Goal: Task Accomplishment & Management: Use online tool/utility

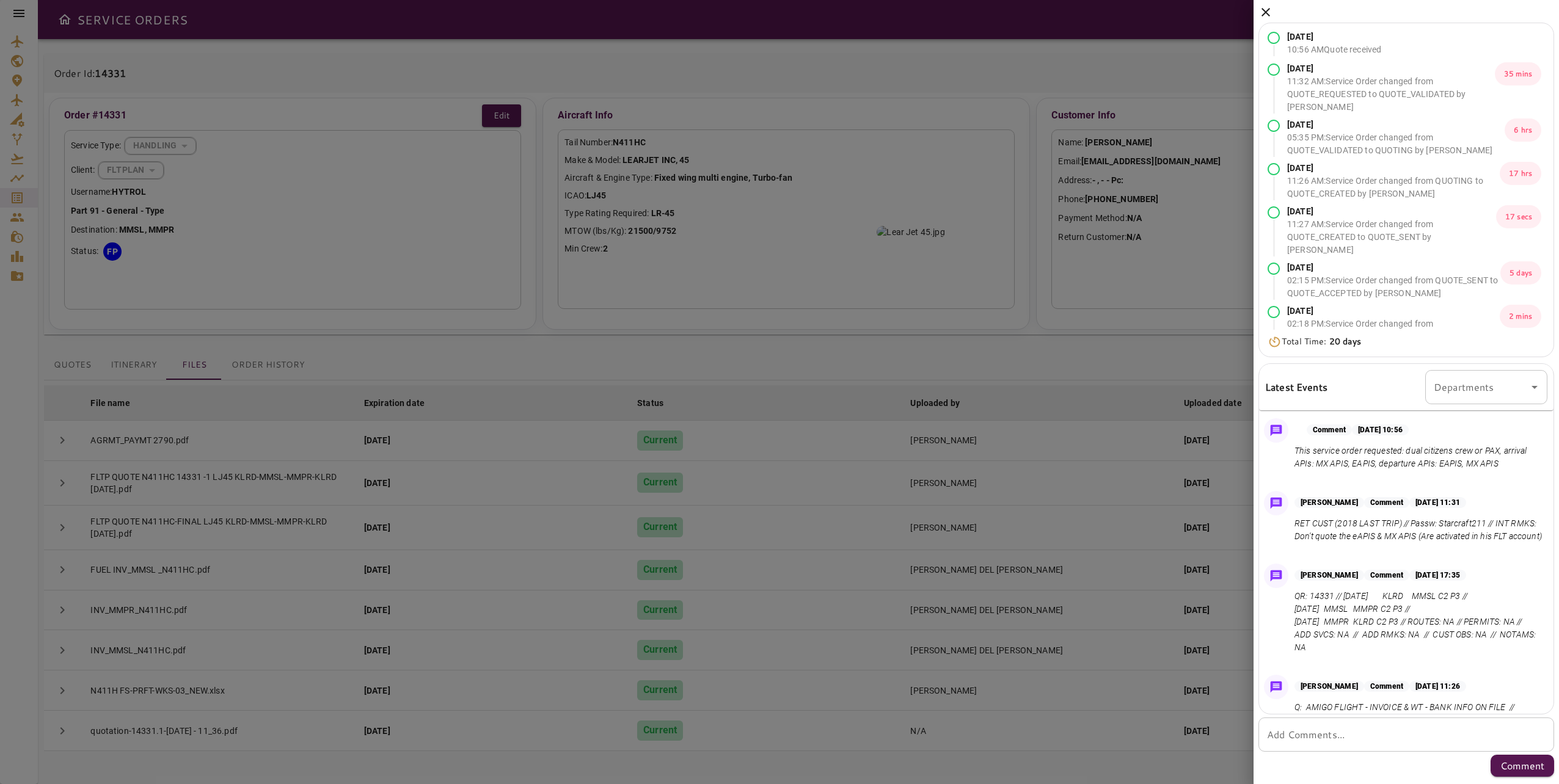
scroll to position [193, 0]
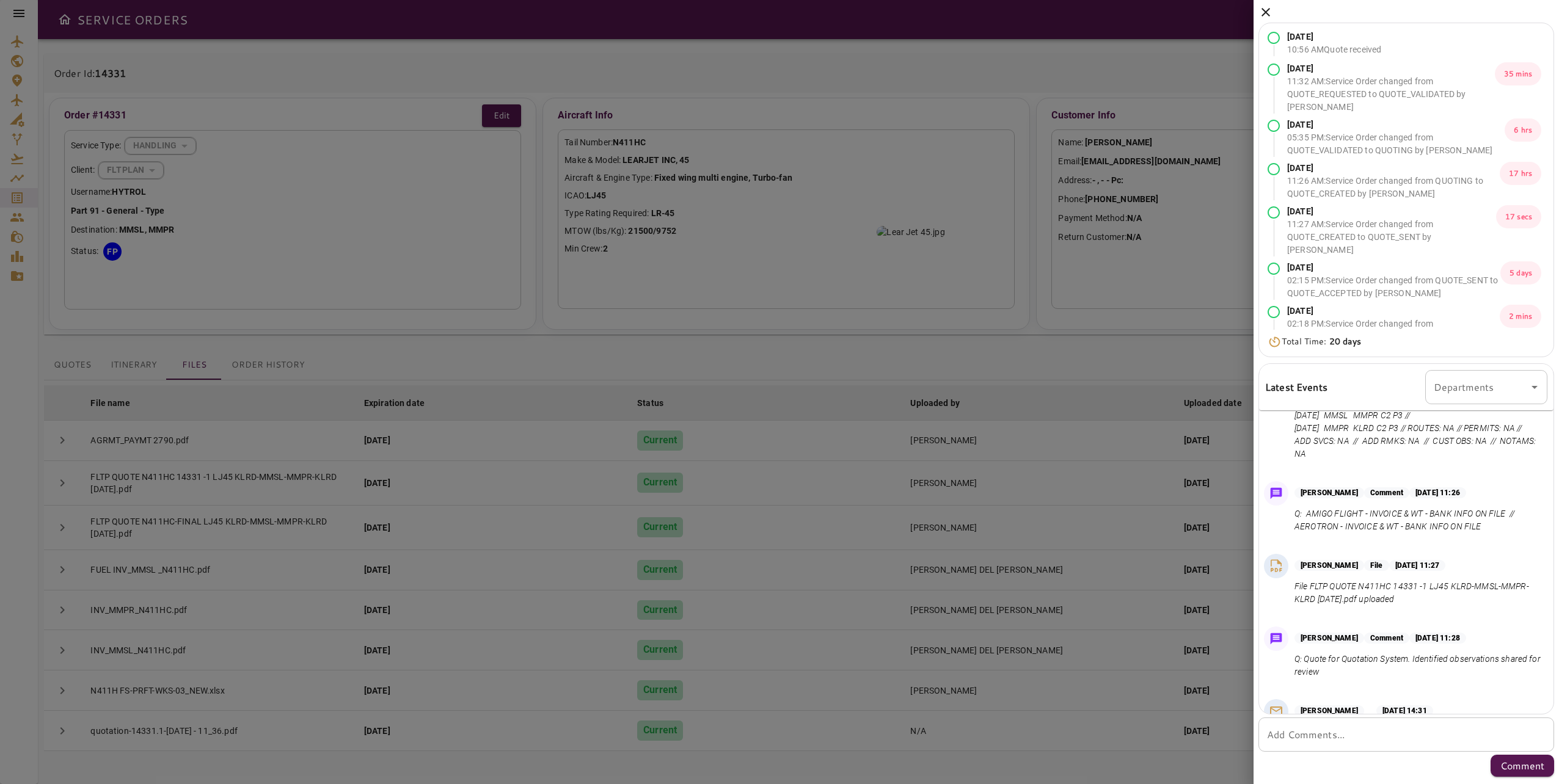
click at [1265, 15] on icon at bounding box center [1266, 12] width 15 height 15
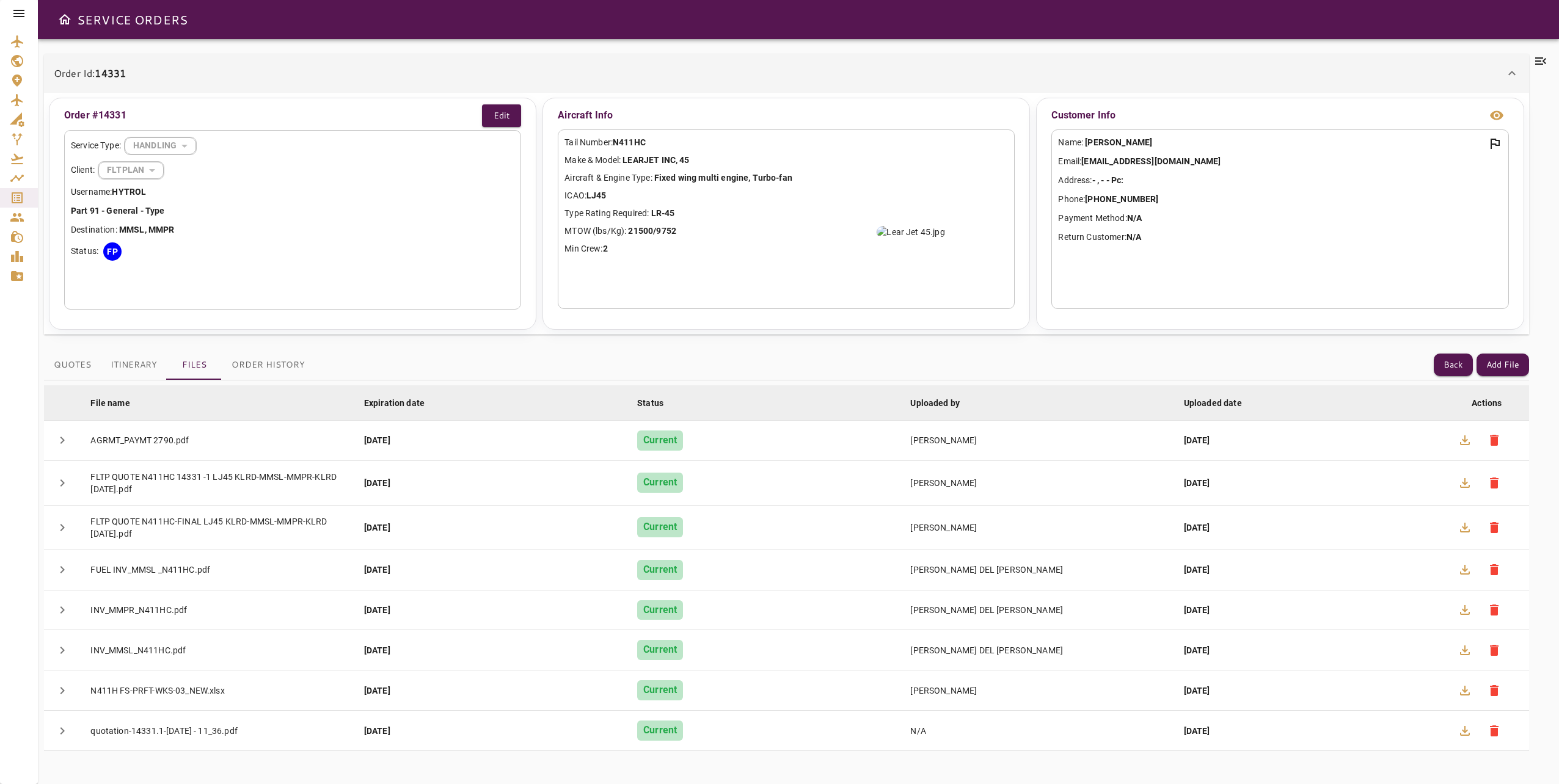
click at [27, 12] on div at bounding box center [18, 13] width 38 height 27
click at [20, 13] on icon at bounding box center [19, 14] width 11 height 7
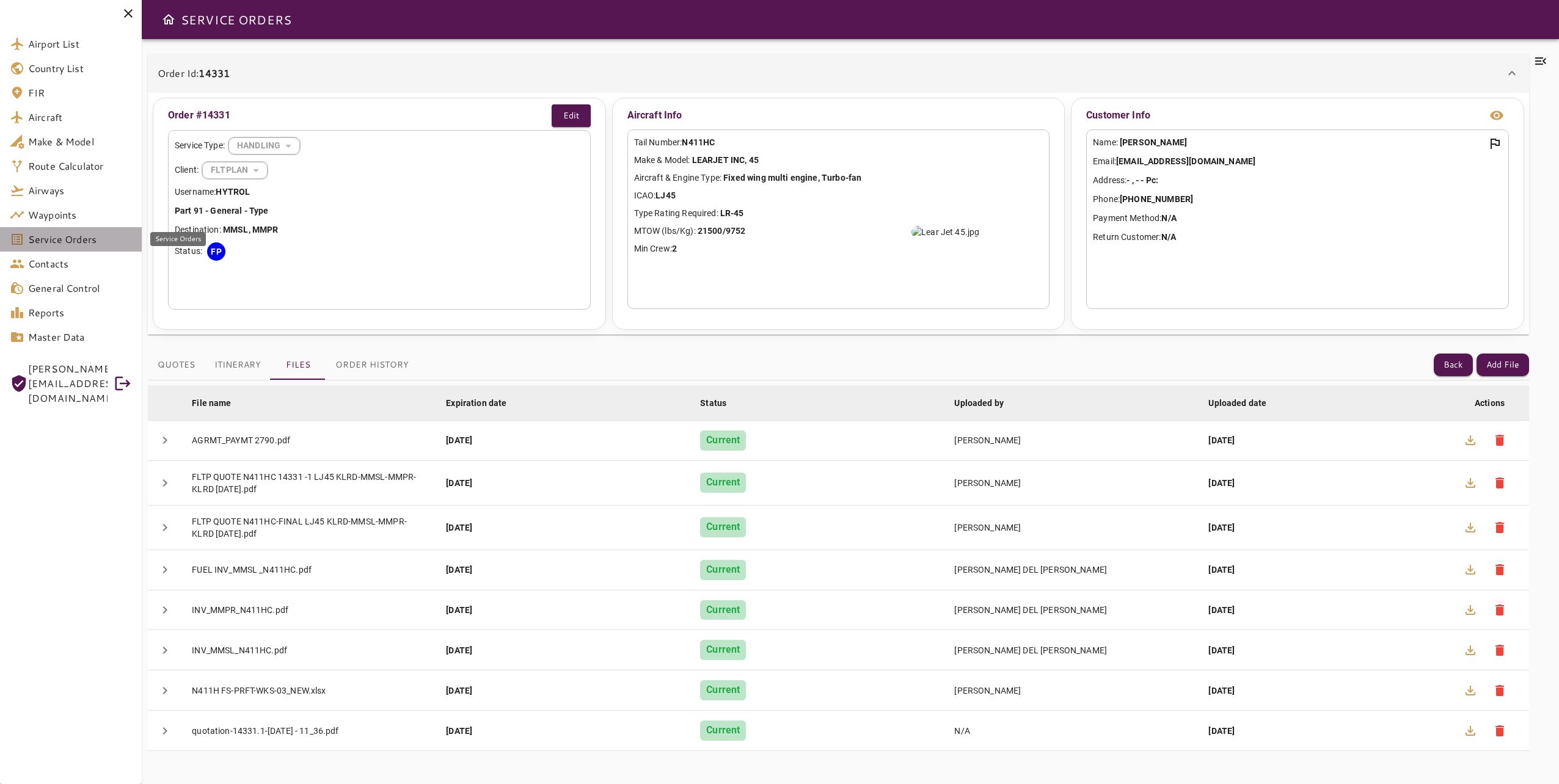
click at [82, 243] on span "Service Orders" at bounding box center [80, 239] width 104 height 15
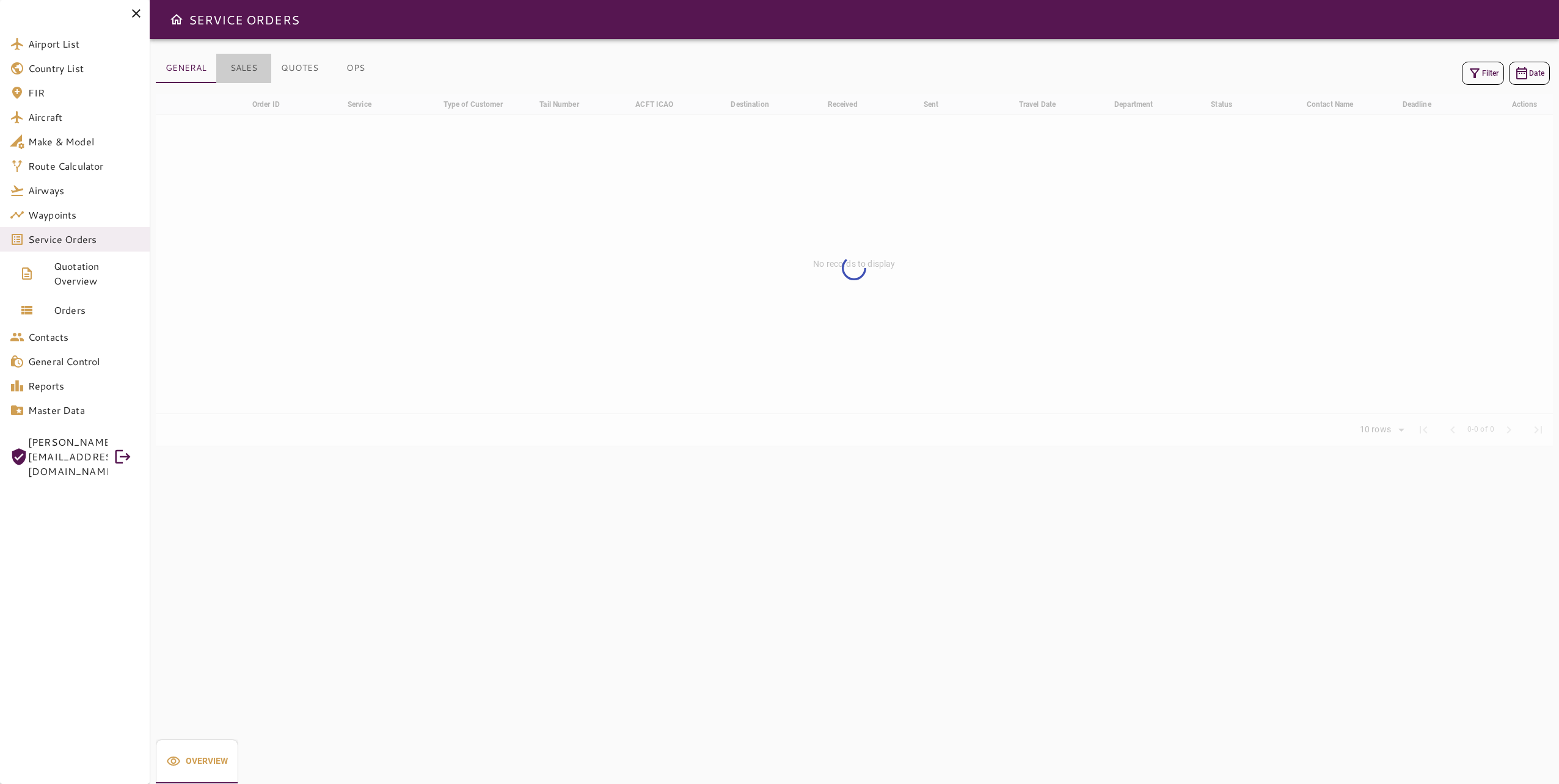
click at [246, 71] on button "SALES" at bounding box center [243, 68] width 55 height 30
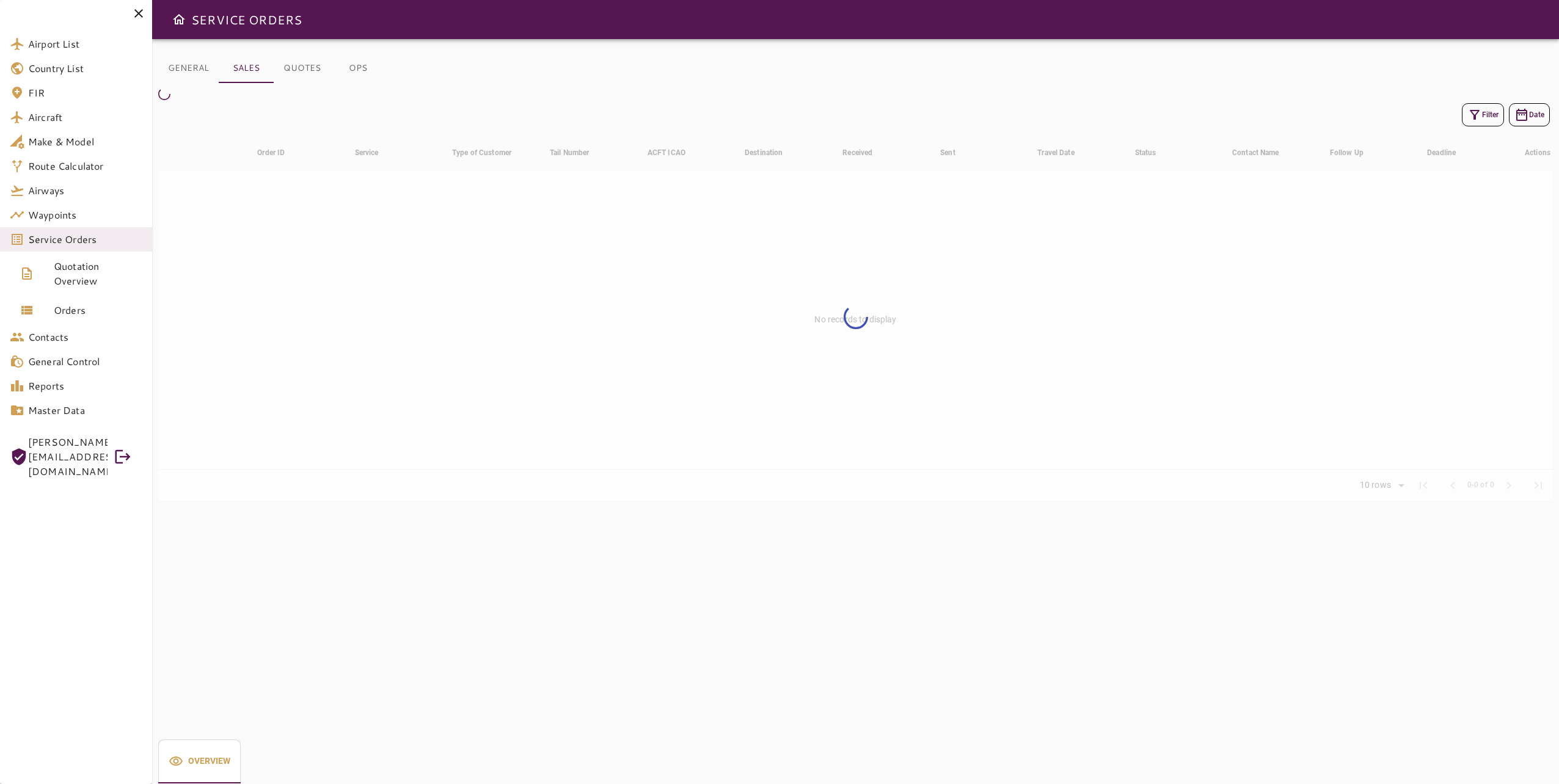
click at [1457, 123] on div "Filter Date" at bounding box center [855, 115] width 1395 height 30
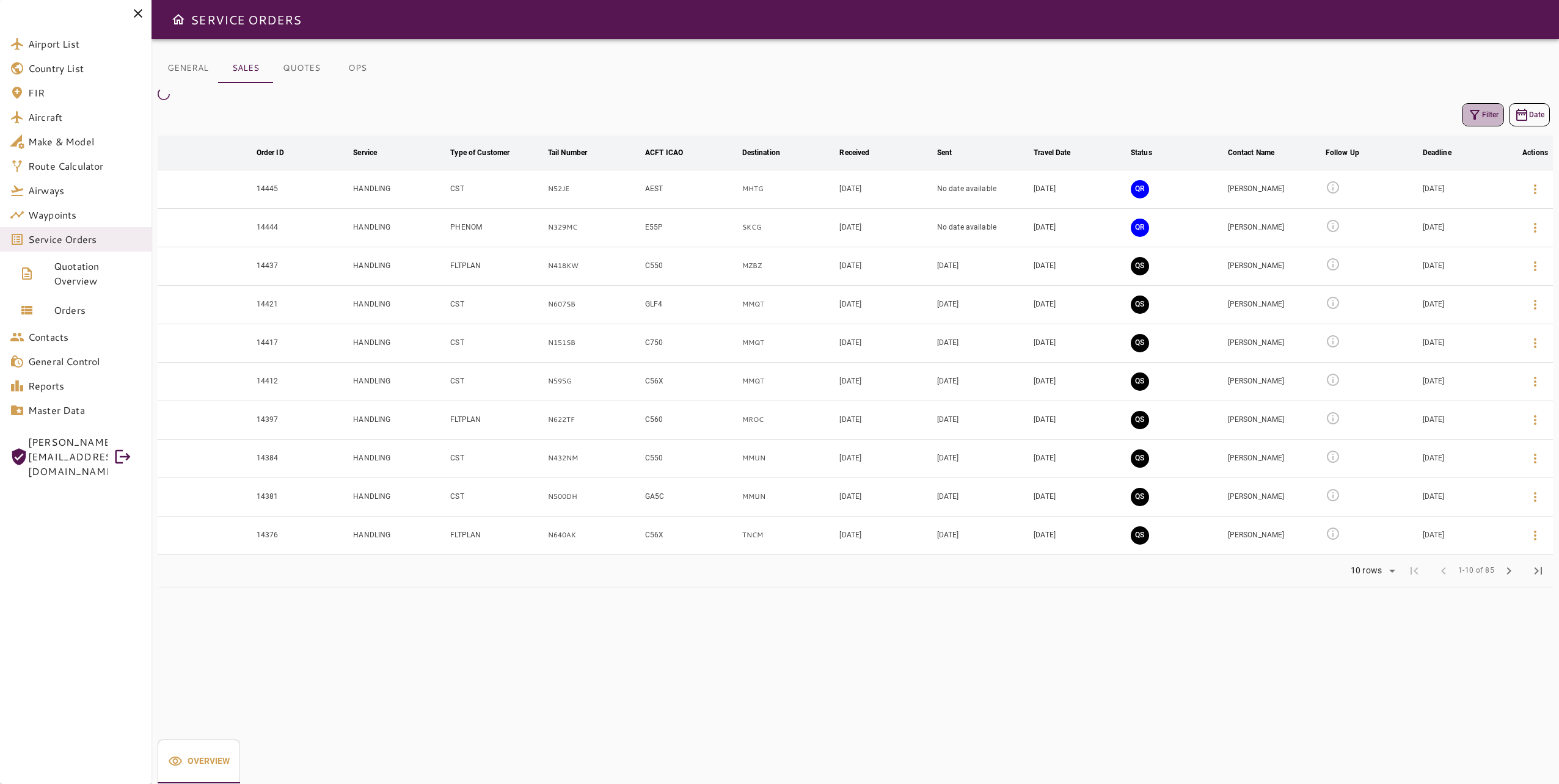
click at [1472, 117] on icon "button" at bounding box center [1475, 115] width 15 height 15
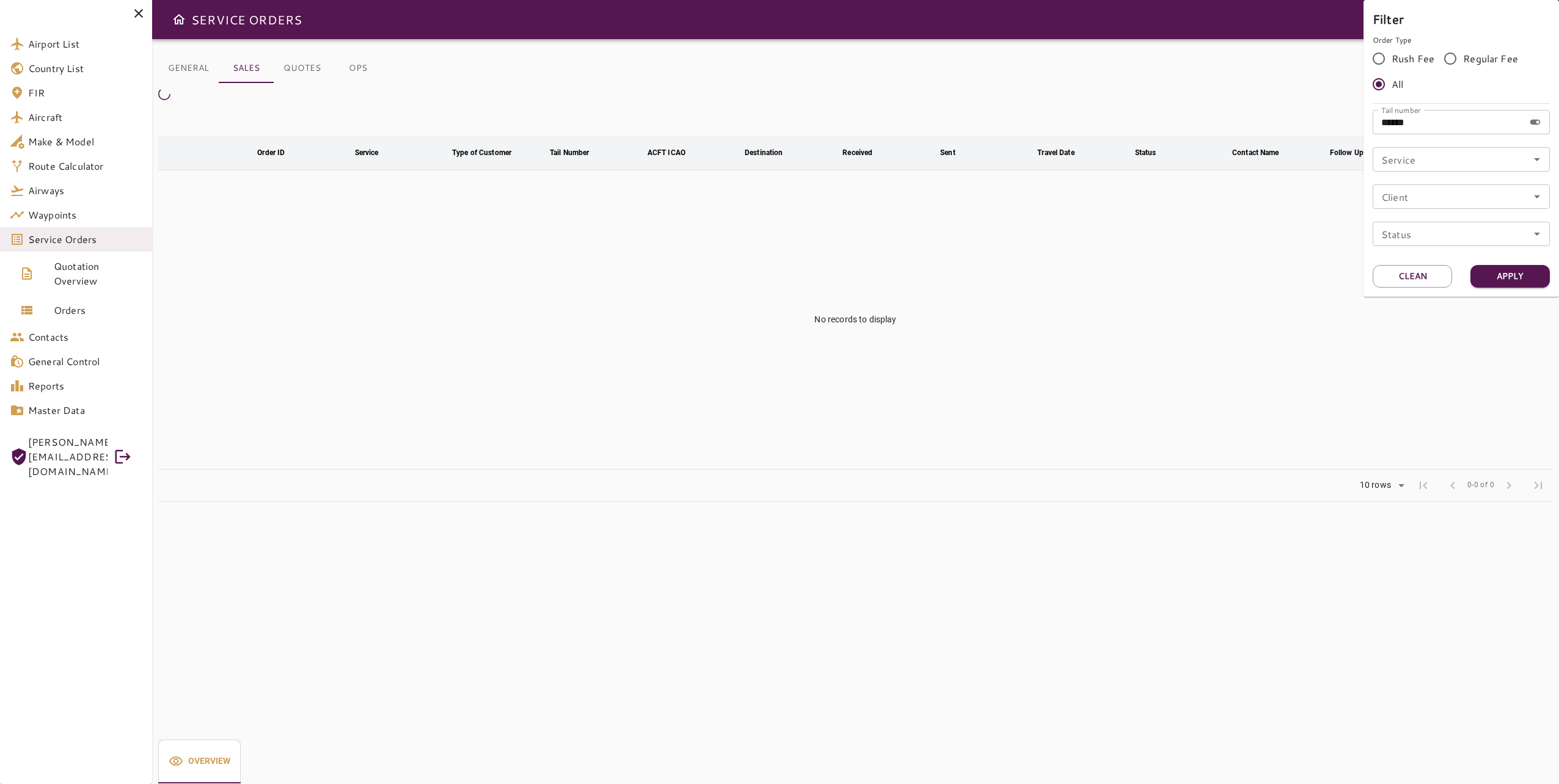
click at [1457, 121] on input "******" at bounding box center [1449, 122] width 152 height 24
drag, startPoint x: 1408, startPoint y: 284, endPoint x: 1409, endPoint y: 277, distance: 7.1
click at [1409, 284] on button "Clean" at bounding box center [1413, 276] width 80 height 22
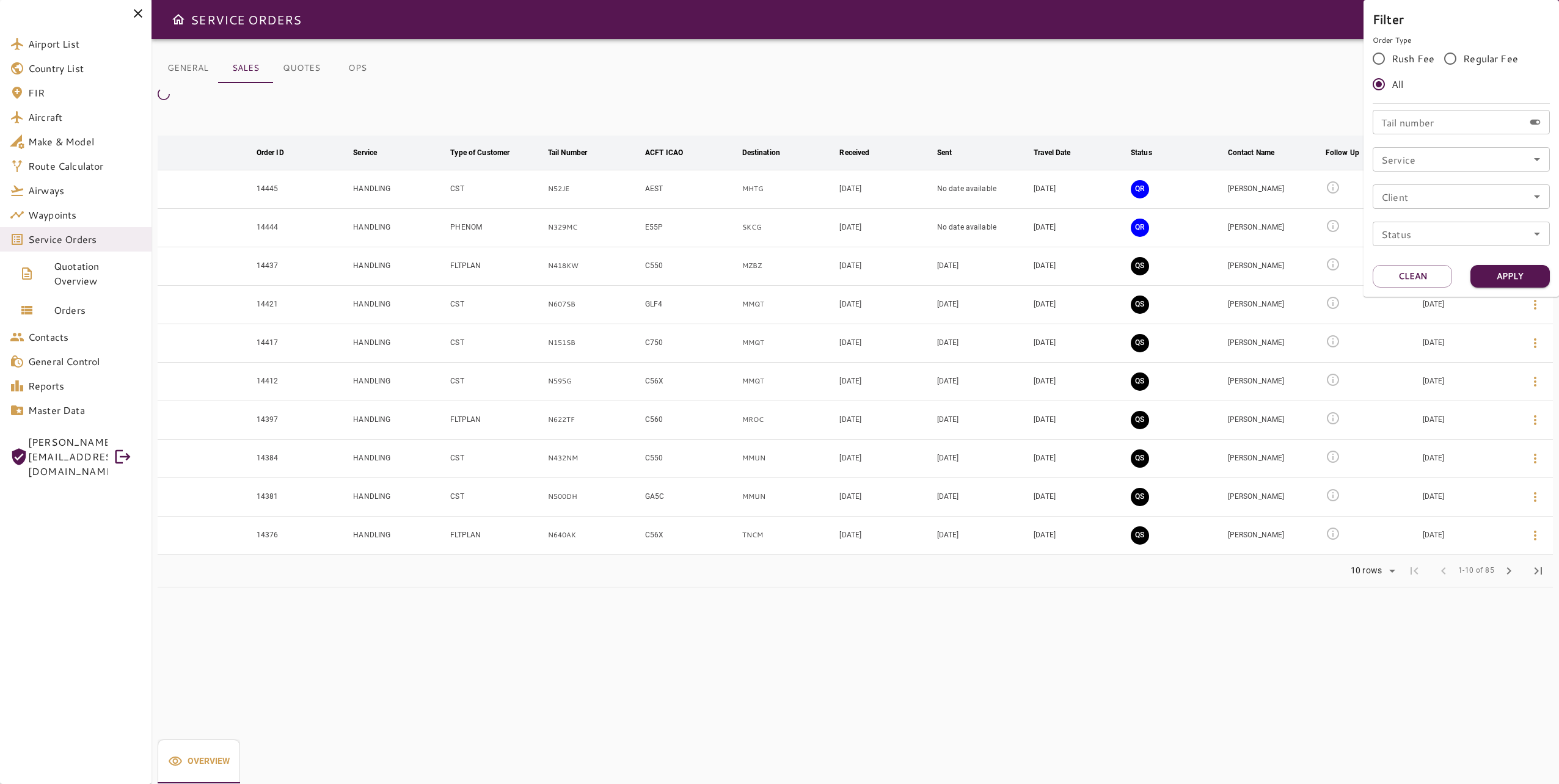
click at [1141, 98] on div at bounding box center [780, 392] width 1559 height 784
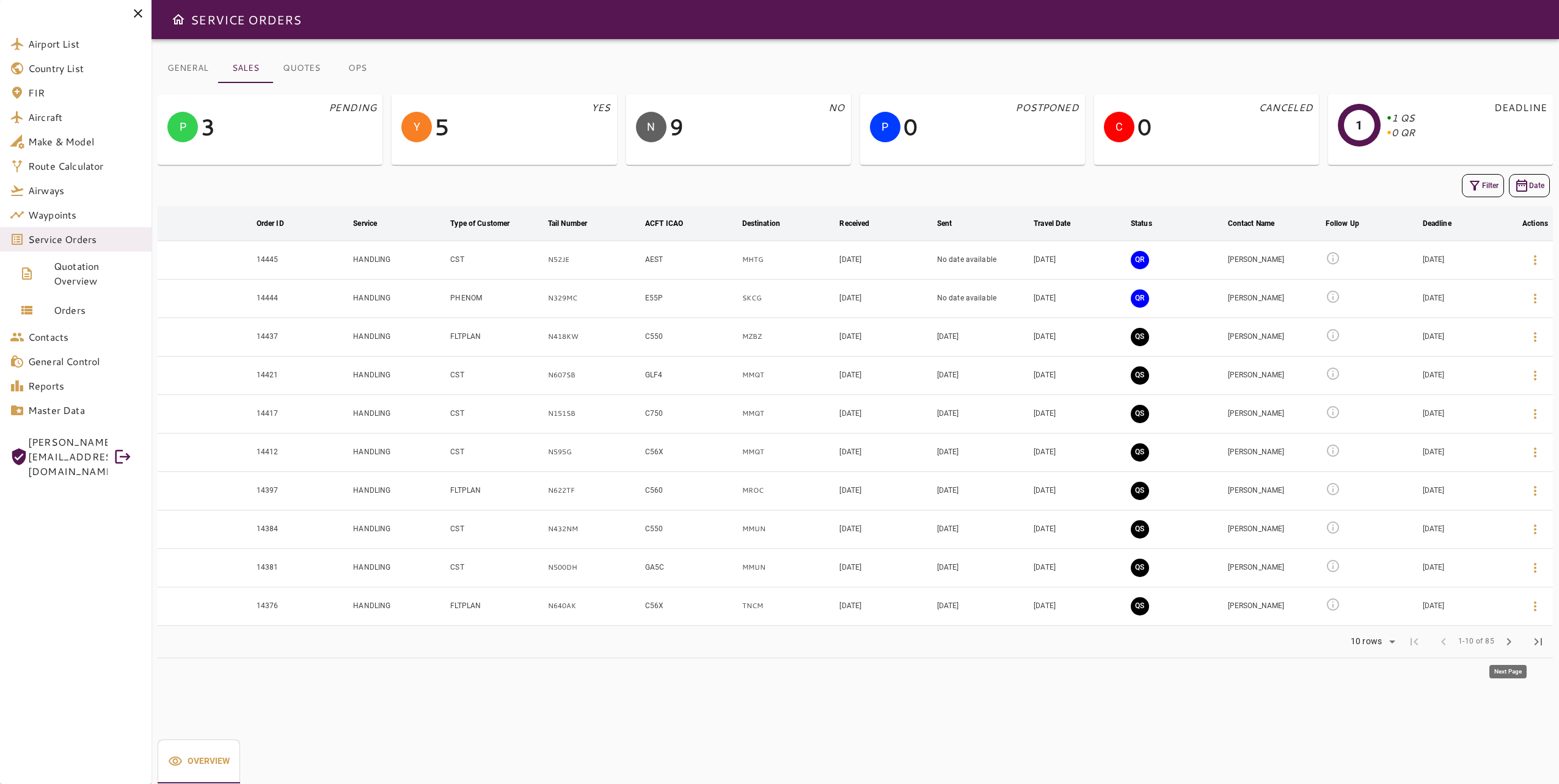
click at [1511, 635] on span "chevron_right" at bounding box center [1509, 643] width 15 height 15
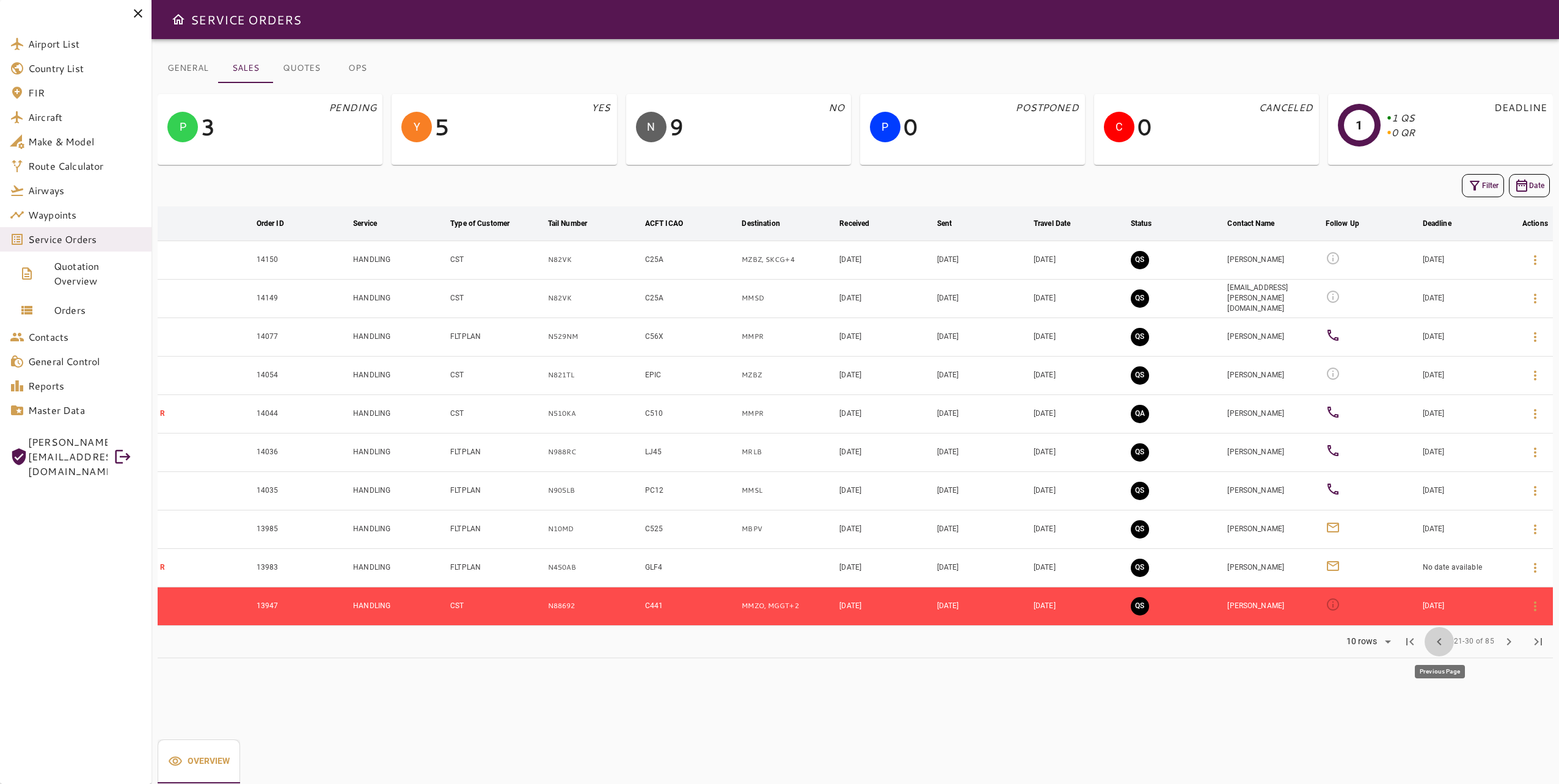
click at [1449, 639] on button "chevron_left" at bounding box center [1440, 643] width 30 height 30
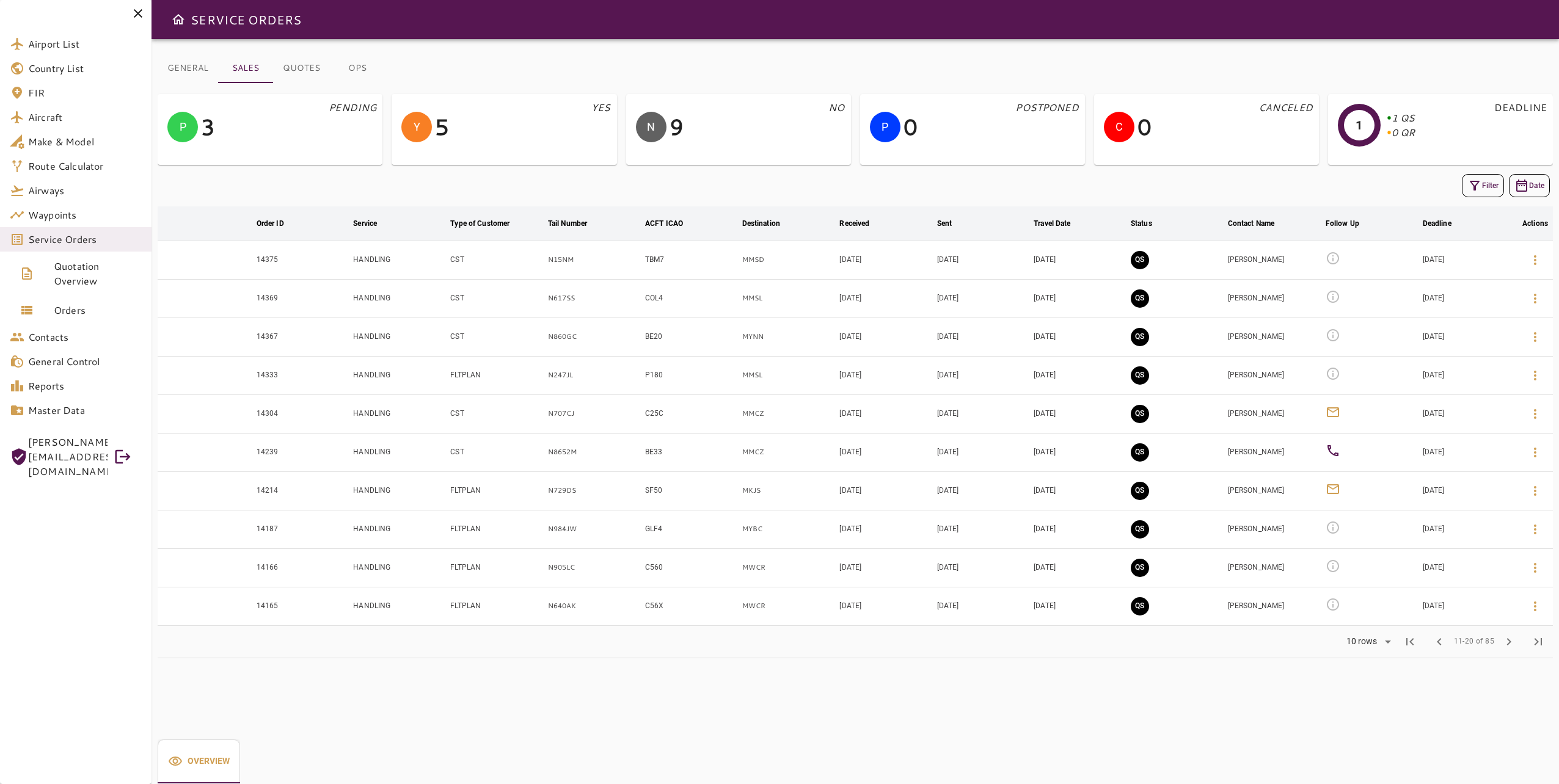
click at [1332, 411] on icon at bounding box center [1332, 412] width 12 height 10
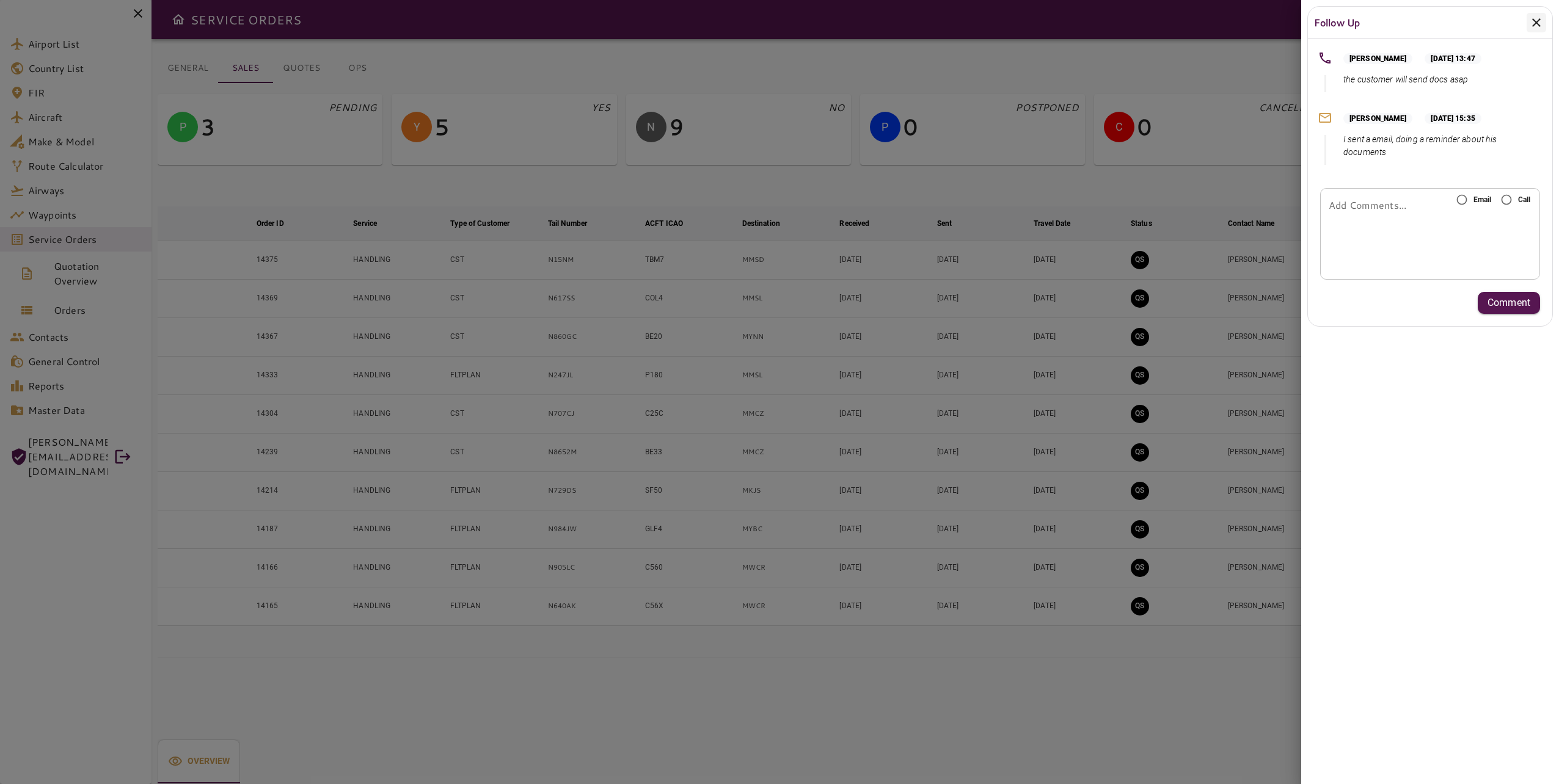
click at [1363, 215] on div "* Add Comments..." at bounding box center [1430, 234] width 220 height 92
click at [1401, 215] on div "* Add Comments..." at bounding box center [1430, 234] width 220 height 92
click at [1370, 212] on div "* Add Comments..." at bounding box center [1430, 234] width 220 height 92
type textarea "*"
type textarea "**********"
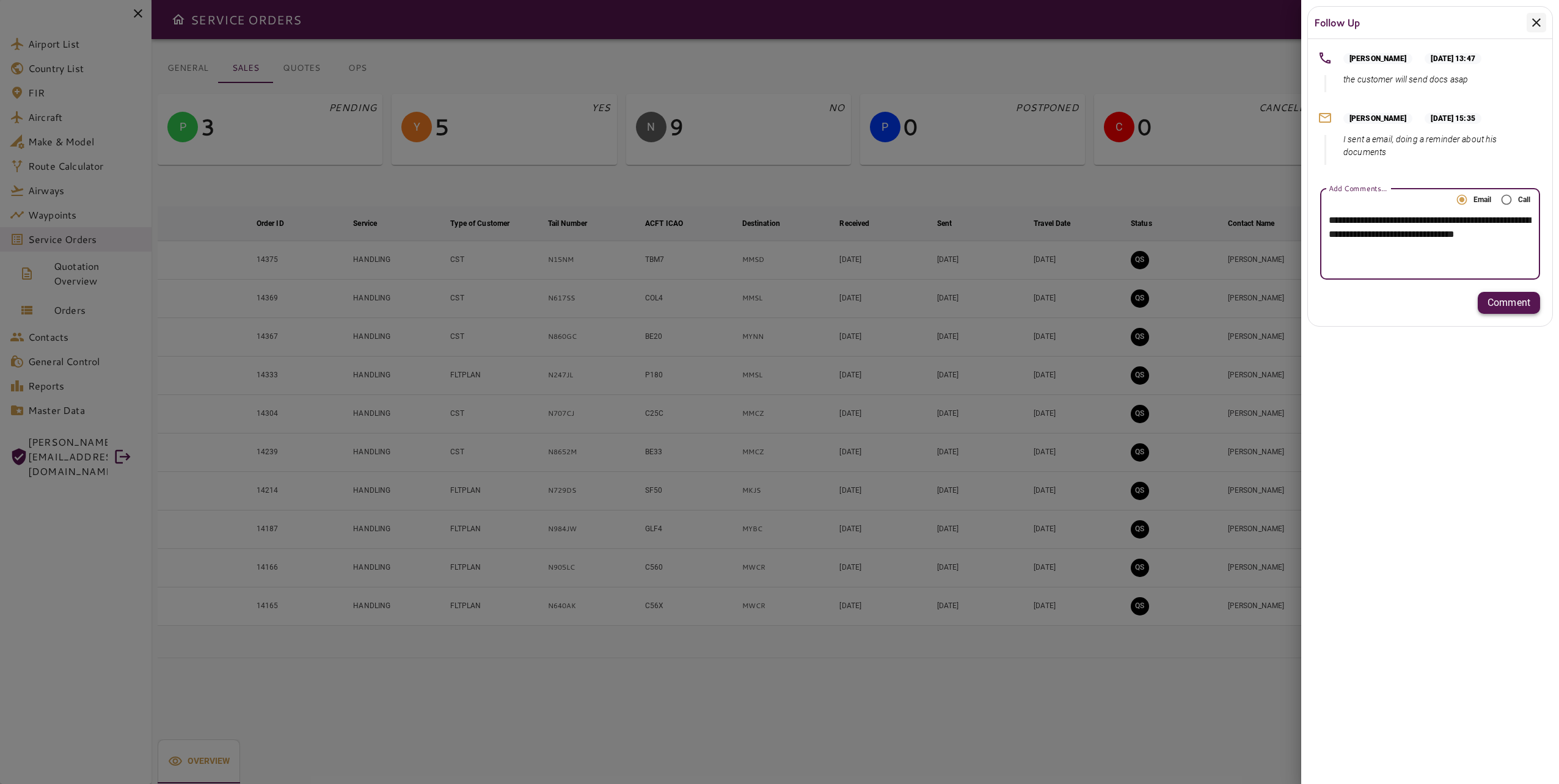
click at [1507, 301] on p "Comment" at bounding box center [1509, 303] width 43 height 15
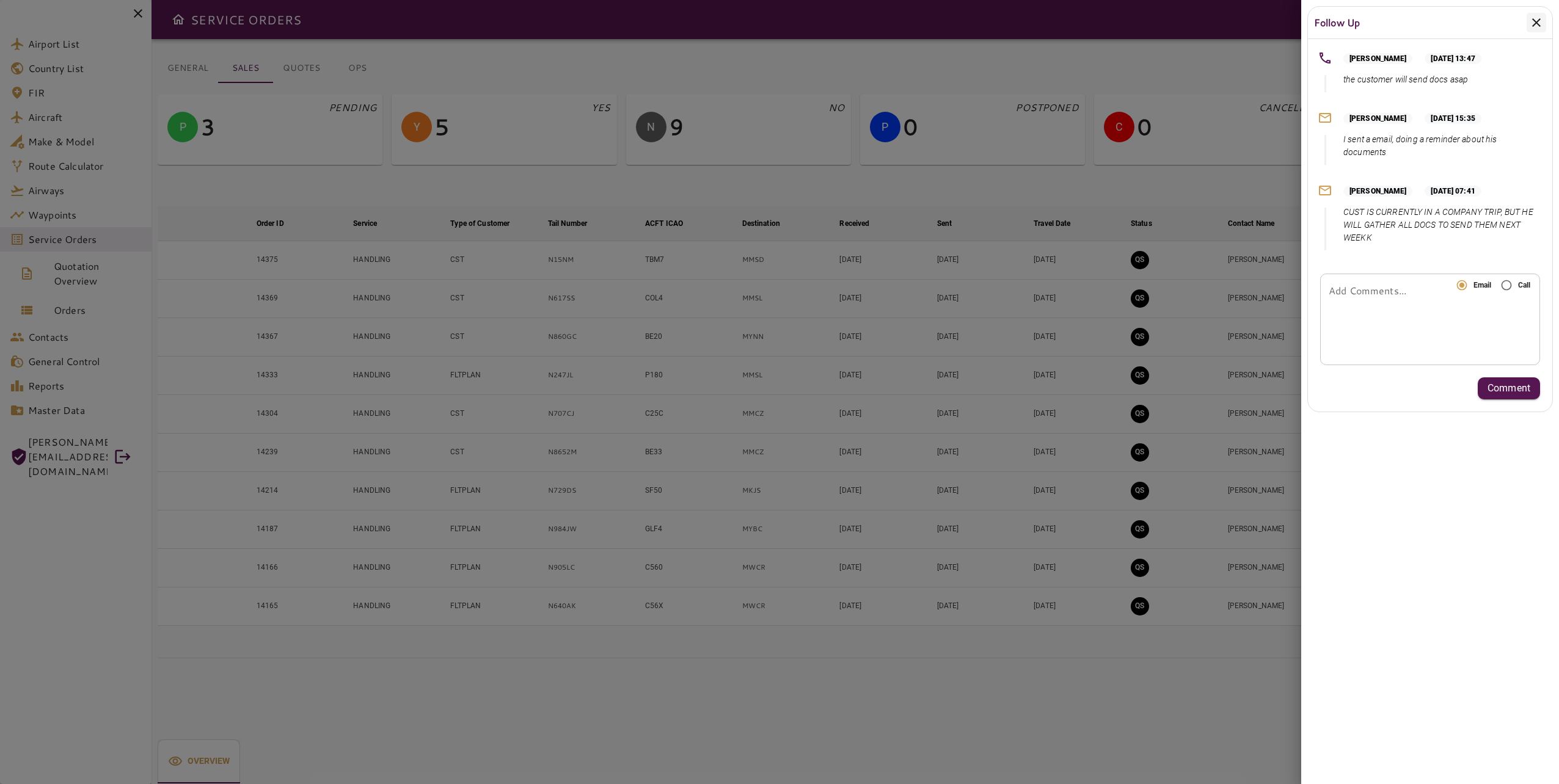
click at [1540, 25] on icon at bounding box center [1536, 22] width 8 height 8
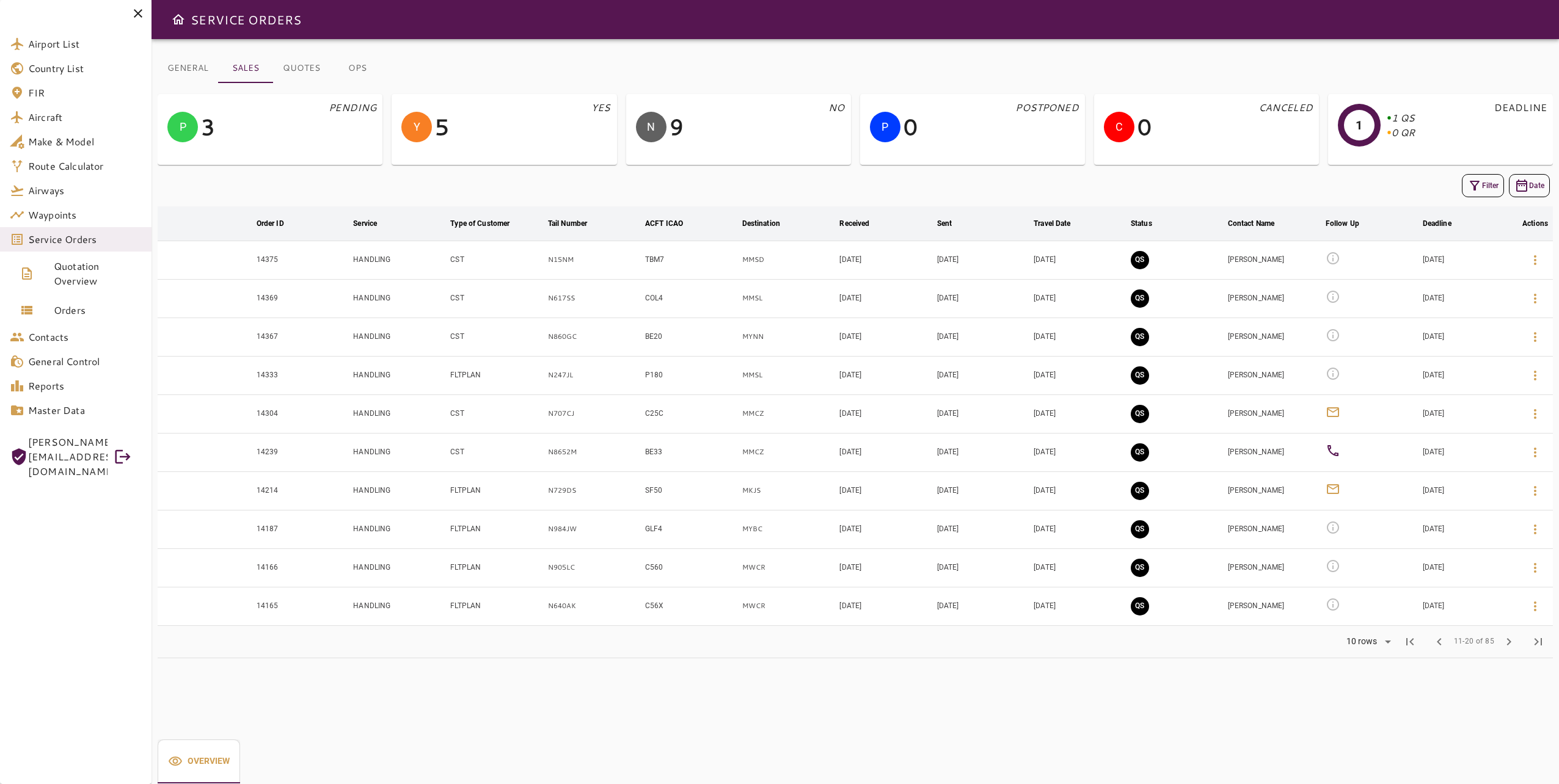
click at [839, 687] on div "GENERAL SALES QUOTES OPS P 3 PENDING Y 5 YES N 9 NO P 0 POSTPONED C 0 CANCELED …" at bounding box center [855, 411] width 1407 height 745
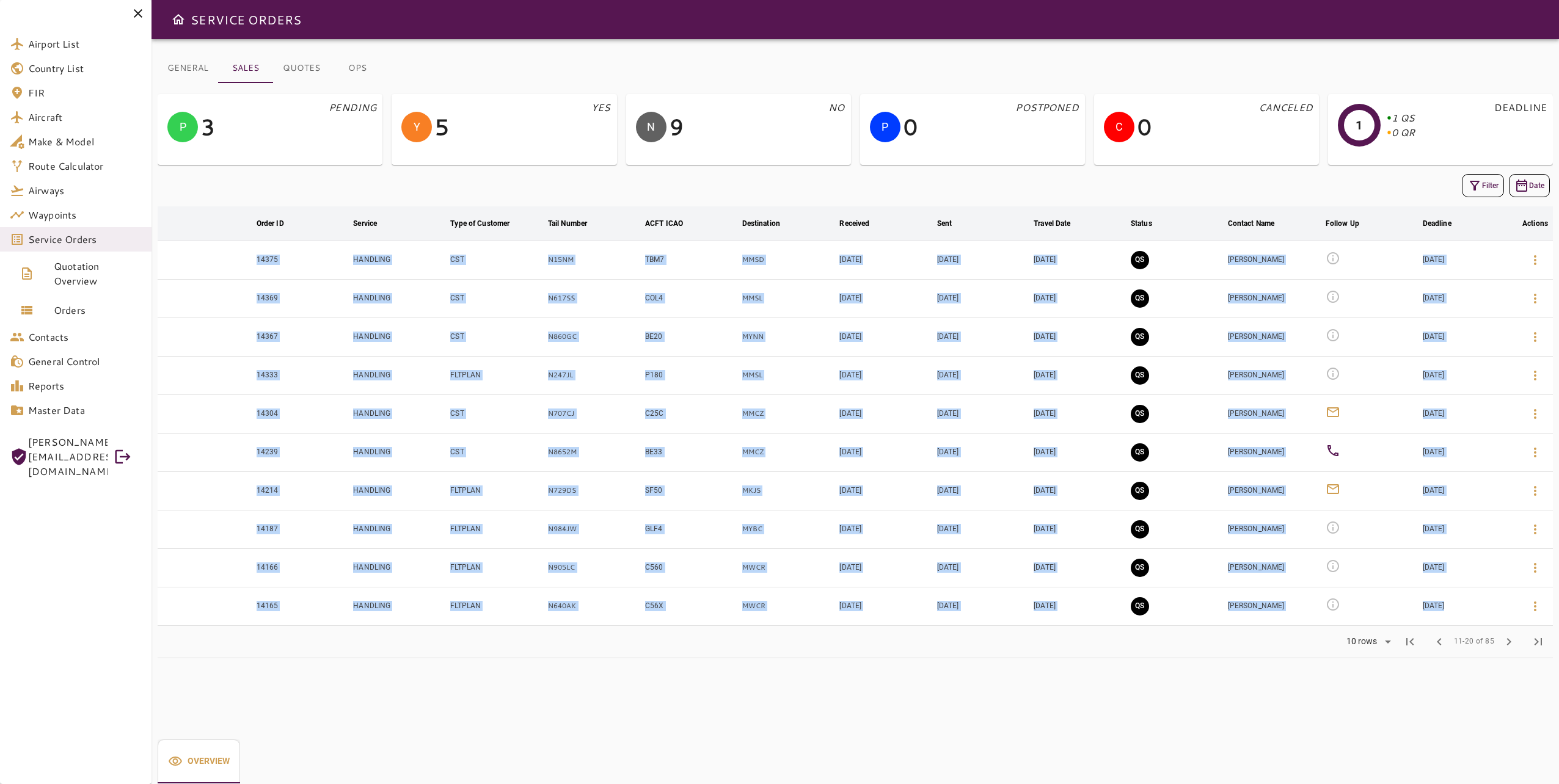
click at [839, 687] on div "GENERAL SALES QUOTES OPS P 3 PENDING Y 5 YES N 9 NO P 0 POSTPONED C 0 CANCELED …" at bounding box center [855, 411] width 1407 height 745
drag, startPoint x: 839, startPoint y: 687, endPoint x: 821, endPoint y: 703, distance: 24.1
click at [821, 703] on div "GENERAL SALES QUOTES OPS P 3 PENDING Y 5 YES N 9 NO P 0 POSTPONED C 0 CANCELED …" at bounding box center [855, 411] width 1407 height 745
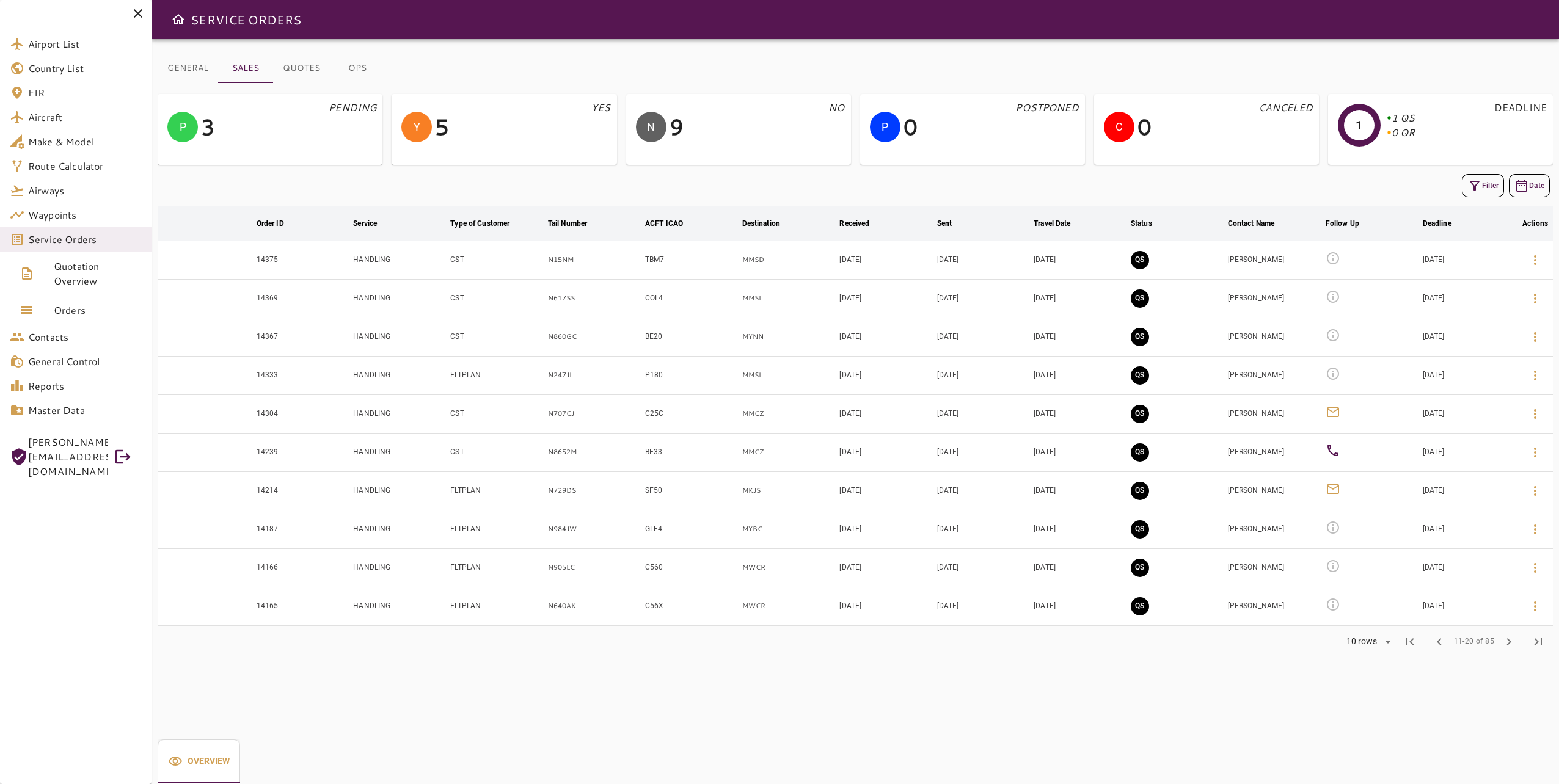
click at [1527, 408] on button "button" at bounding box center [1536, 414] width 30 height 30
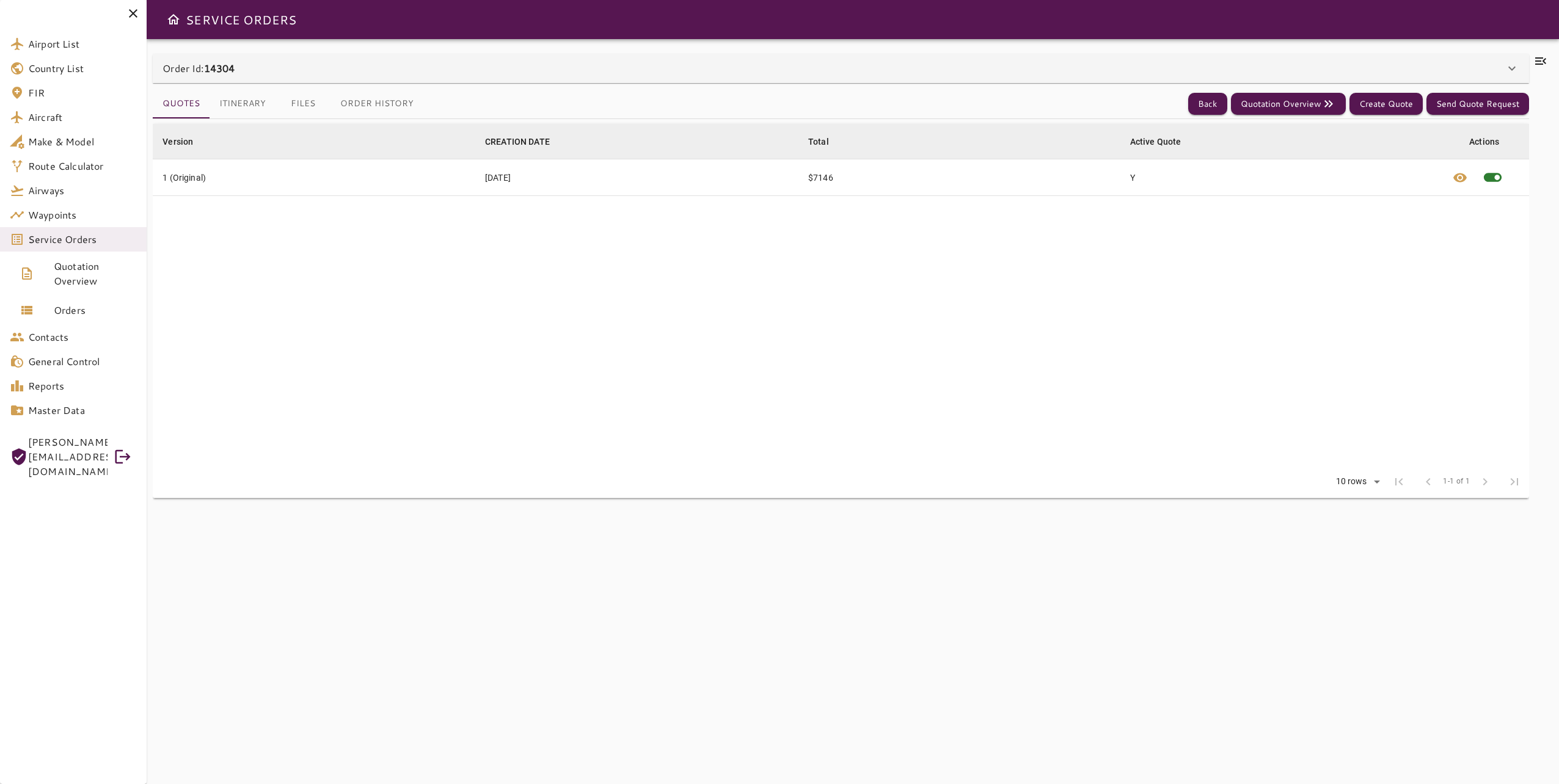
click at [1548, 58] on icon at bounding box center [1541, 61] width 15 height 15
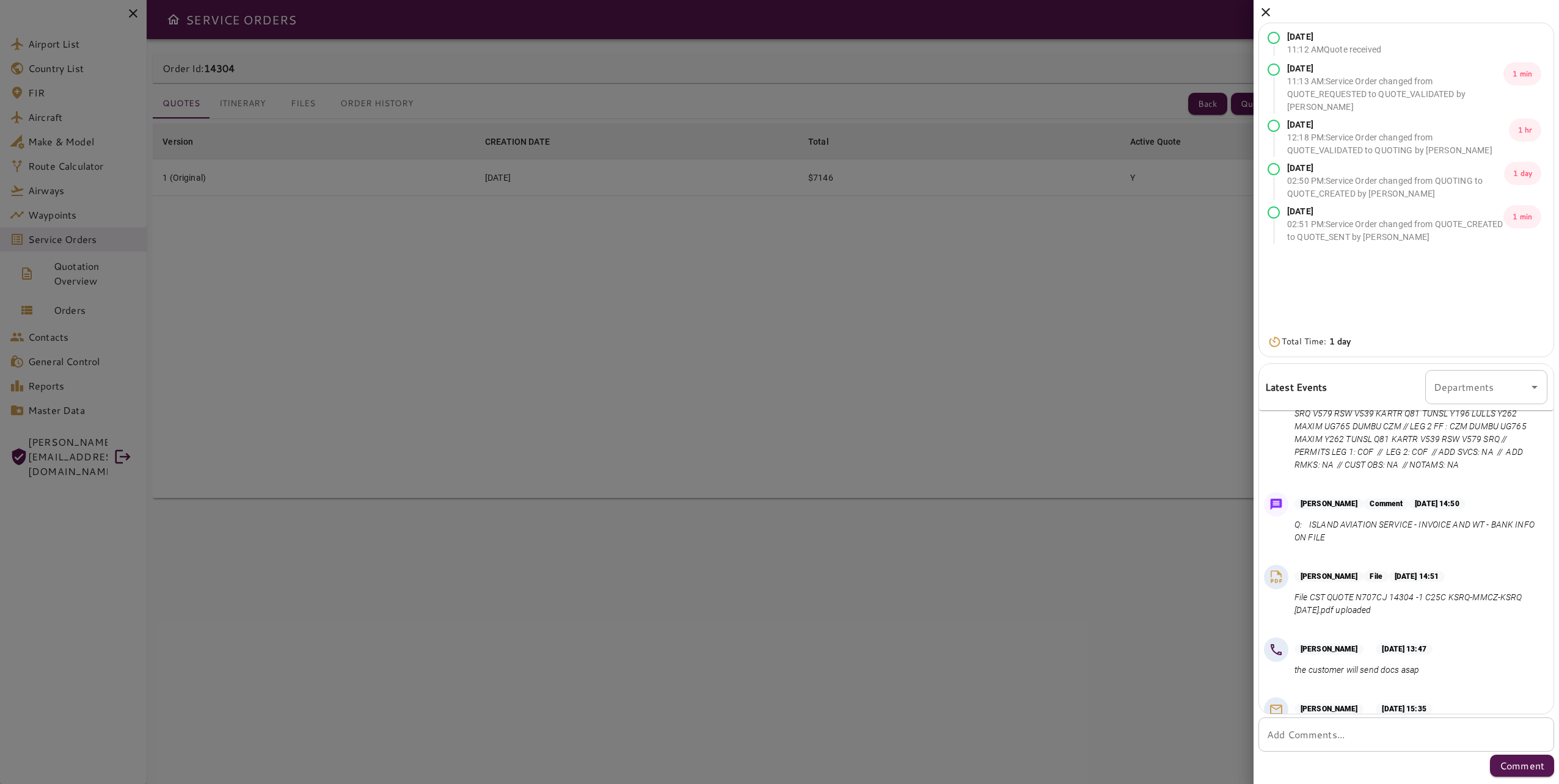
scroll to position [340, 0]
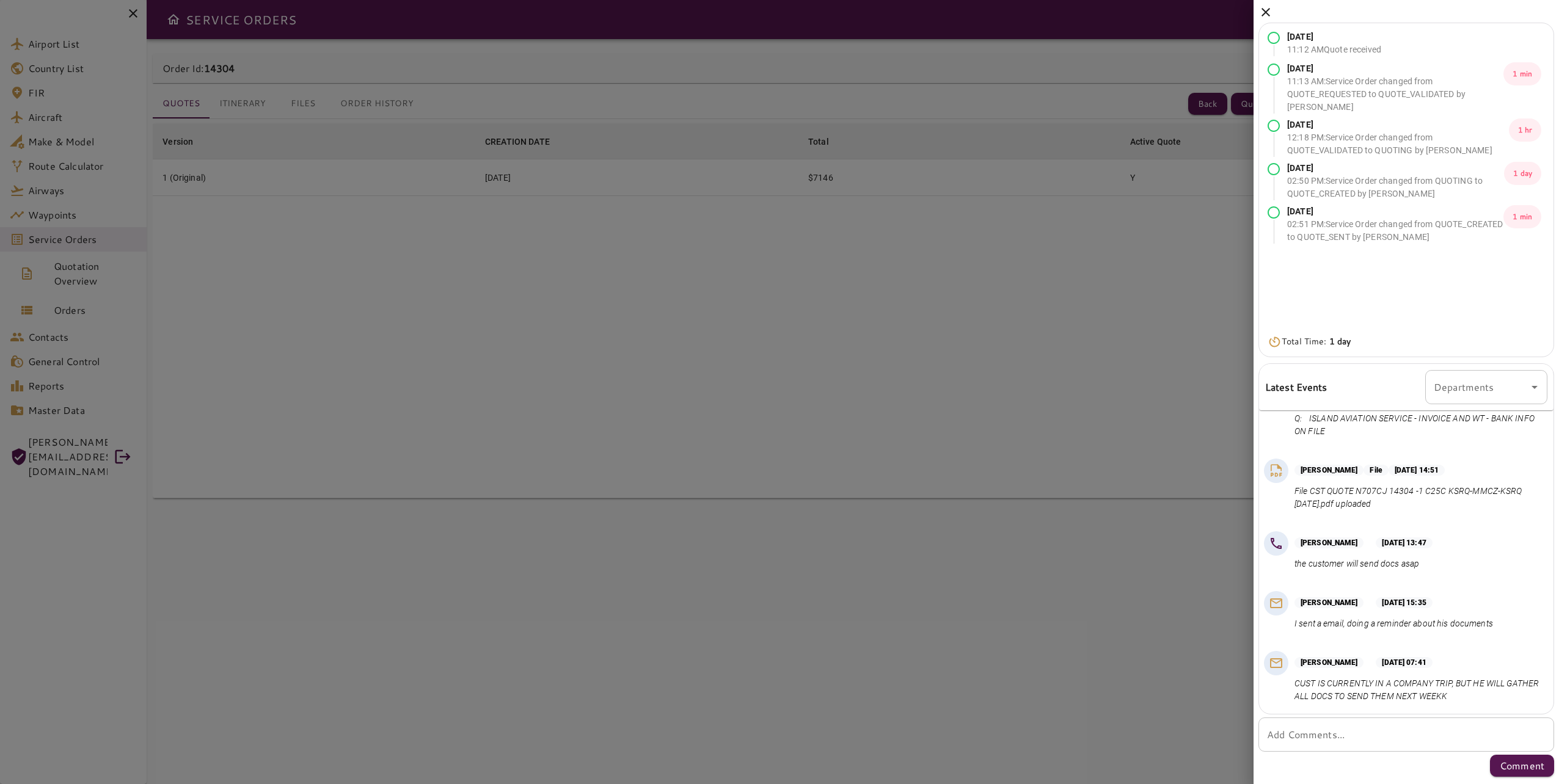
click at [1493, 662] on div "[PERSON_NAME] [DATE] 07:41" at bounding box center [1418, 663] width 248 height 11
drag, startPoint x: 1497, startPoint y: 678, endPoint x: 1498, endPoint y: 687, distance: 9.1
click at [1498, 680] on p "CUST IS CURRENTLY IN A COMPANY TRIP, BUT HE WILL GATHER ALL DOCS TO SEND THEM N…" at bounding box center [1418, 691] width 248 height 26
click at [1498, 687] on p "CUST IS CURRENTLY IN A COMPANY TRIP, BUT HE WILL GATHER ALL DOCS TO SEND THEM N…" at bounding box center [1418, 691] width 248 height 26
click at [1498, 695] on p "CUST IS CURRENTLY IN A COMPANY TRIP, BUT HE WILL GATHER ALL DOCS TO SEND THEM N…" at bounding box center [1418, 691] width 248 height 26
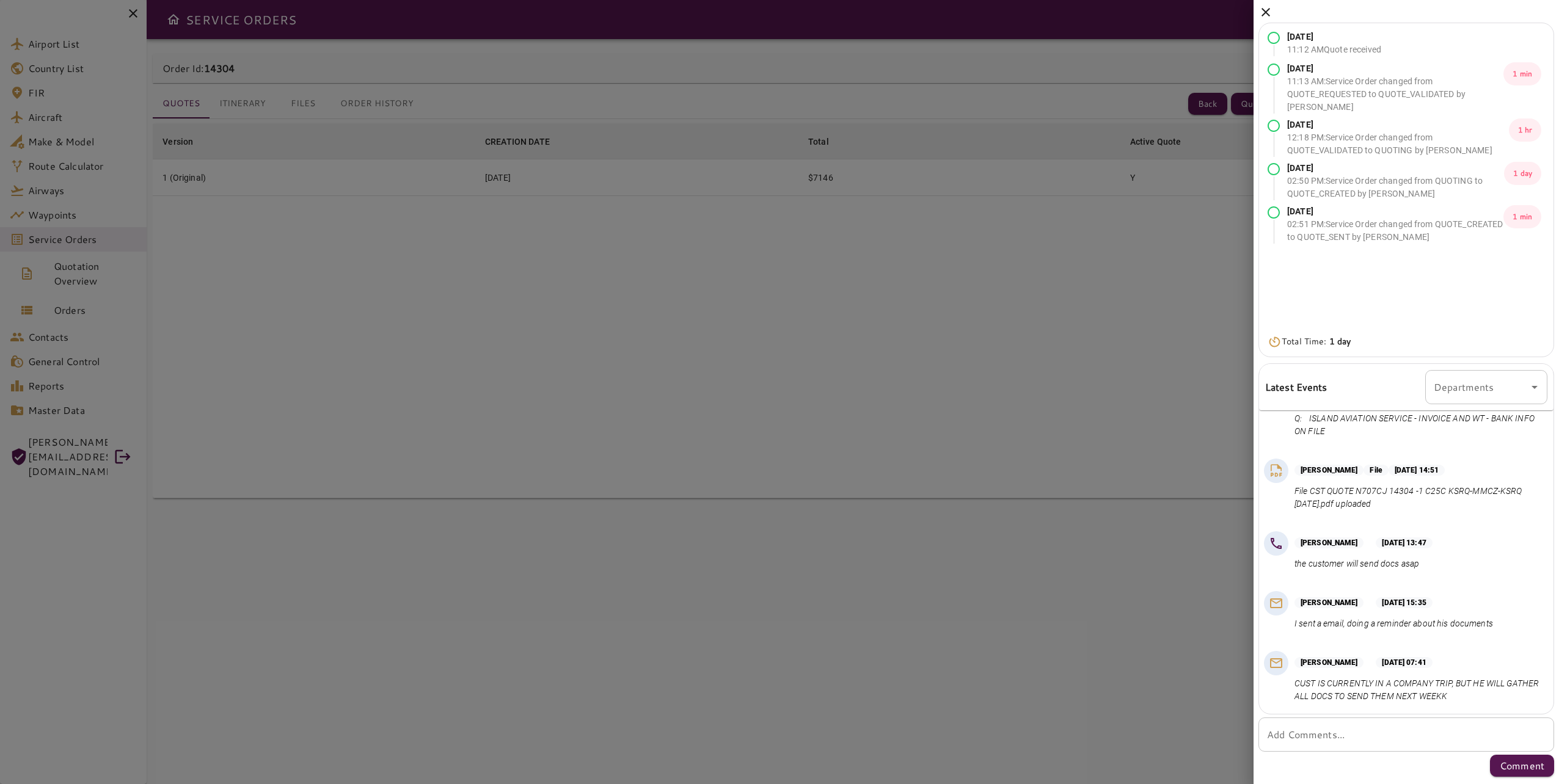
click at [1500, 690] on p "CUST IS CURRENTLY IN A COMPANY TRIP, BUT HE WILL GATHER ALL DOCS TO SEND THEM N…" at bounding box center [1418, 691] width 248 height 26
click at [1210, 660] on div at bounding box center [780, 392] width 1559 height 784
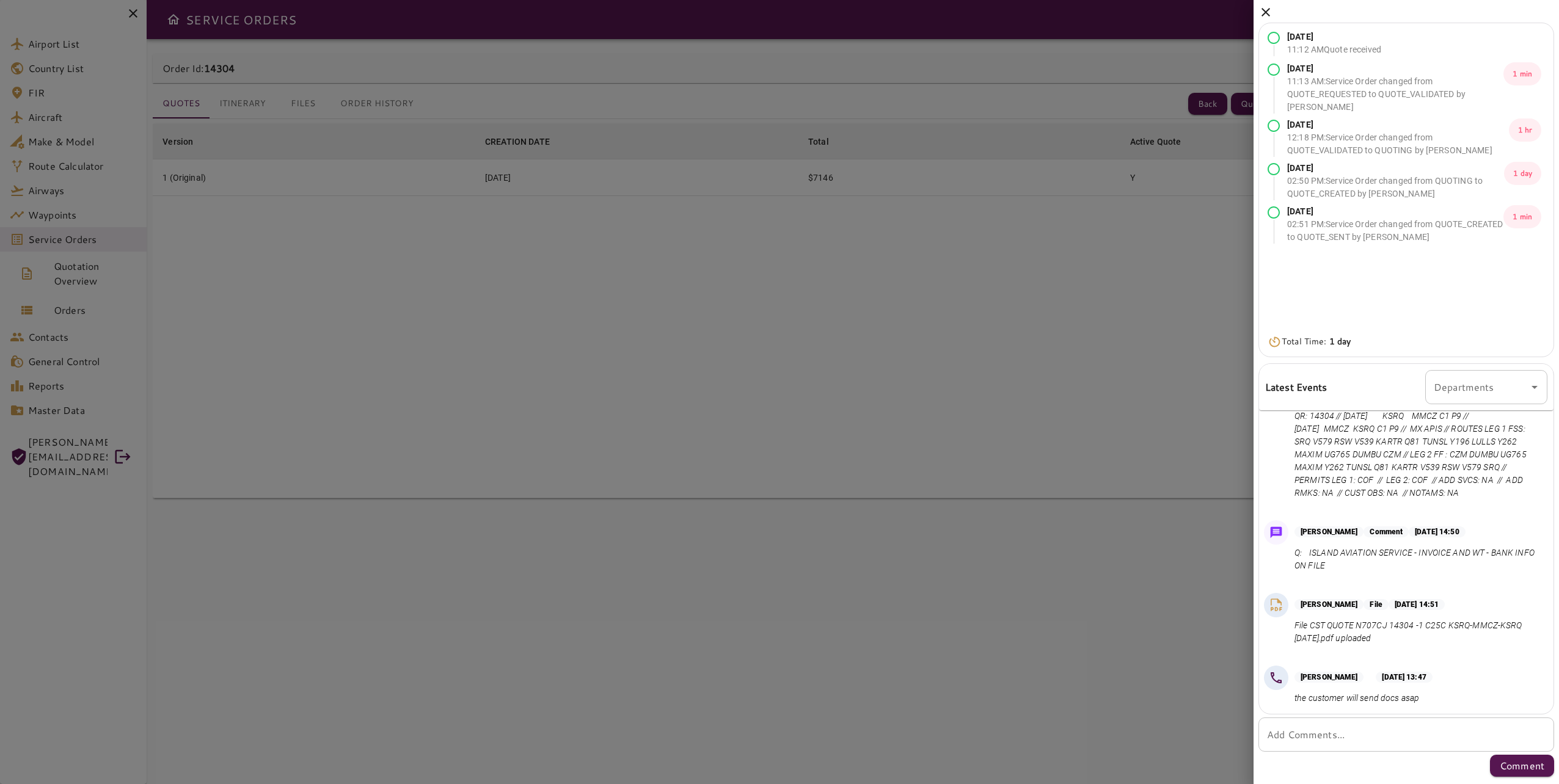
scroll to position [35, 0]
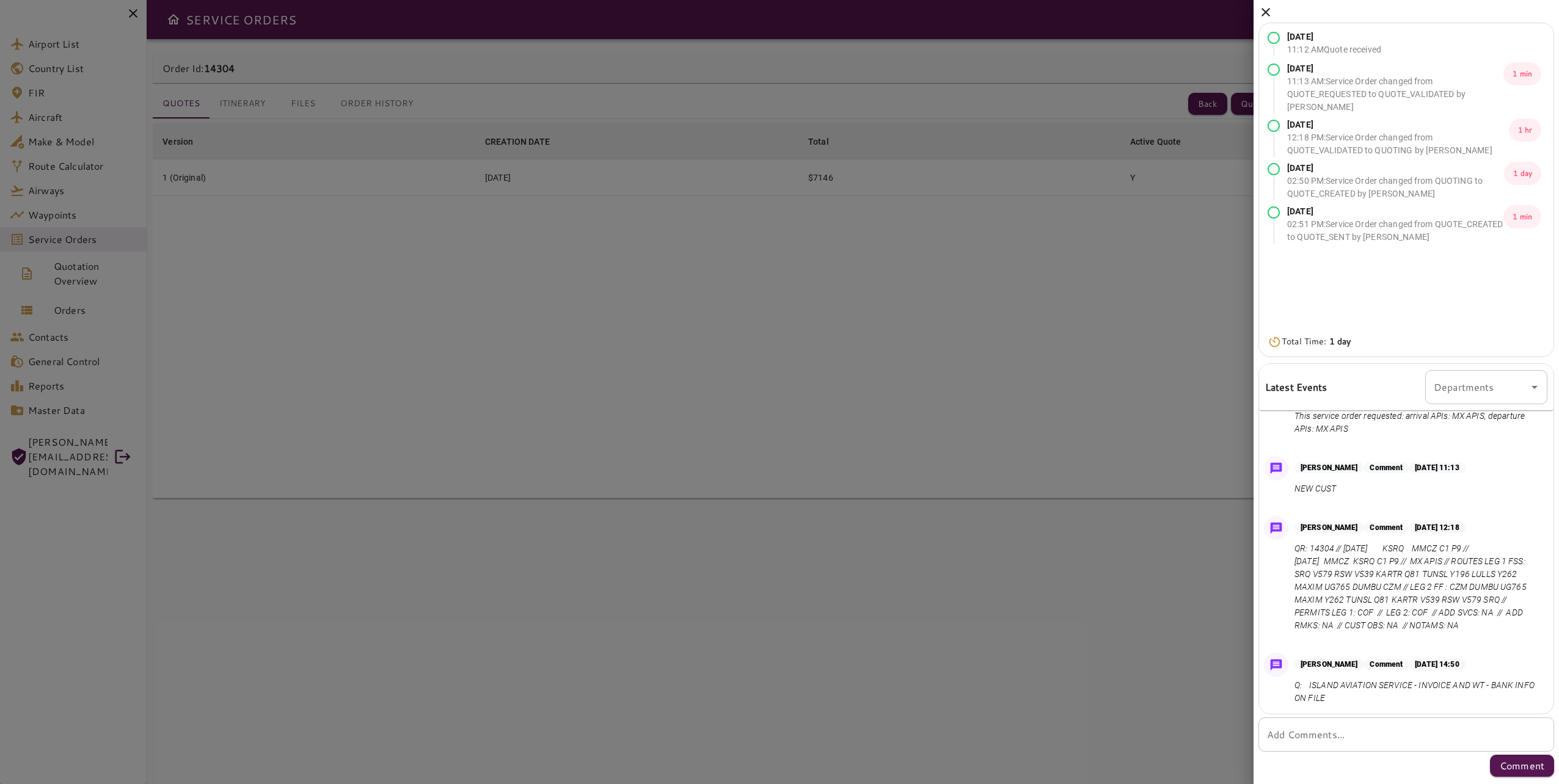
click at [1264, 14] on icon at bounding box center [1266, 12] width 8 height 8
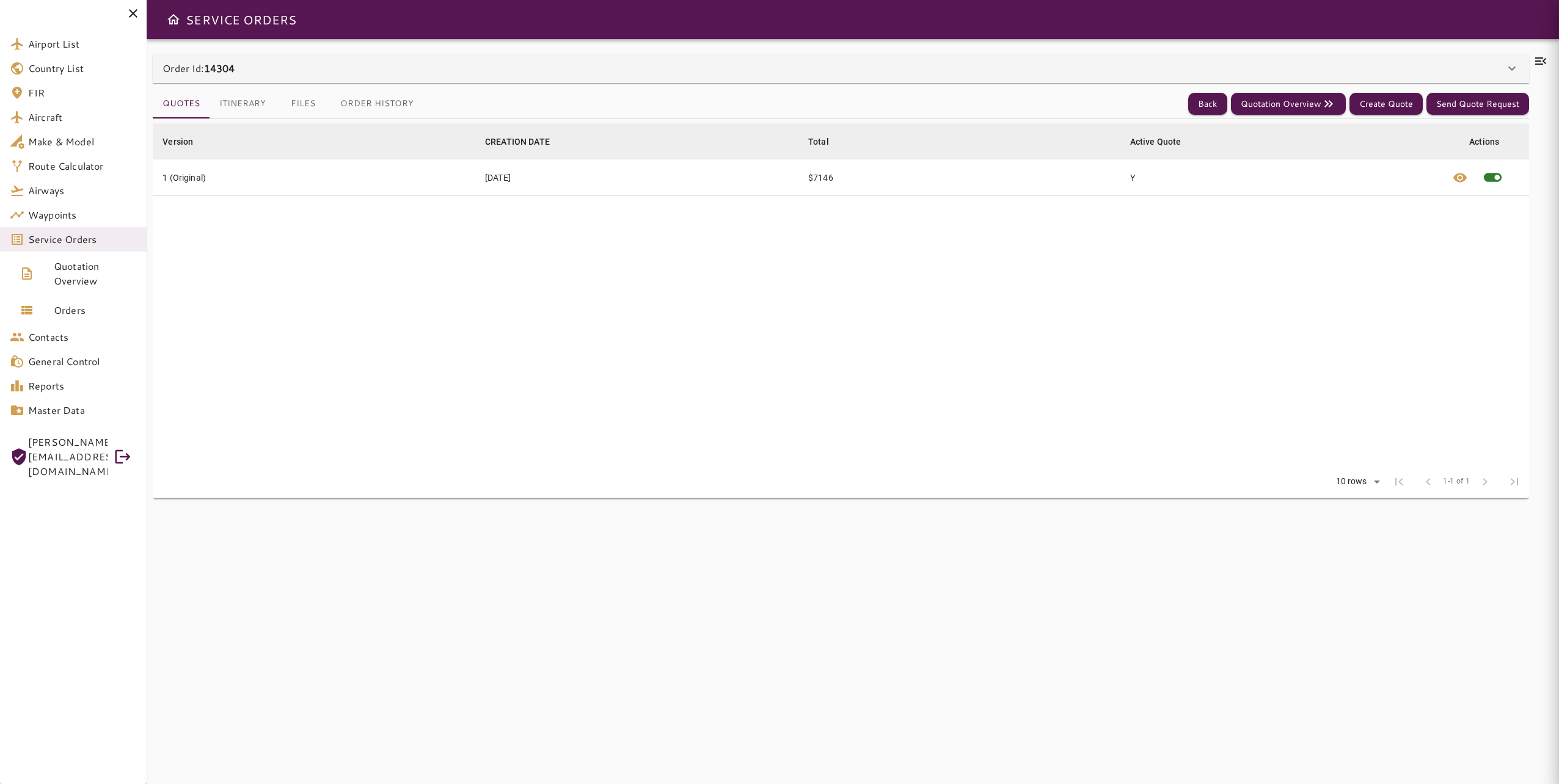
click at [795, 329] on table "Version arrow_downward CREATION DATE arrow_downward Total arrow_downward Active…" at bounding box center [841, 295] width 1376 height 342
click at [1048, 577] on div "Version arrow_downward CREATION DATE arrow_downward Total arrow_downward Active…" at bounding box center [841, 445] width 1376 height 651
click at [1050, 568] on div "Version arrow_downward CREATION DATE arrow_downward Total arrow_downward Active…" at bounding box center [841, 445] width 1376 height 651
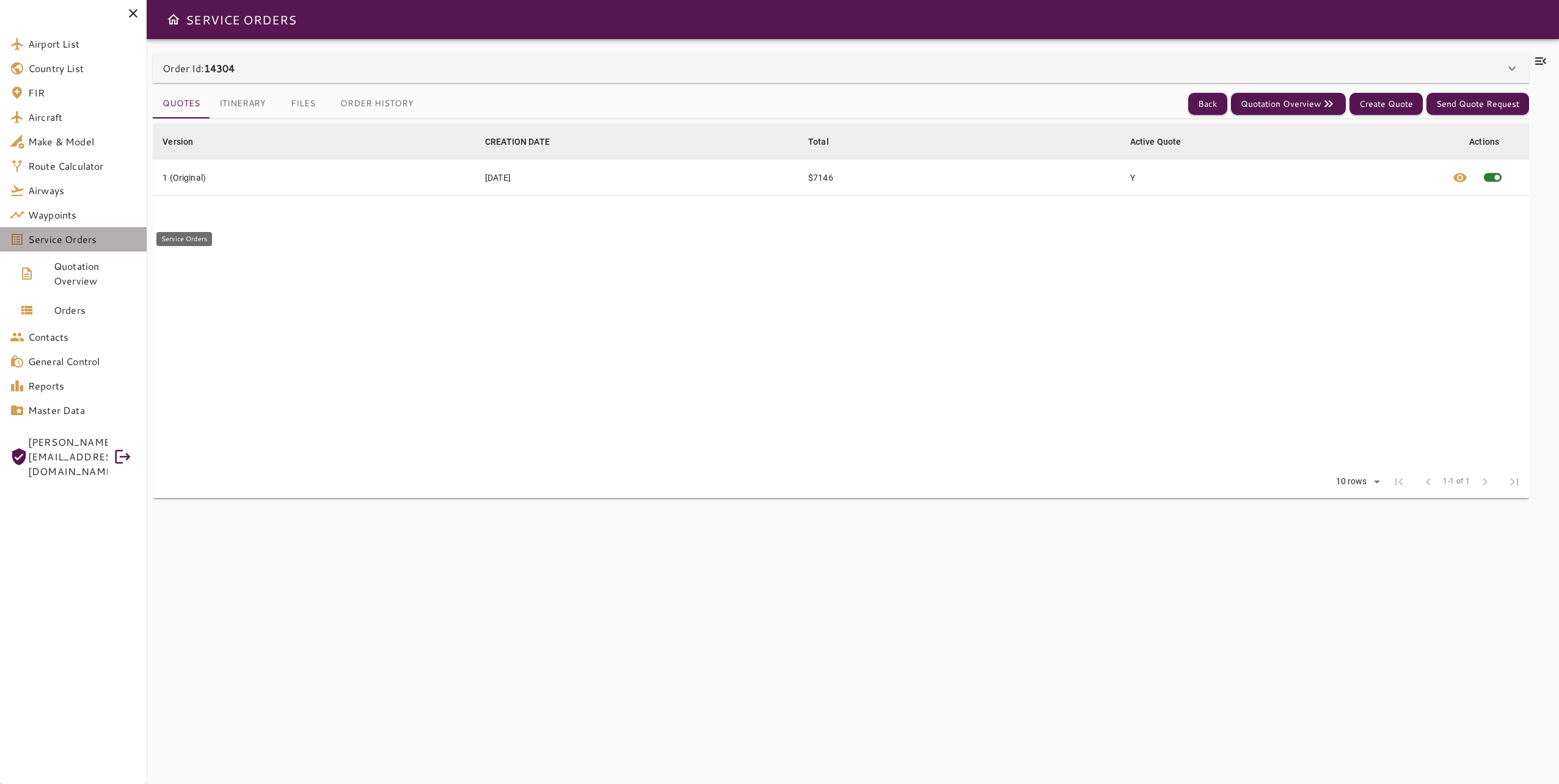
click at [109, 242] on span "Service Orders" at bounding box center [82, 239] width 109 height 15
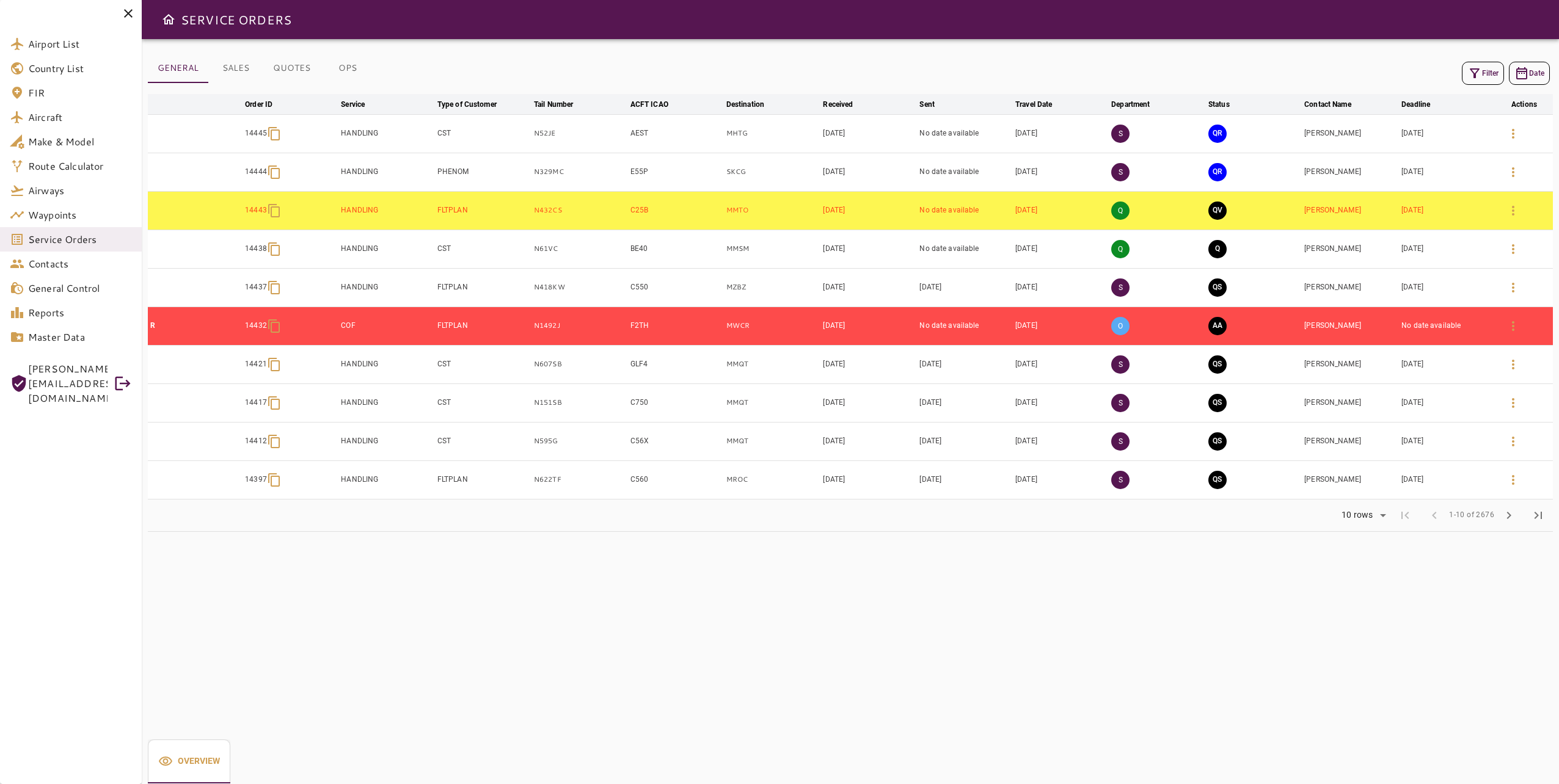
click at [227, 80] on button "SALES" at bounding box center [235, 68] width 55 height 30
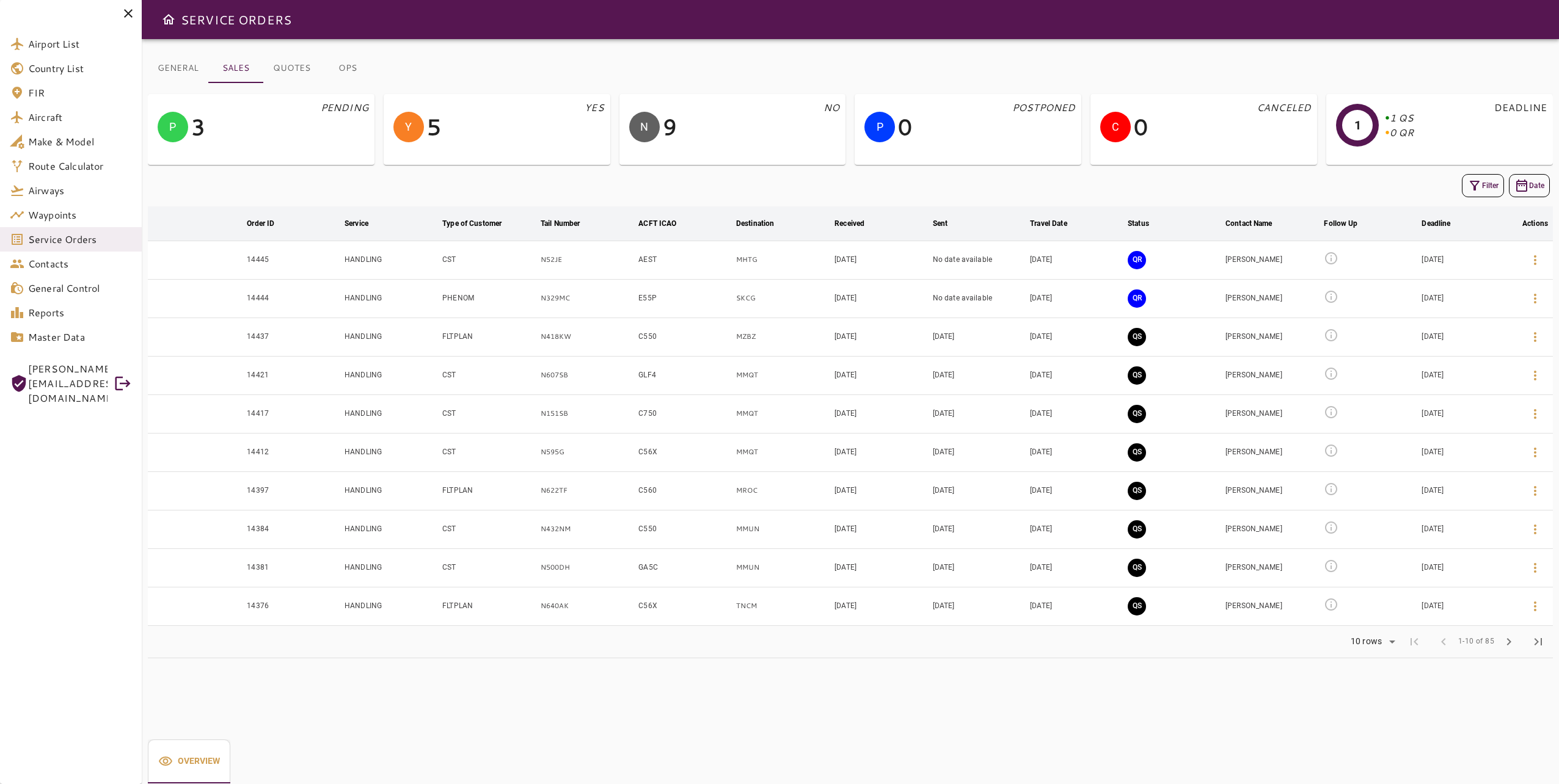
click at [1476, 185] on icon "button" at bounding box center [1475, 186] width 15 height 15
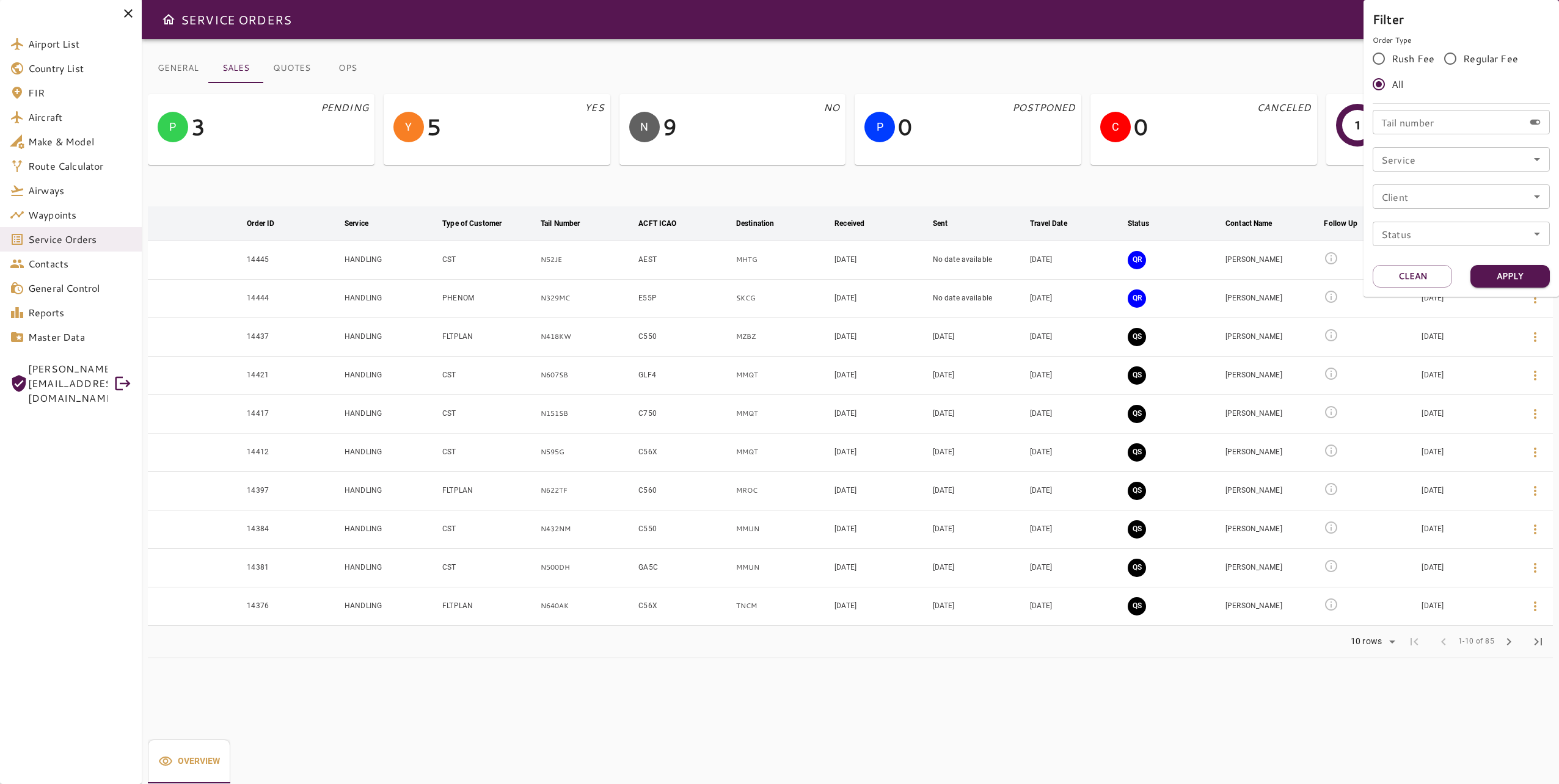
click at [1203, 176] on div at bounding box center [780, 392] width 1559 height 784
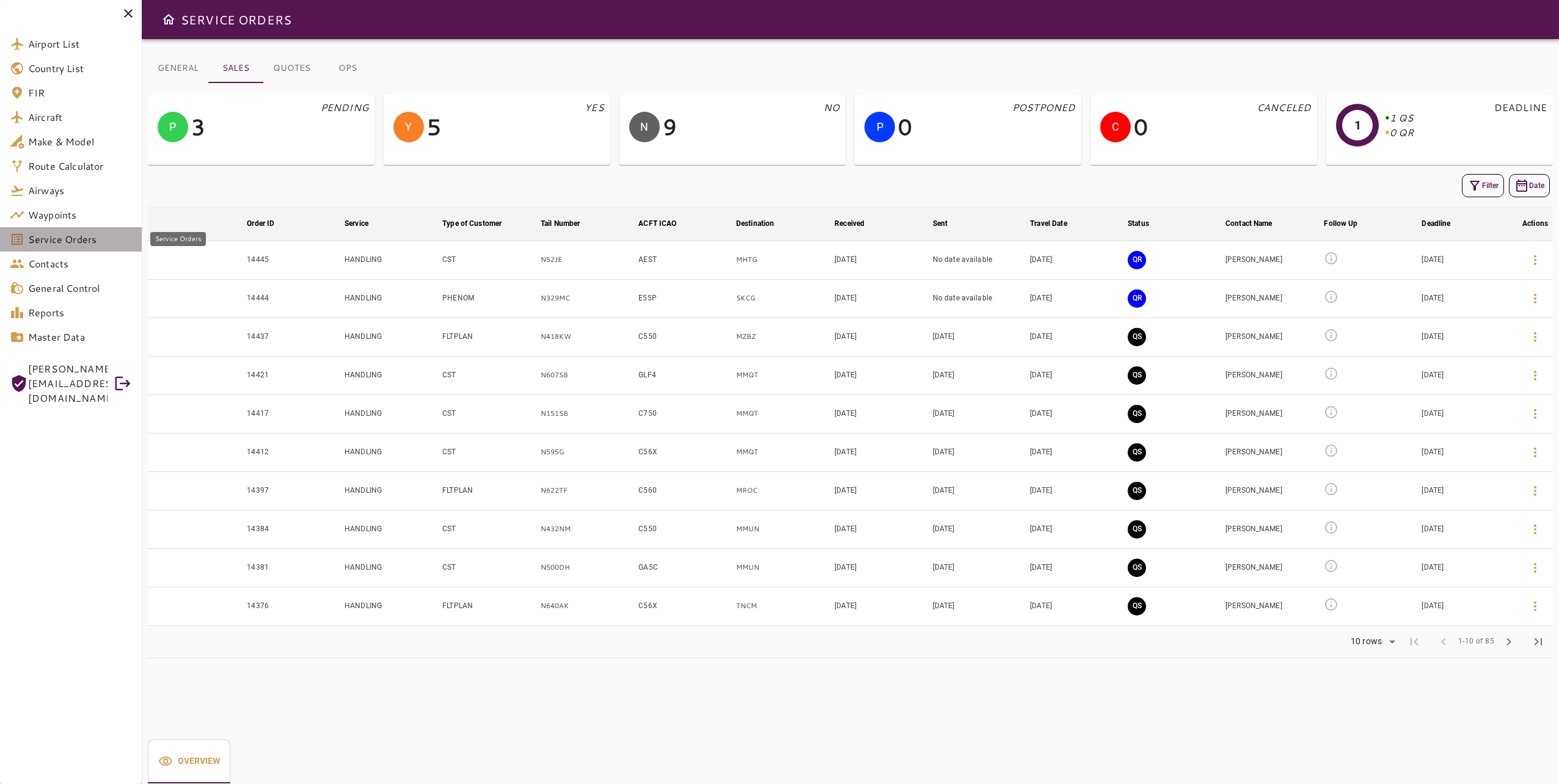
click at [75, 246] on span "Service Orders" at bounding box center [80, 239] width 104 height 15
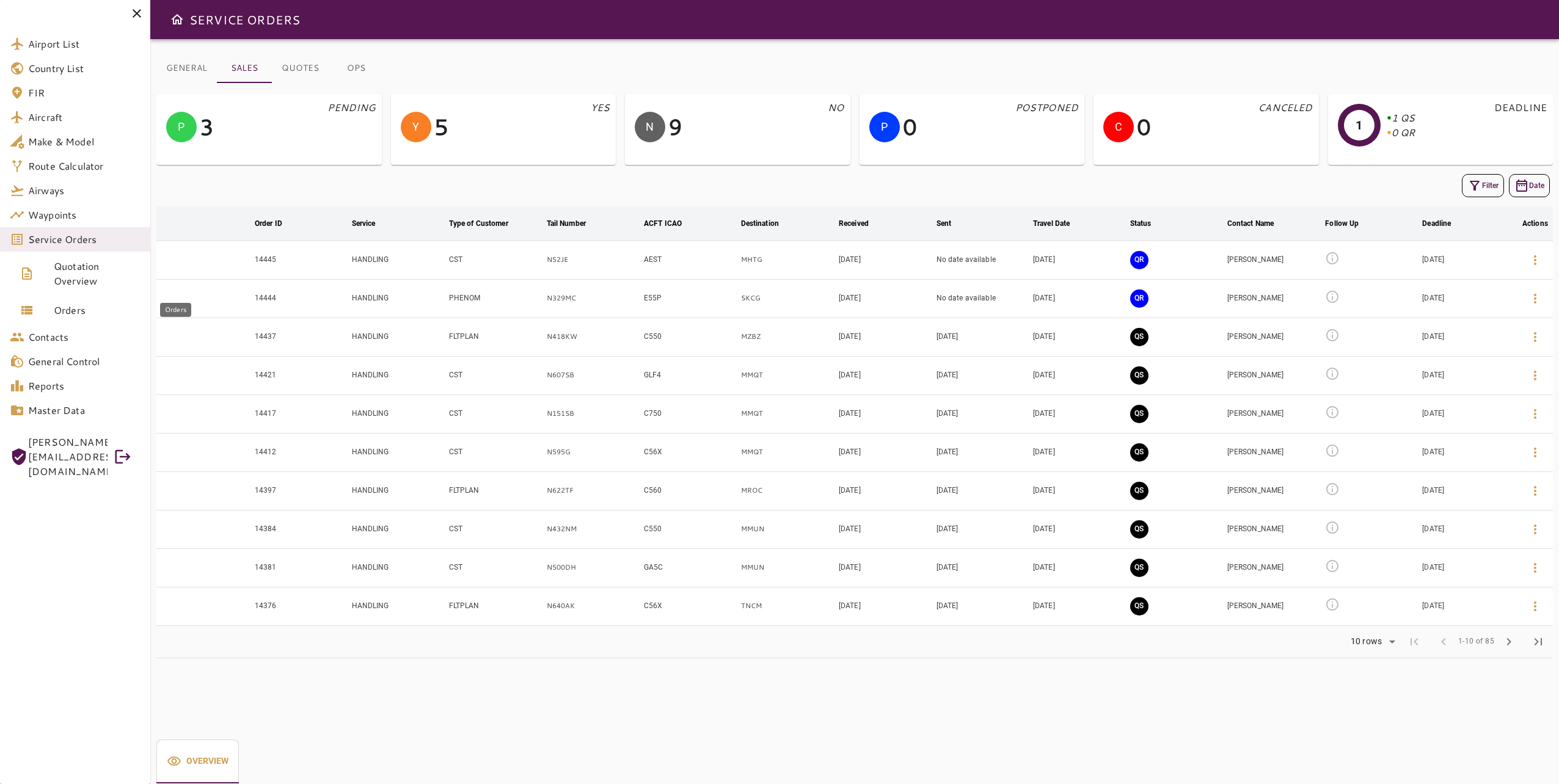
click at [82, 312] on span "Orders" at bounding box center [97, 311] width 87 height 15
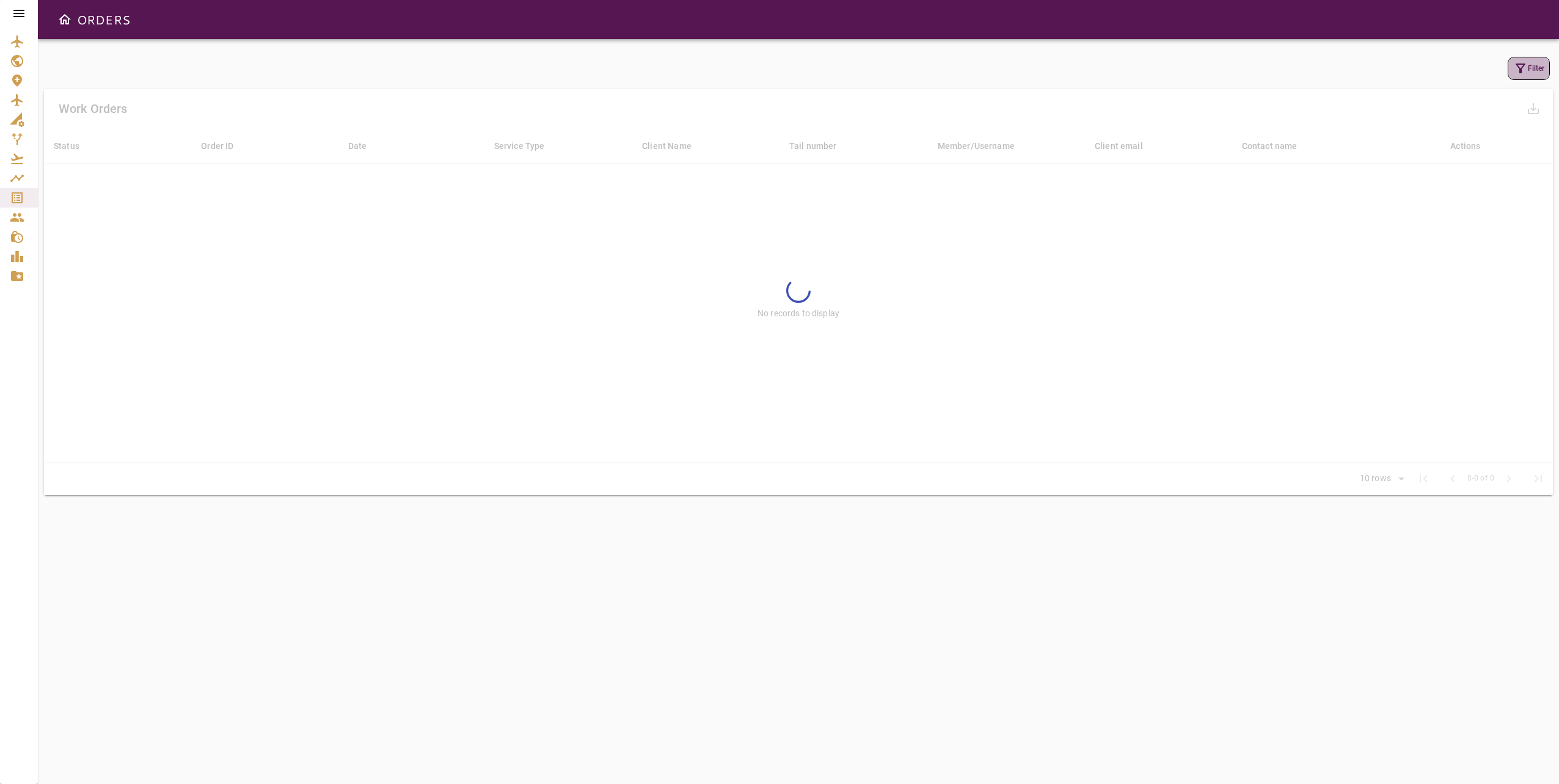
click at [1521, 69] on icon "button" at bounding box center [1520, 68] width 10 height 10
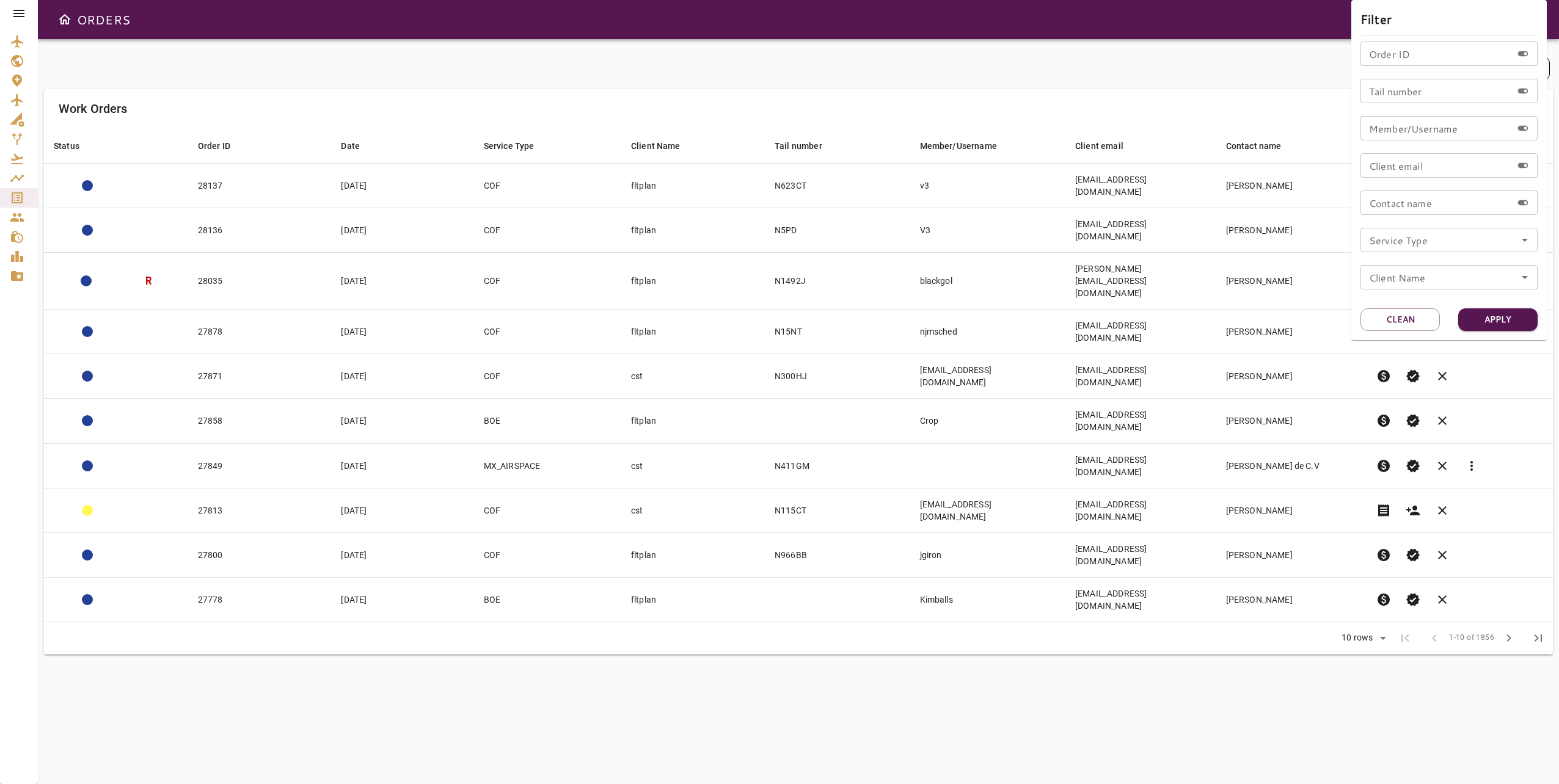
click at [1469, 87] on input "Tail number" at bounding box center [1437, 91] width 152 height 24
paste input "*****"
type input "*****"
click at [1411, 321] on button "Clean" at bounding box center [1401, 320] width 80 height 22
click at [1400, 54] on input "Order ID" at bounding box center [1437, 54] width 152 height 24
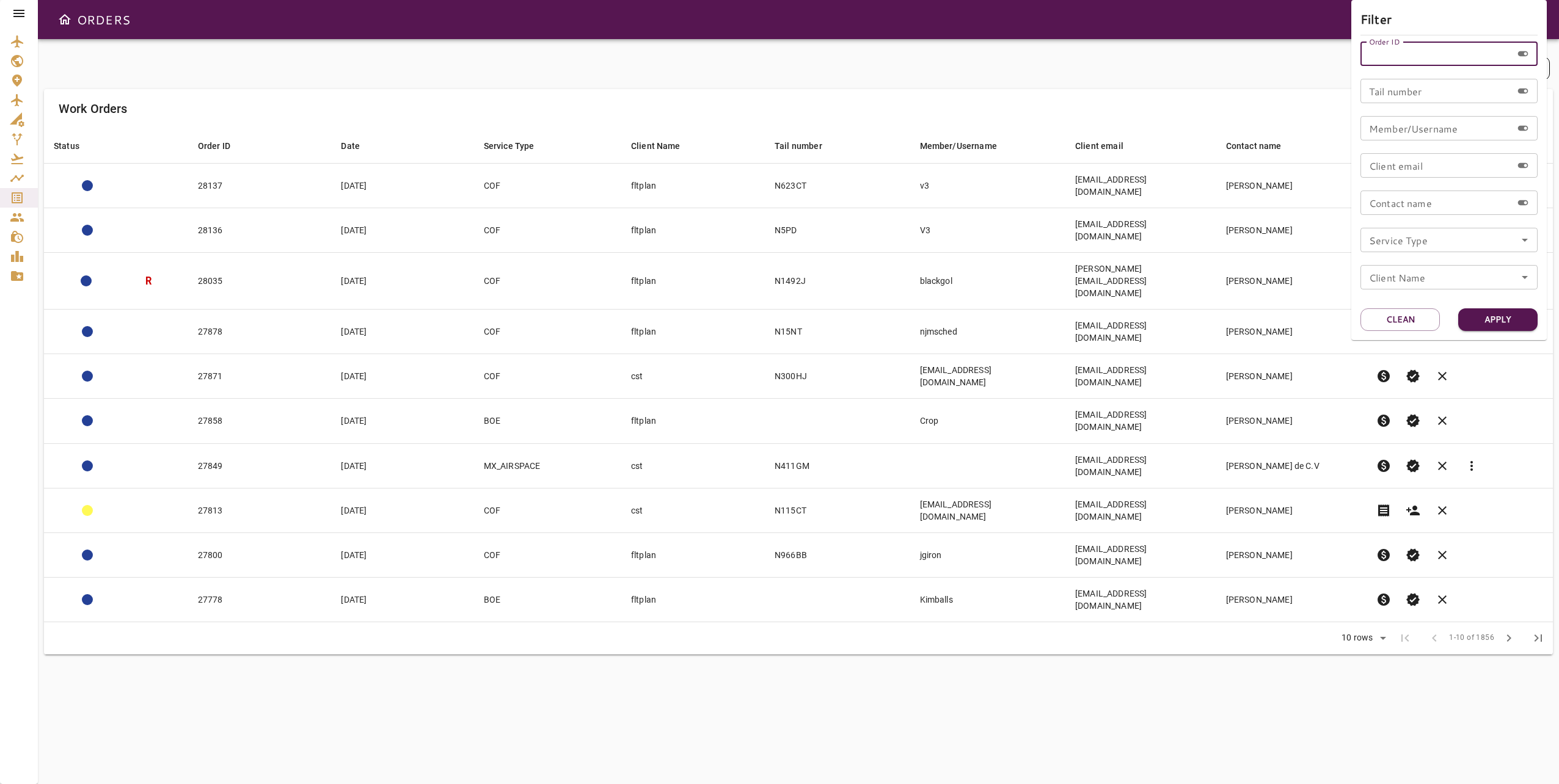
paste input "*****"
type input "*****"
click at [1506, 324] on button "Apply" at bounding box center [1498, 320] width 80 height 22
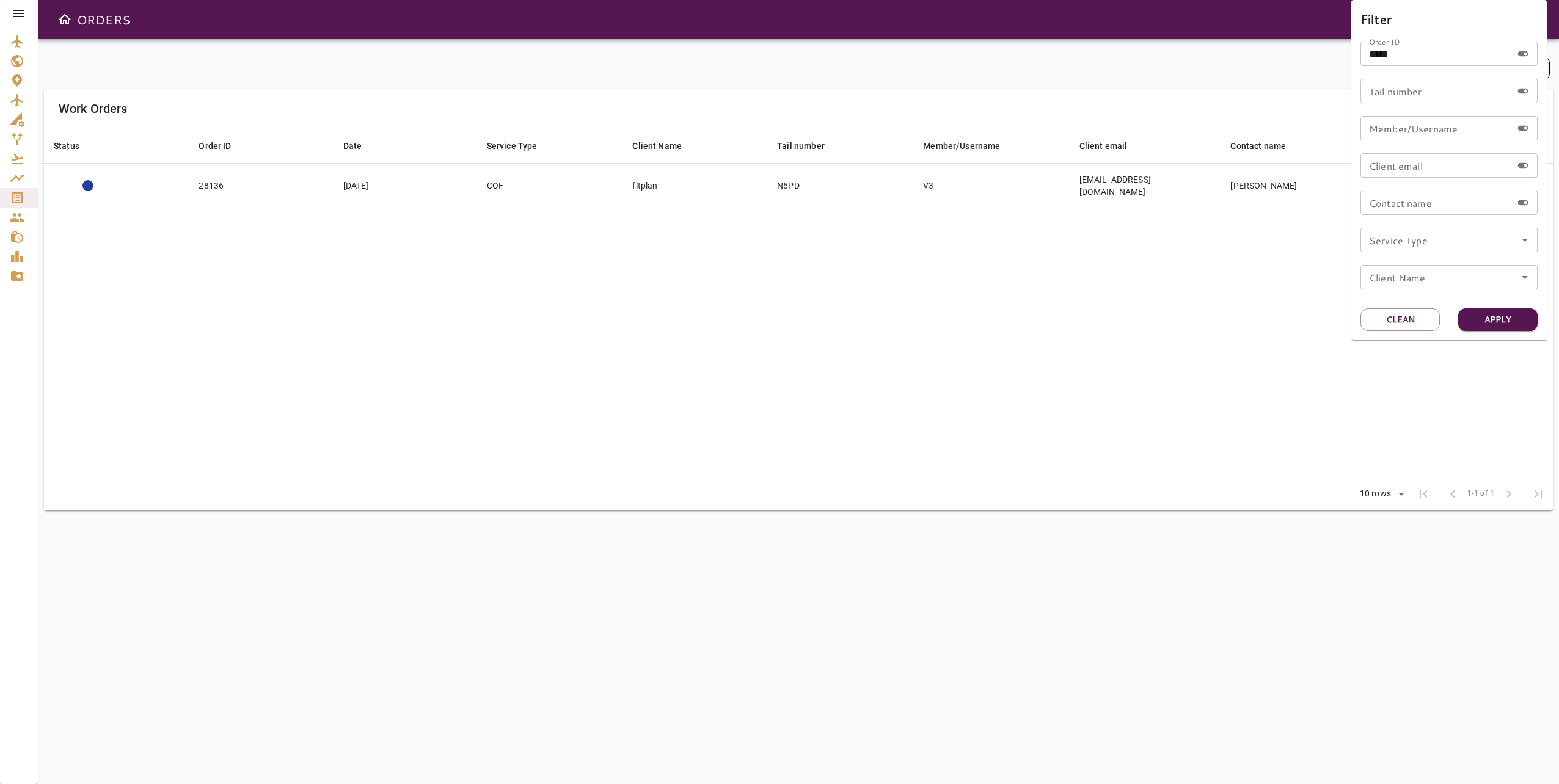
drag, startPoint x: 1213, startPoint y: 350, endPoint x: 1215, endPoint y: 385, distance: 35.1
click at [1215, 384] on div at bounding box center [780, 392] width 1559 height 784
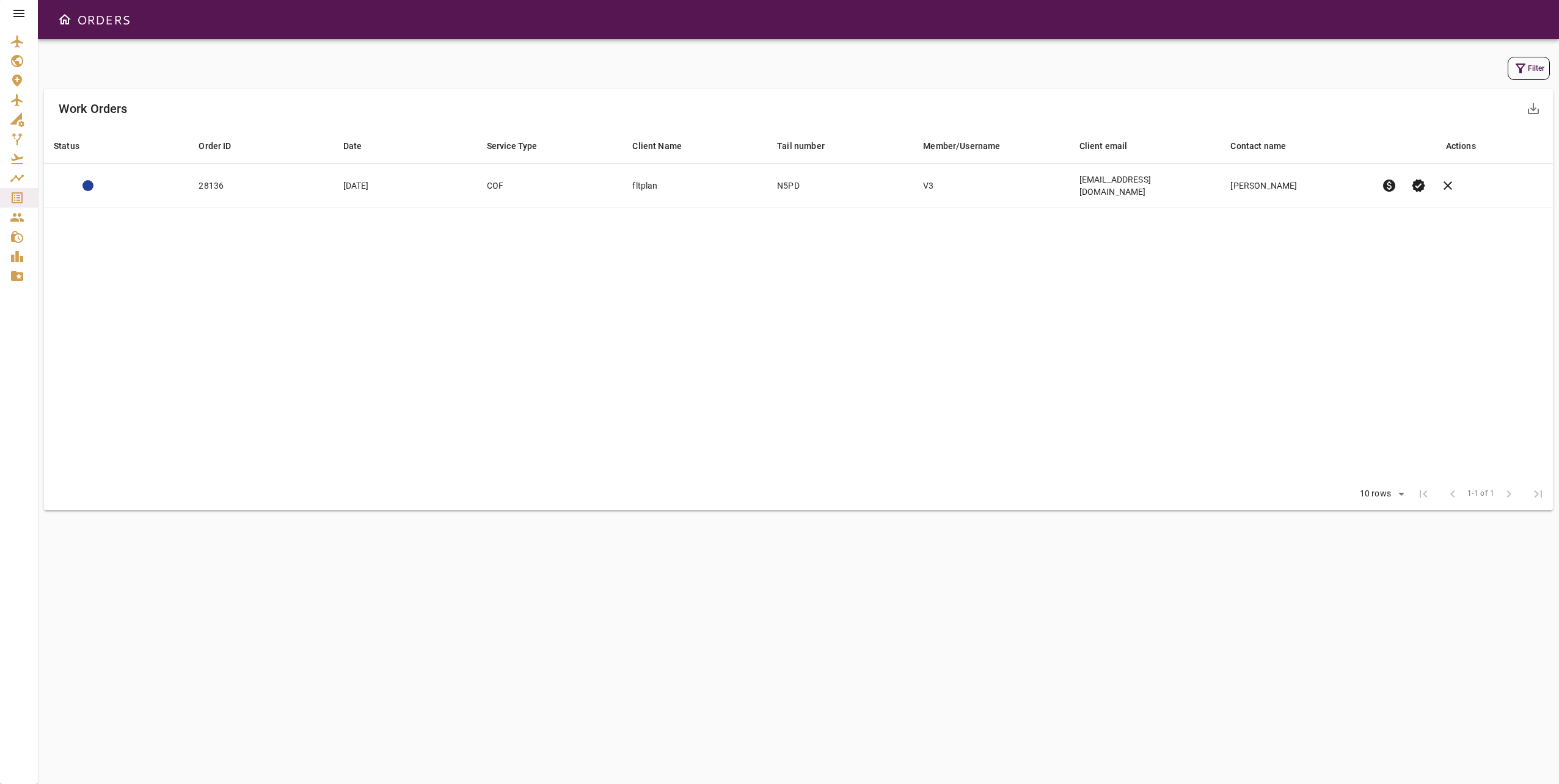
click at [1285, 274] on table "Status arrow_downward Order ID arrow_downward Date arrow_downward Service Type …" at bounding box center [799, 303] width 1509 height 350
click at [1334, 320] on table "Status arrow_downward Order ID arrow_downward Date arrow_downward Service Type …" at bounding box center [799, 303] width 1509 height 350
click at [1260, 317] on table "Status arrow_downward Order ID arrow_downward Date arrow_downward Service Type …" at bounding box center [799, 303] width 1509 height 350
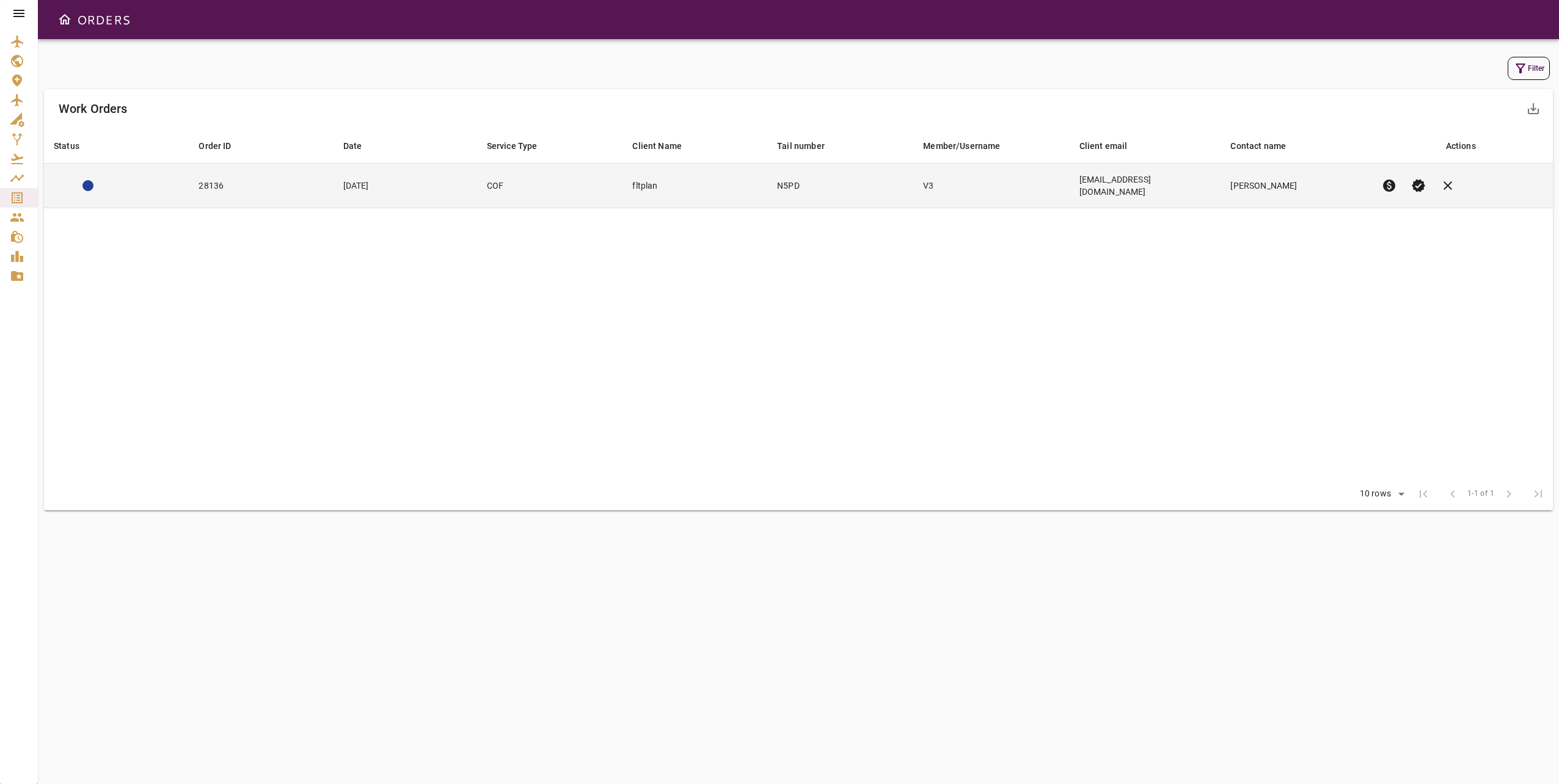
click at [1219, 187] on td "[EMAIL_ADDRESS][DOMAIN_NAME]" at bounding box center [1146, 186] width 152 height 44
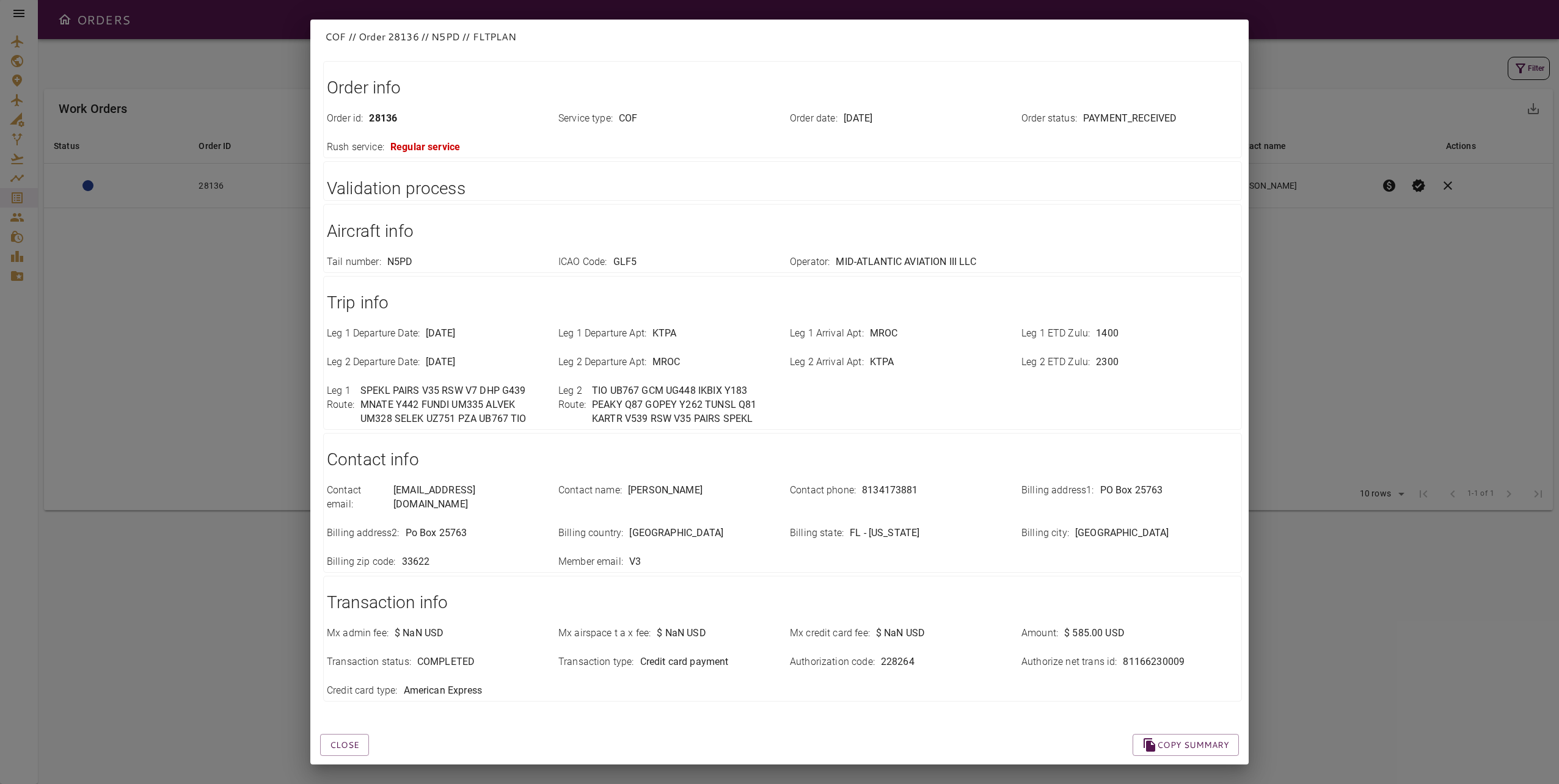
scroll to position [72, 0]
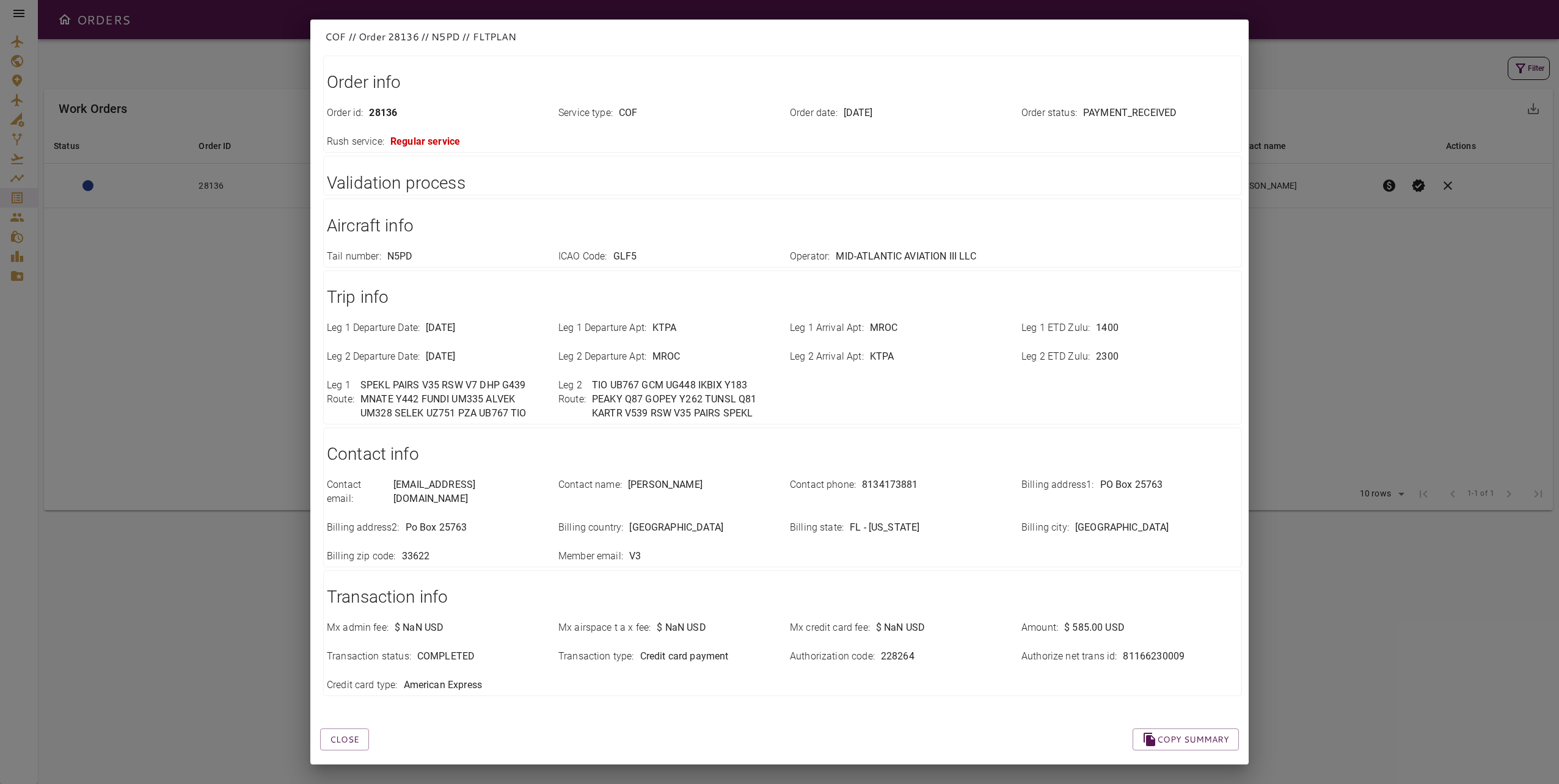
click at [1496, 356] on div "COF // Order 28136 // N5PD // FLTPLAN Close Copy summary Order info Order id : …" at bounding box center [780, 392] width 1559 height 784
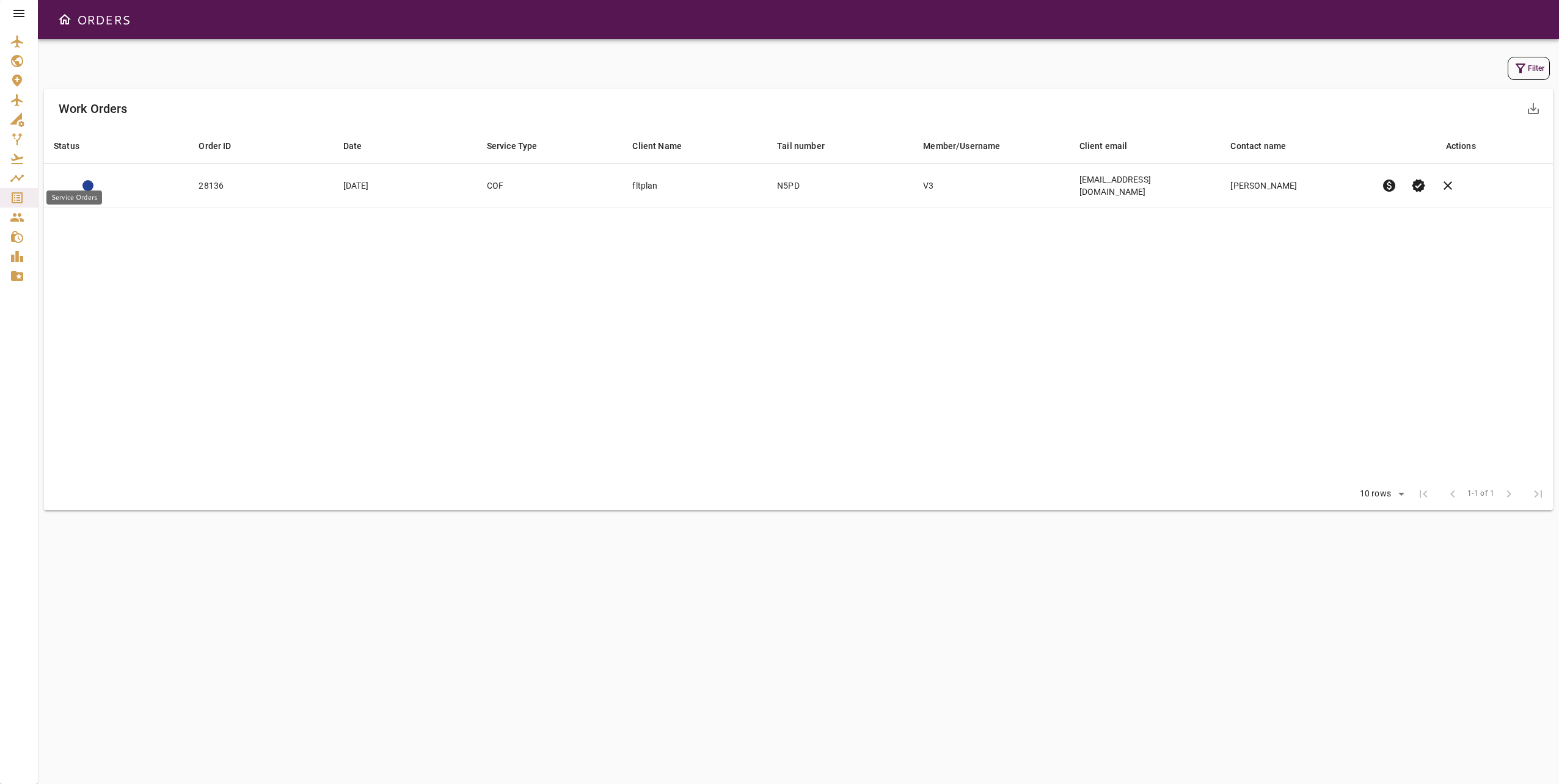
click at [7, 192] on link "Service Orders" at bounding box center [18, 198] width 38 height 19
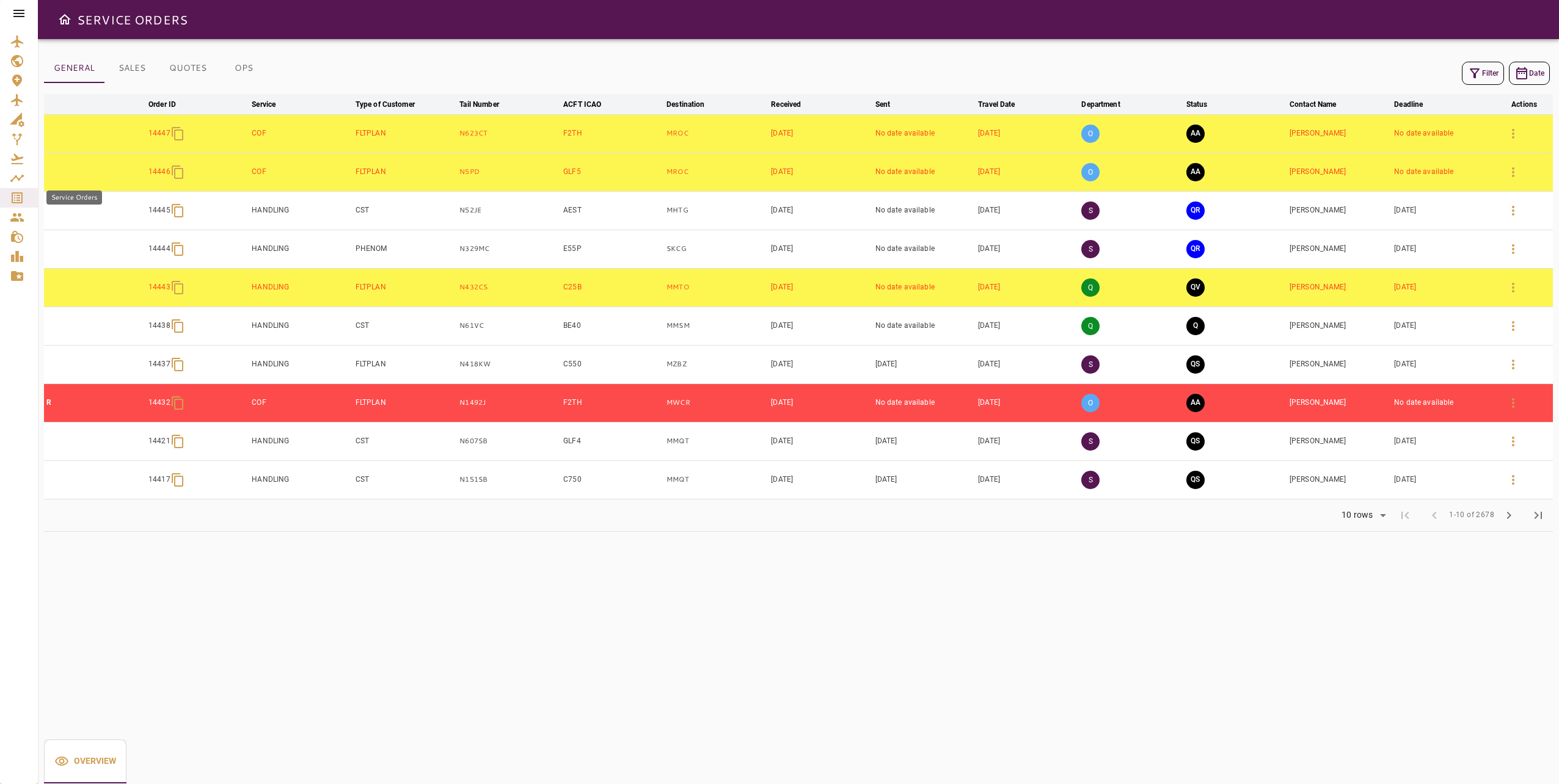
click at [10, 194] on icon "Service Orders" at bounding box center [18, 198] width 15 height 15
click at [11, 194] on icon "Service Orders" at bounding box center [18, 198] width 15 height 15
click at [1479, 71] on icon "button" at bounding box center [1475, 73] width 15 height 15
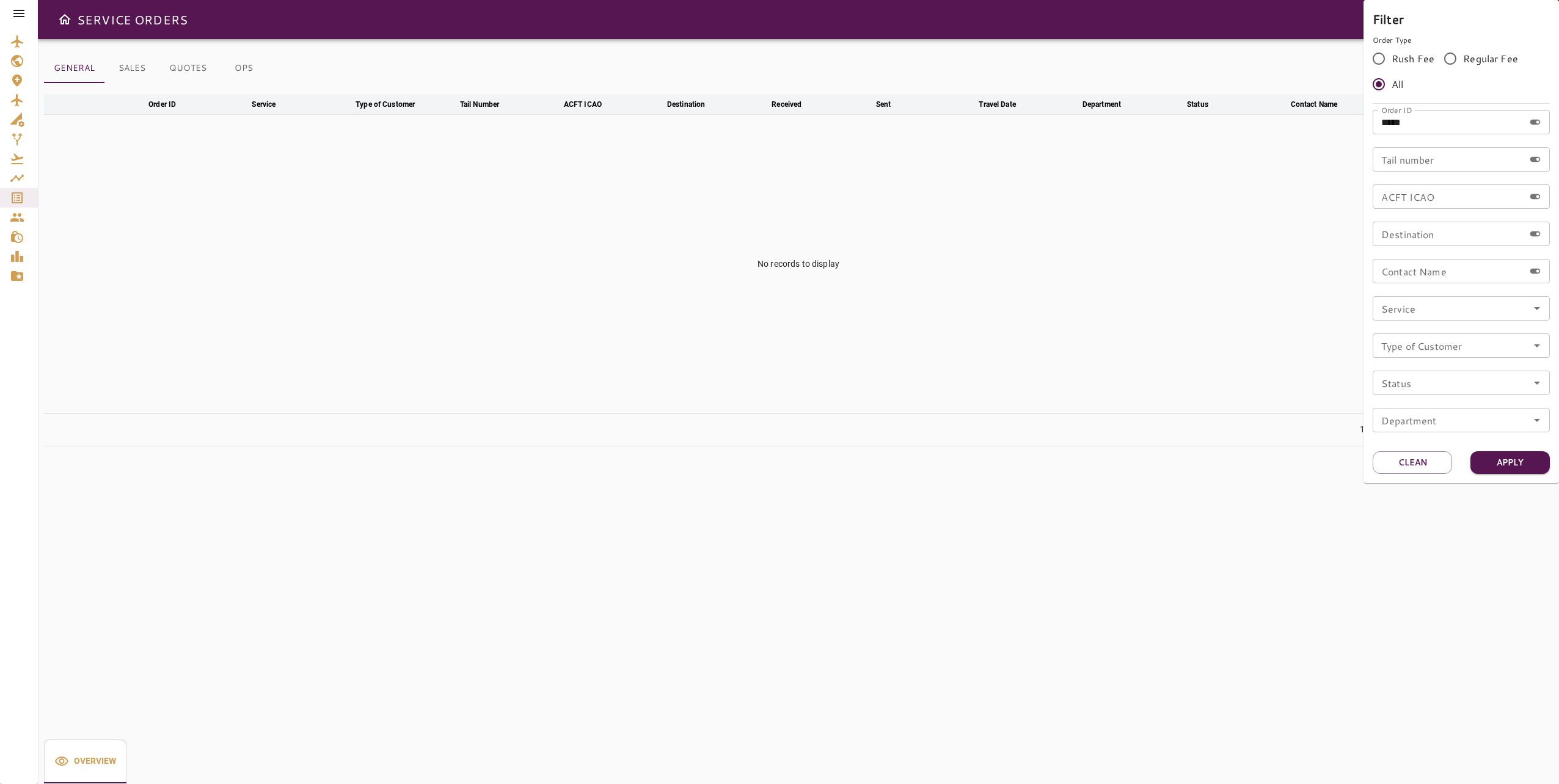
click at [1424, 447] on div "Filter Order Type Rush Fee Regular Fee All Order ID ***** Order ID Tail number …" at bounding box center [1461, 241] width 195 height 484
click at [1424, 455] on button "Clean" at bounding box center [1413, 462] width 80 height 22
click at [1458, 160] on input "Tail number" at bounding box center [1449, 159] width 152 height 24
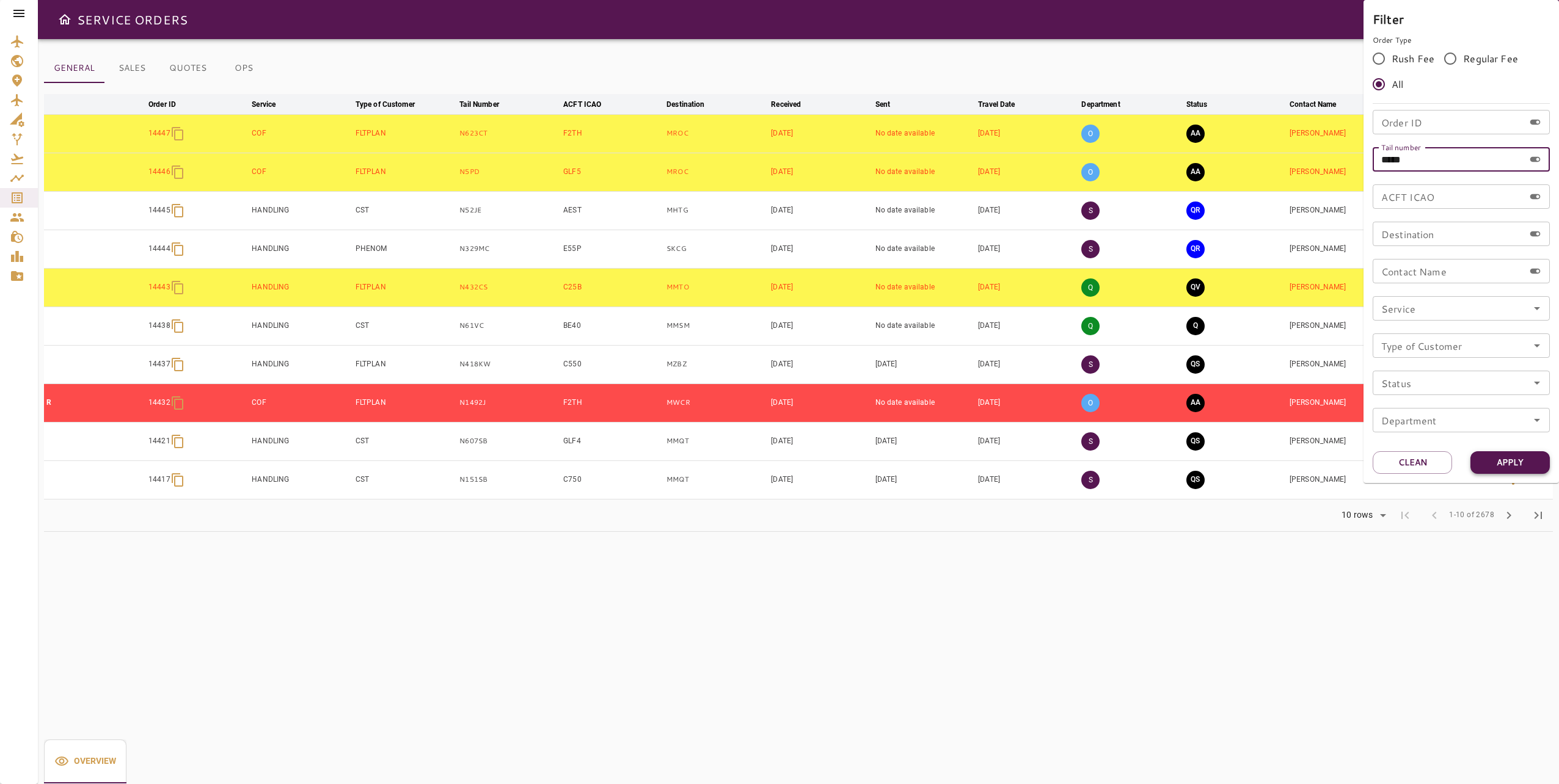
type input "*****"
click at [1500, 465] on button "Apply" at bounding box center [1511, 462] width 80 height 22
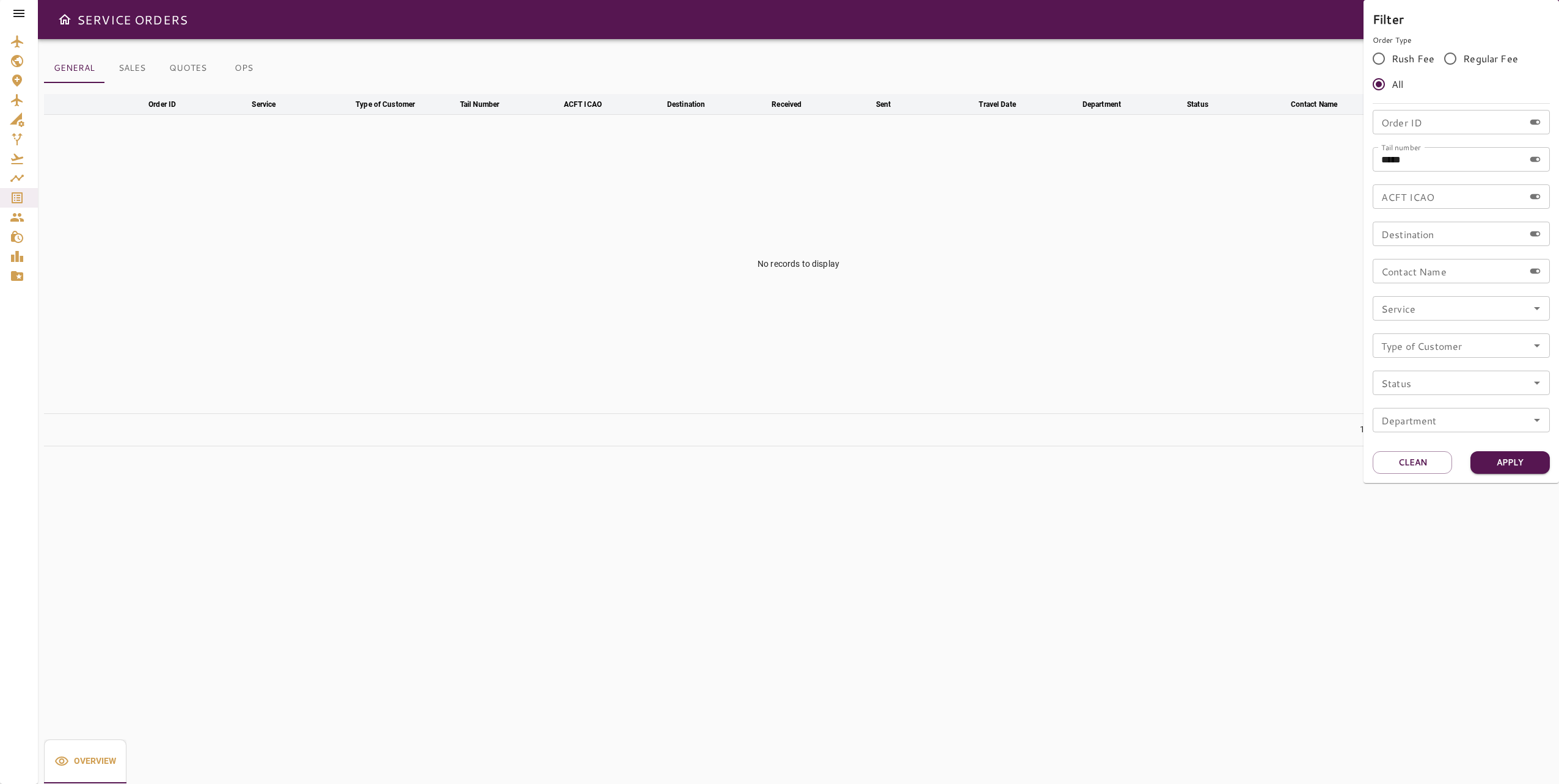
click at [805, 340] on div at bounding box center [780, 392] width 1559 height 784
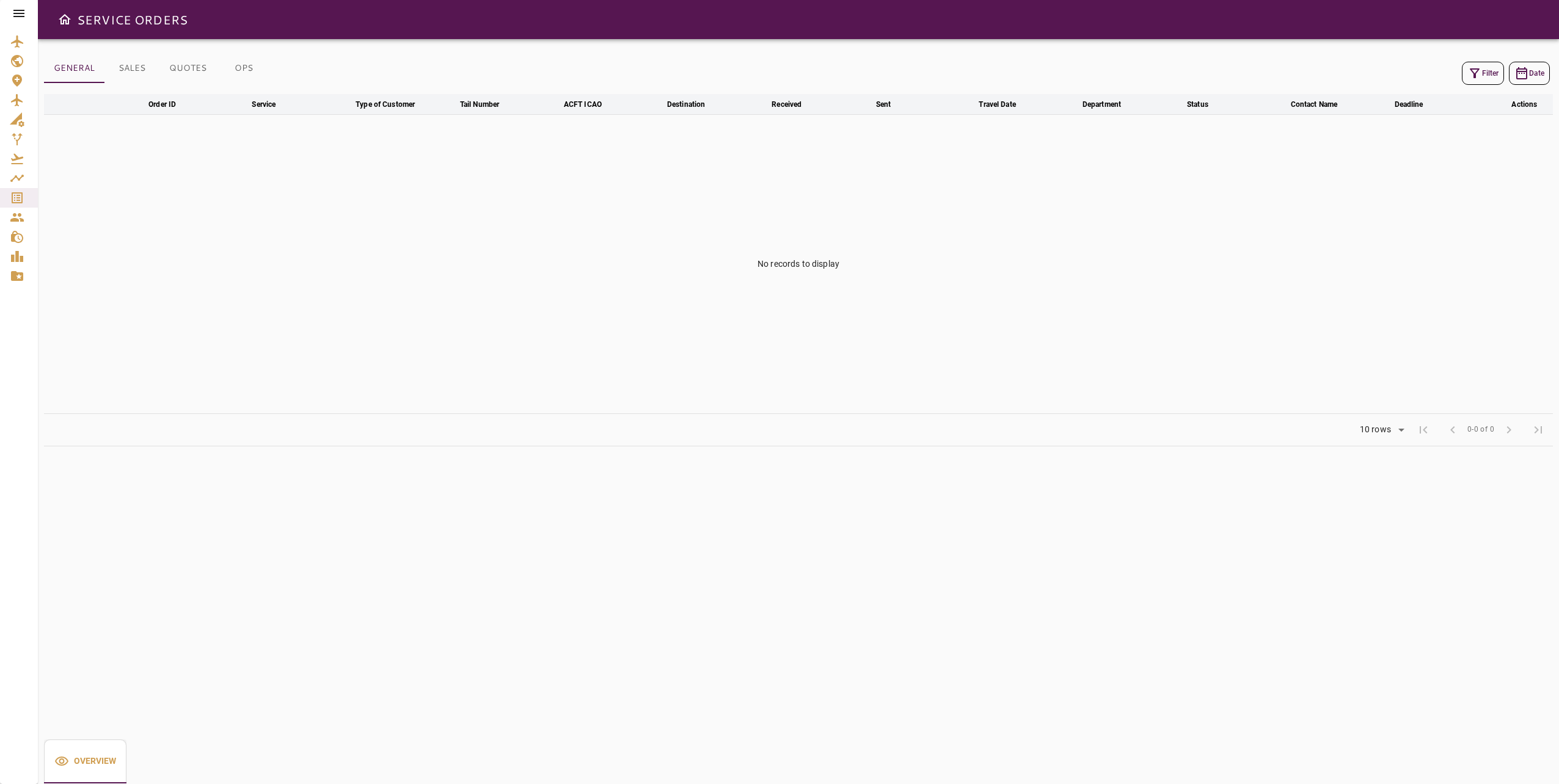
click at [31, 6] on div at bounding box center [18, 13] width 38 height 27
click at [26, 10] on icon at bounding box center [19, 14] width 15 height 15
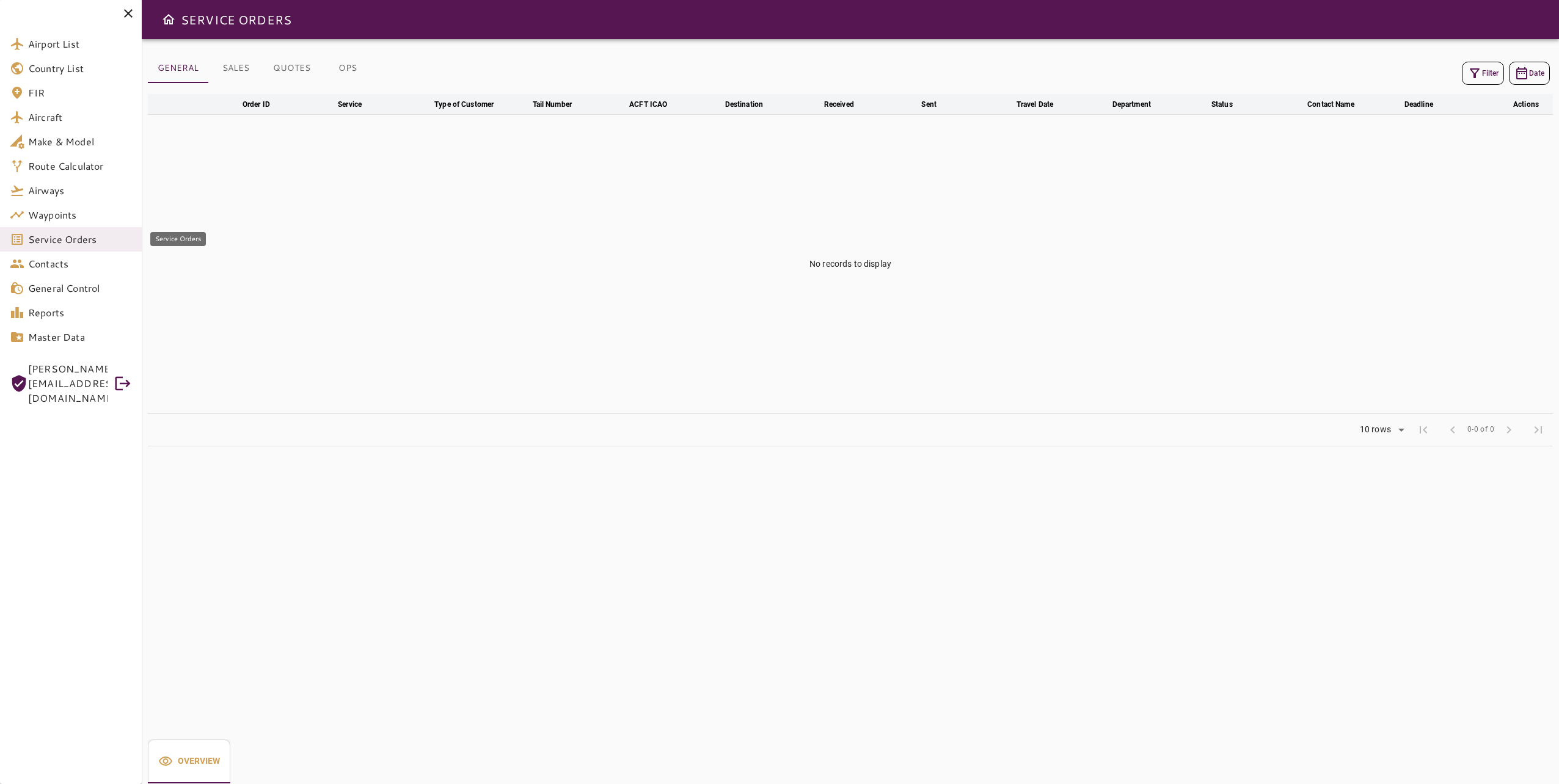
click at [52, 239] on span "Service Orders" at bounding box center [80, 239] width 104 height 15
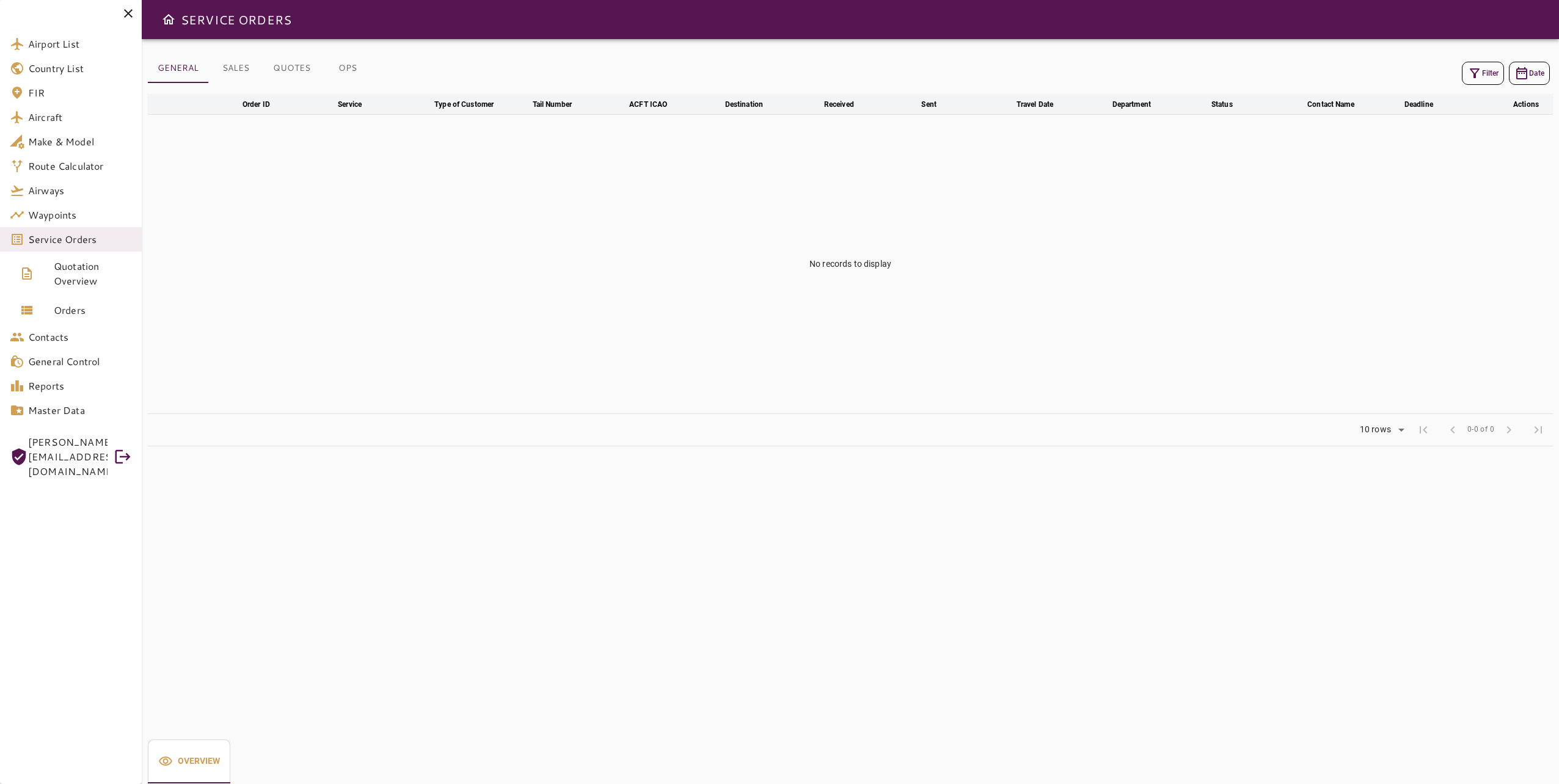
click at [313, 285] on td "No records to display" at bounding box center [851, 264] width 1406 height 300
click at [129, 17] on icon at bounding box center [129, 14] width 15 height 15
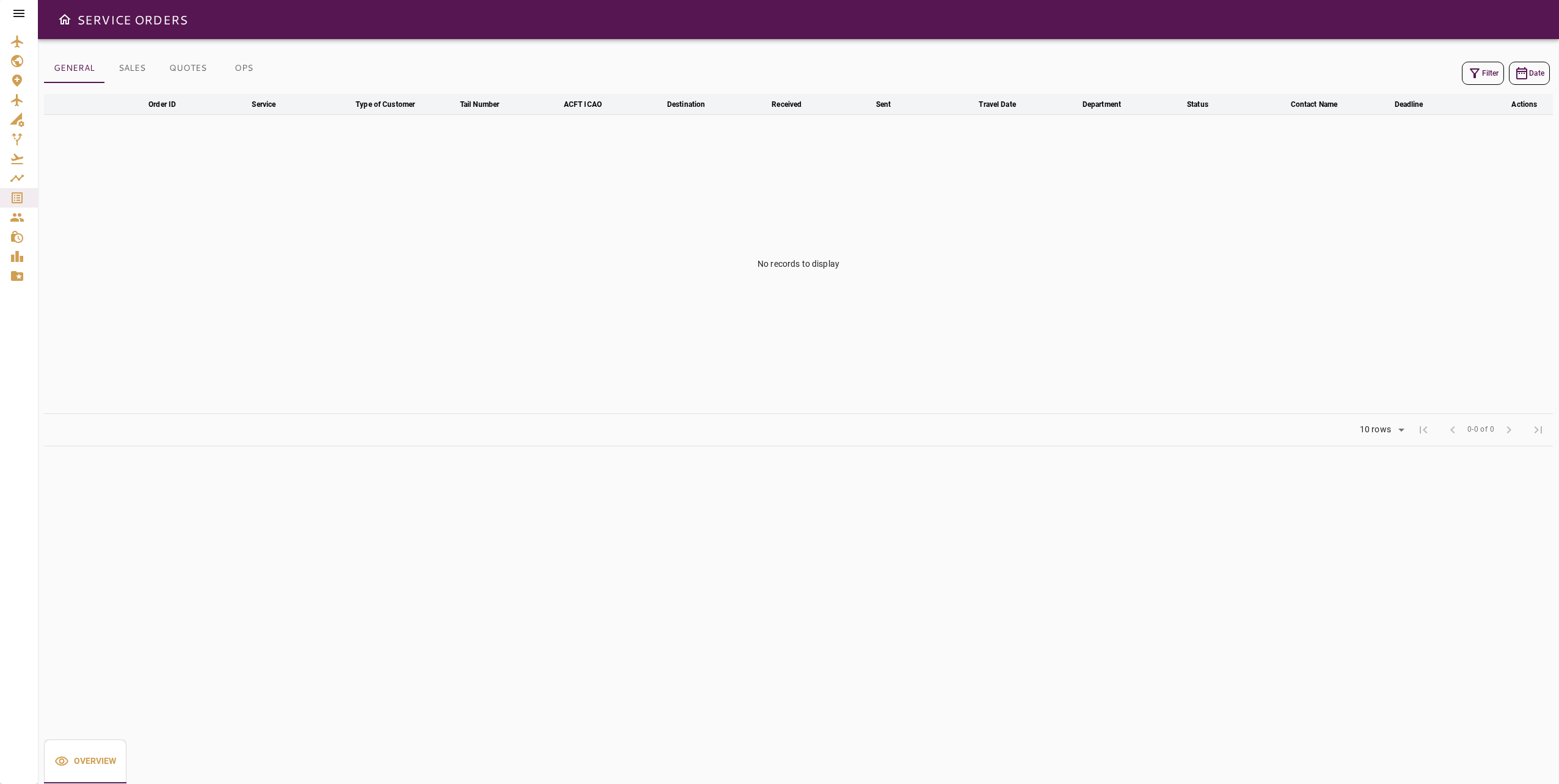
click at [1327, 237] on td "No records to display" at bounding box center [799, 264] width 1509 height 300
drag, startPoint x: 1431, startPoint y: 225, endPoint x: 1512, endPoint y: 79, distance: 167.0
click at [1436, 222] on td "No records to display" at bounding box center [799, 264] width 1509 height 300
drag, startPoint x: 1162, startPoint y: 269, endPoint x: 936, endPoint y: 151, distance: 255.0
click at [1161, 270] on td "No records to display" at bounding box center [799, 264] width 1509 height 300
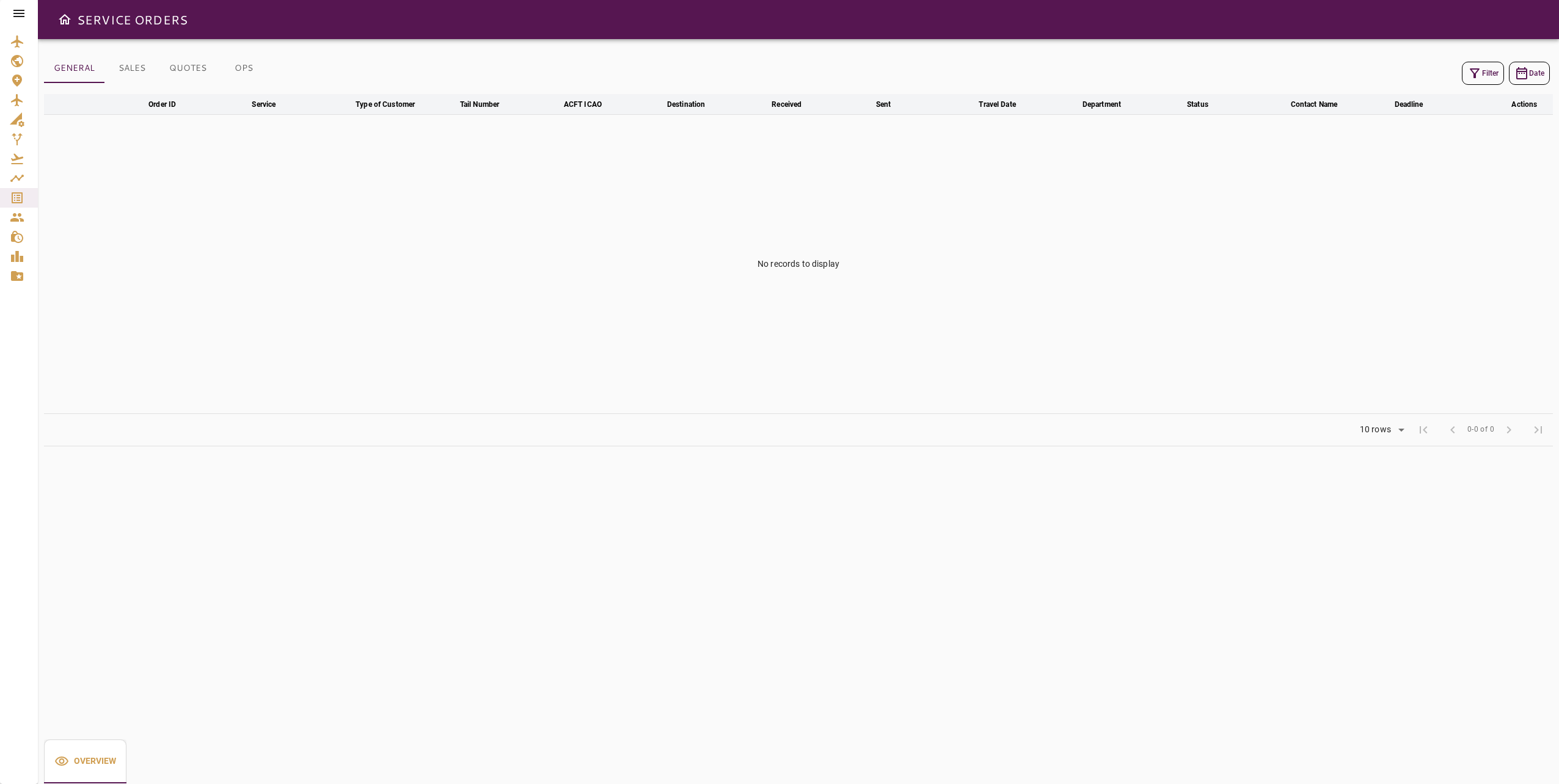
click at [12, 14] on icon at bounding box center [19, 14] width 15 height 15
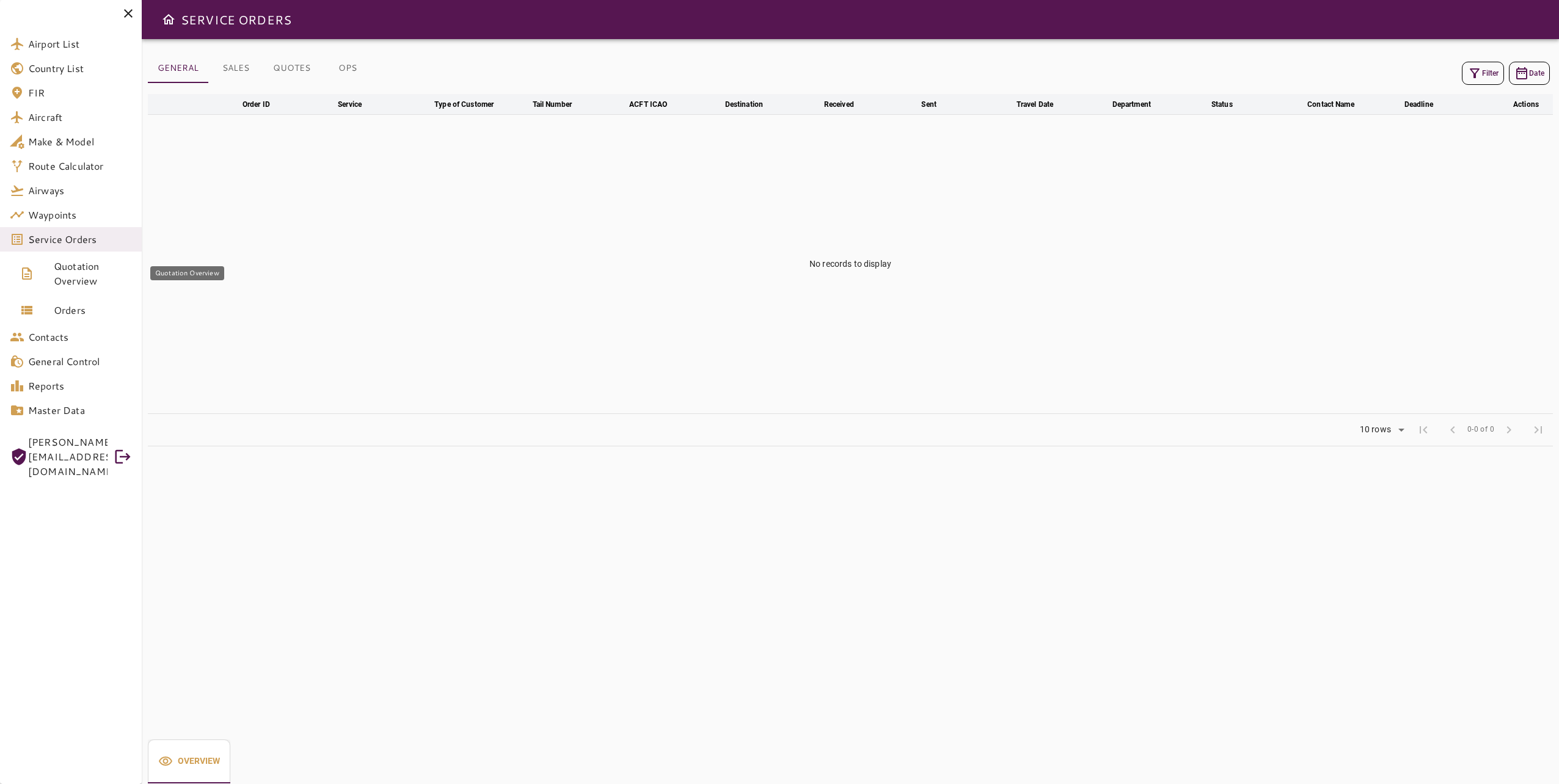
click at [64, 273] on span "Quotation Overview" at bounding box center [92, 274] width 79 height 30
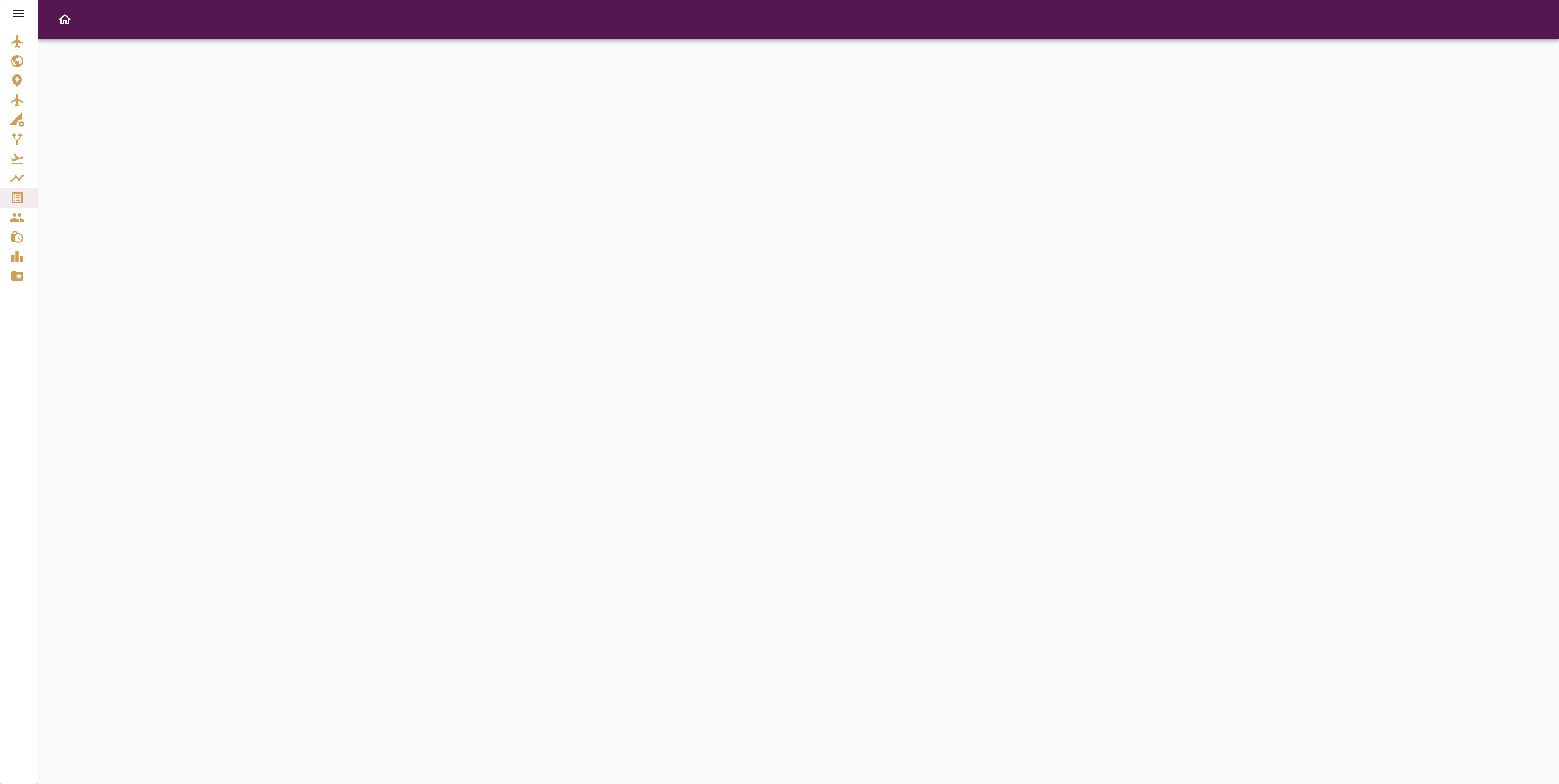
click at [18, 6] on icon at bounding box center [19, 14] width 15 height 15
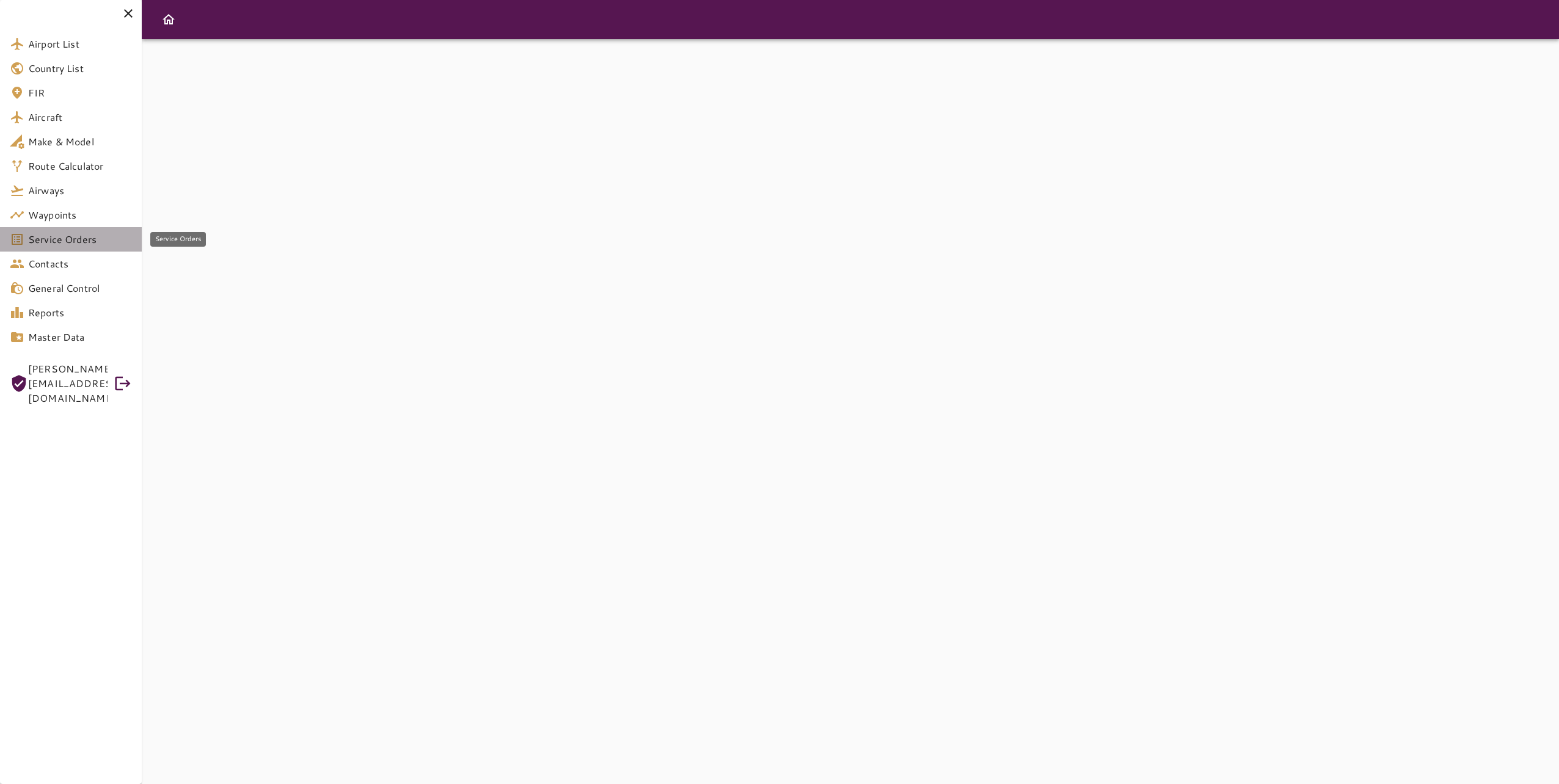
click at [92, 242] on span "Service Orders" at bounding box center [80, 239] width 104 height 15
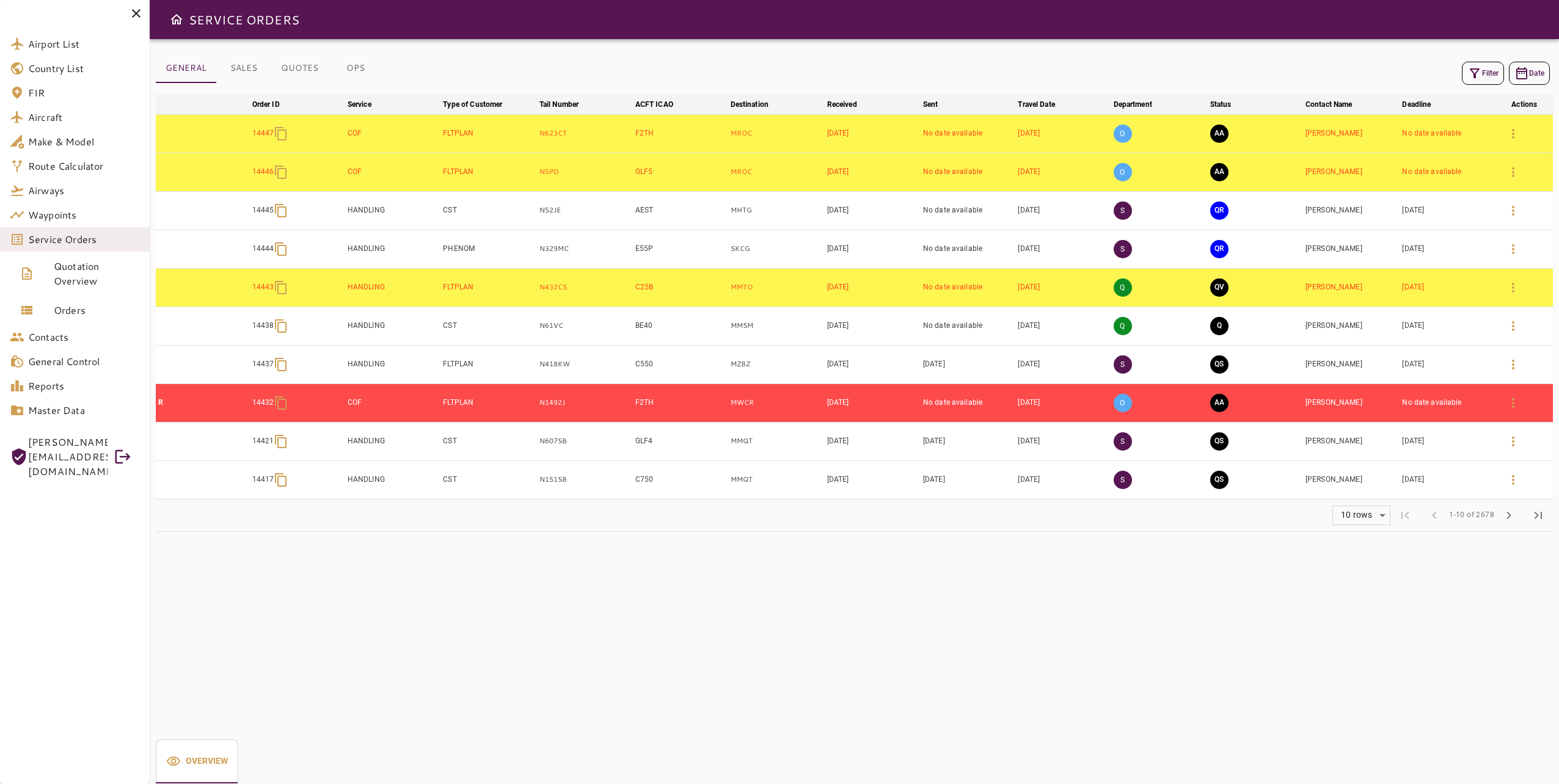
click at [1485, 71] on button "Filter" at bounding box center [1483, 73] width 43 height 23
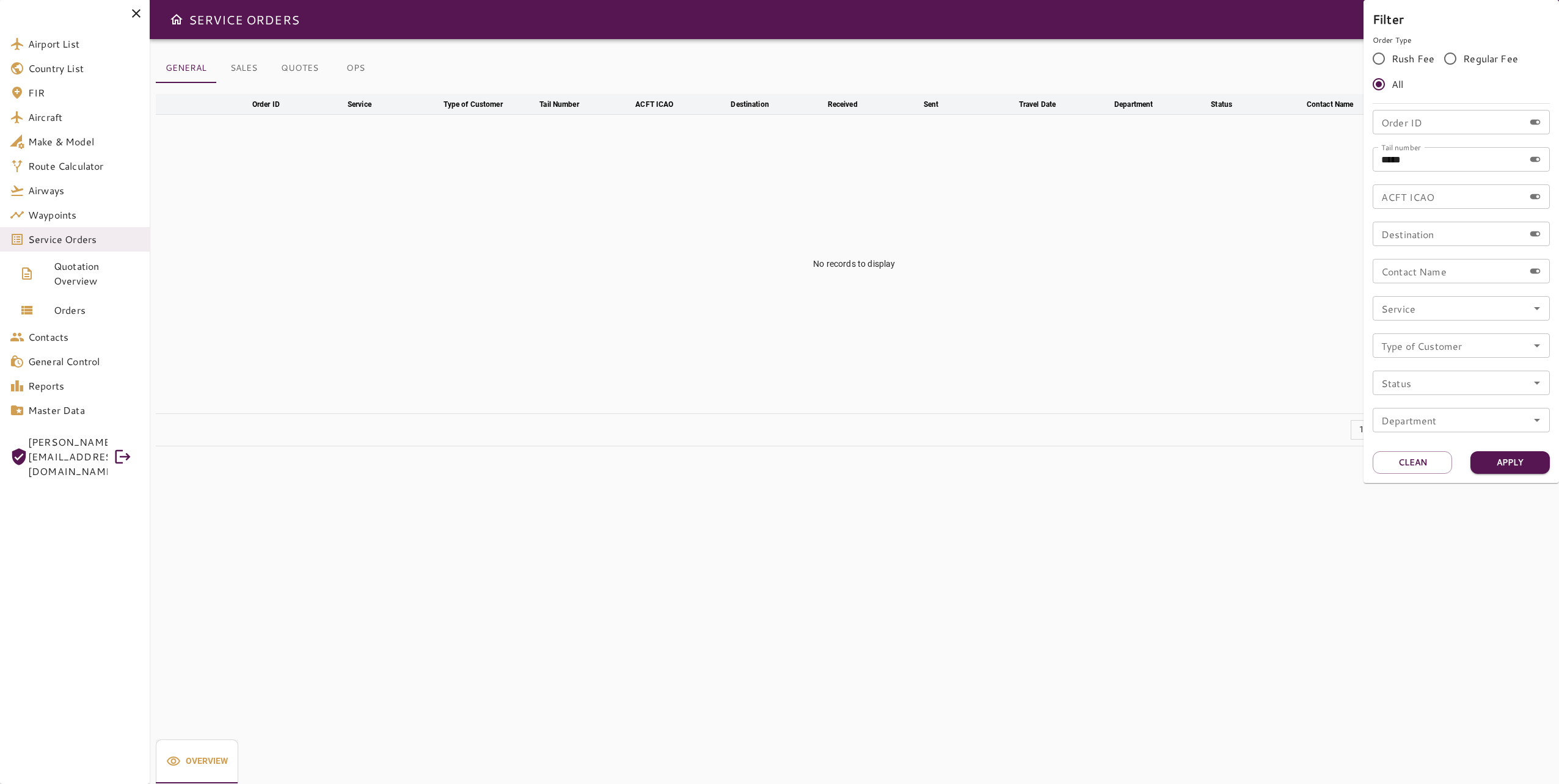
click at [1428, 161] on input "*****" at bounding box center [1449, 159] width 152 height 24
type input "****"
click at [1513, 466] on button "Apply" at bounding box center [1511, 462] width 80 height 22
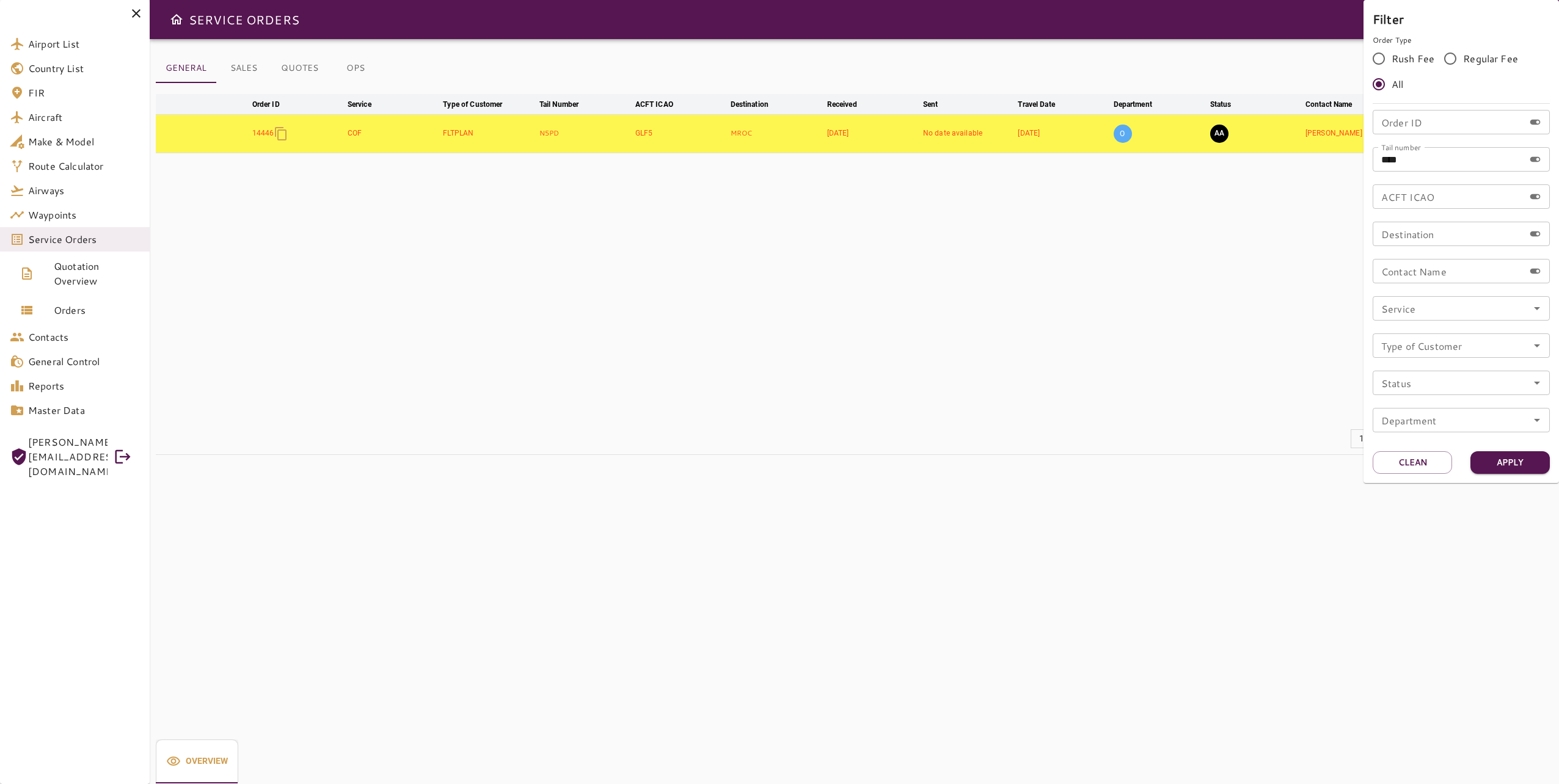
click at [1145, 325] on div at bounding box center [780, 392] width 1559 height 784
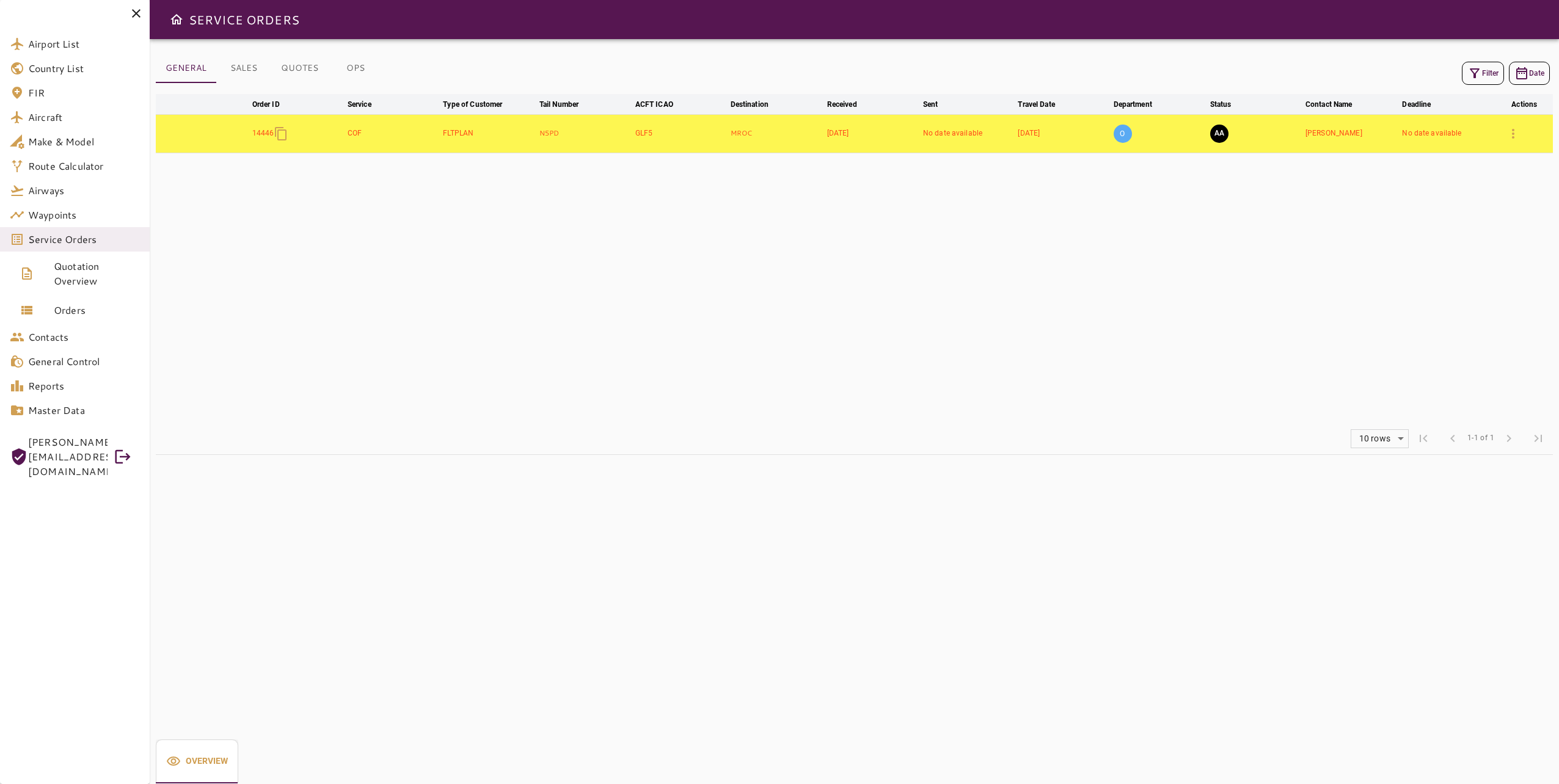
click at [1164, 300] on table "arrow_downward Order ID arrow_downward Service arrow_downward Type of Customer …" at bounding box center [854, 259] width 1397 height 329
click at [1219, 132] on button "AA" at bounding box center [1220, 134] width 18 height 18
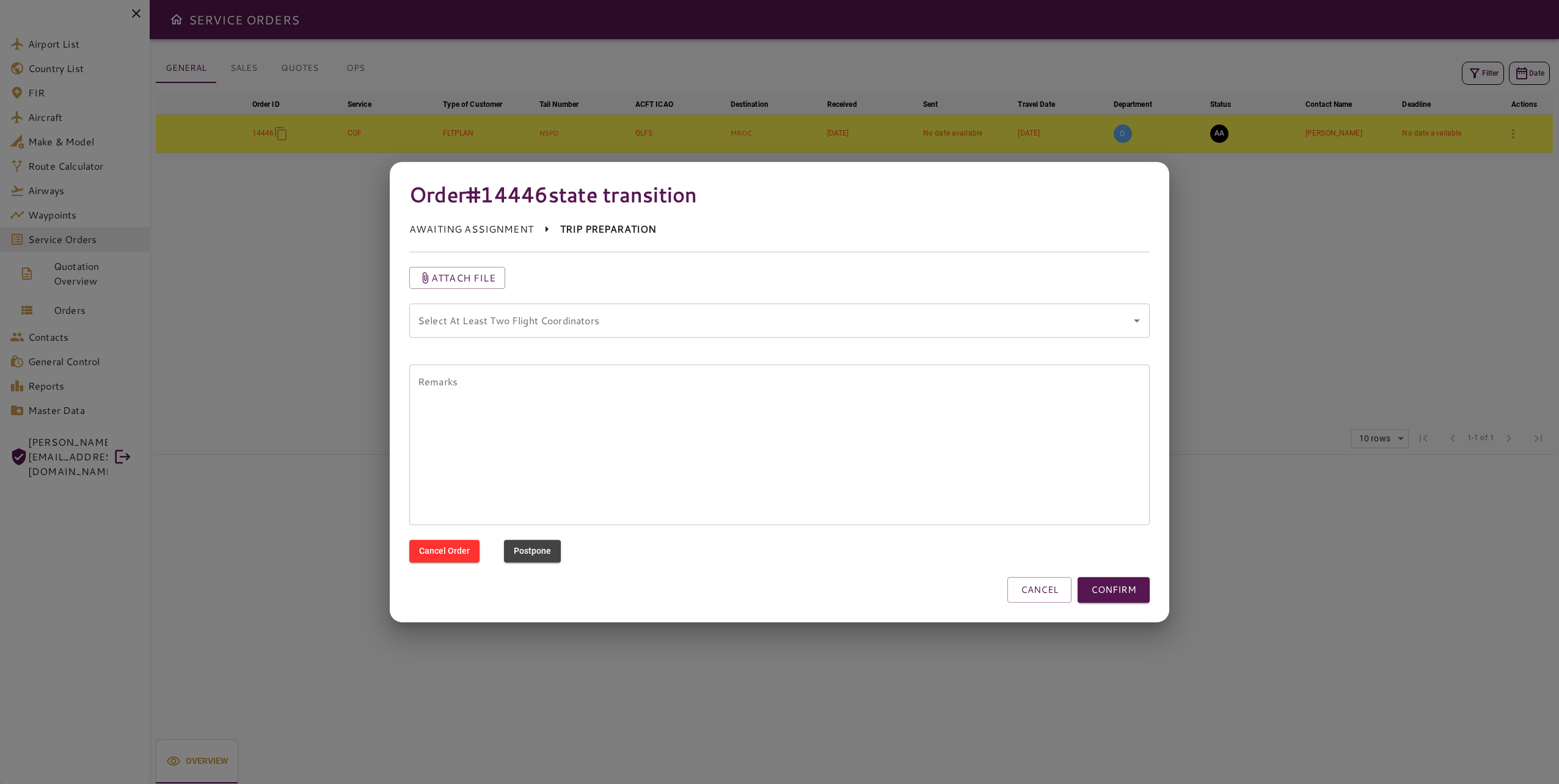
click at [727, 330] on coordinators "Select At Least Two Flight Coordinators" at bounding box center [770, 320] width 711 height 23
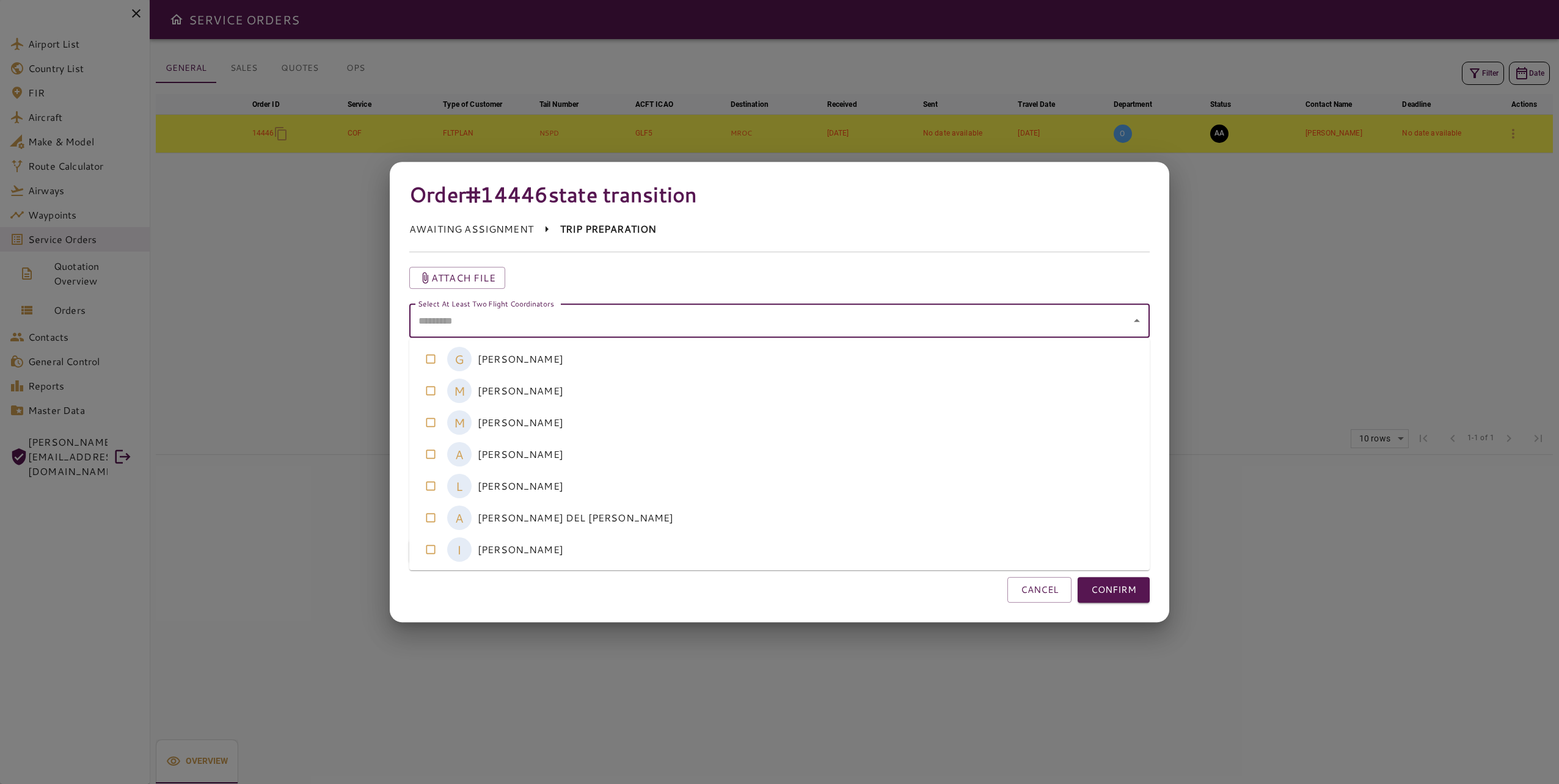
click at [711, 476] on coordinators-option-4 "L LAURA ALONSO" at bounding box center [780, 486] width 741 height 31
click at [704, 396] on coordinators-option-1 "M MICHELLE RAMOS" at bounding box center [780, 391] width 741 height 31
click at [1122, 584] on button "CONFIRM" at bounding box center [1114, 590] width 72 height 26
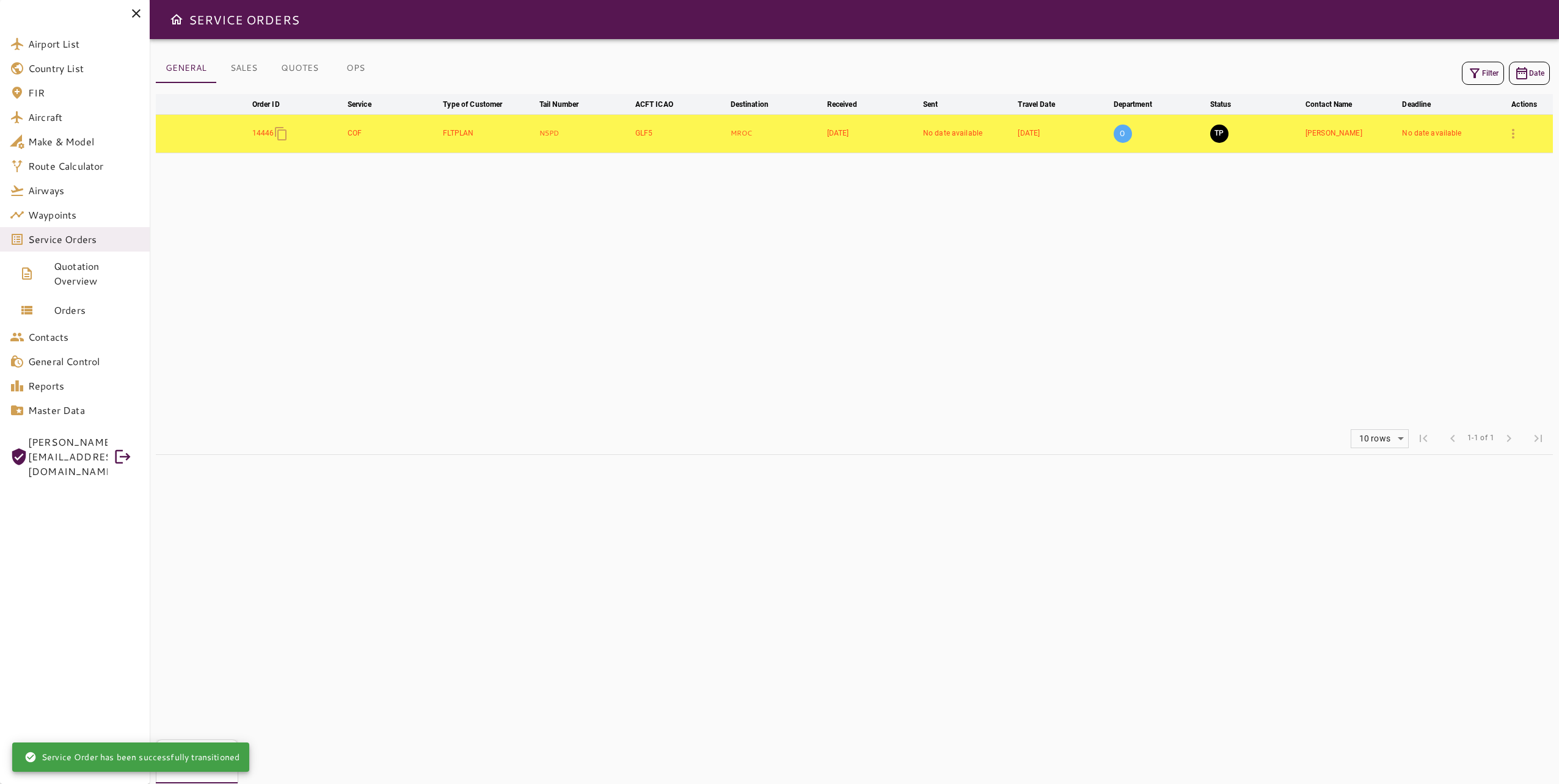
click at [1221, 145] on td "TP" at bounding box center [1255, 134] width 95 height 39
click at [1221, 133] on button "TP" at bounding box center [1220, 134] width 18 height 18
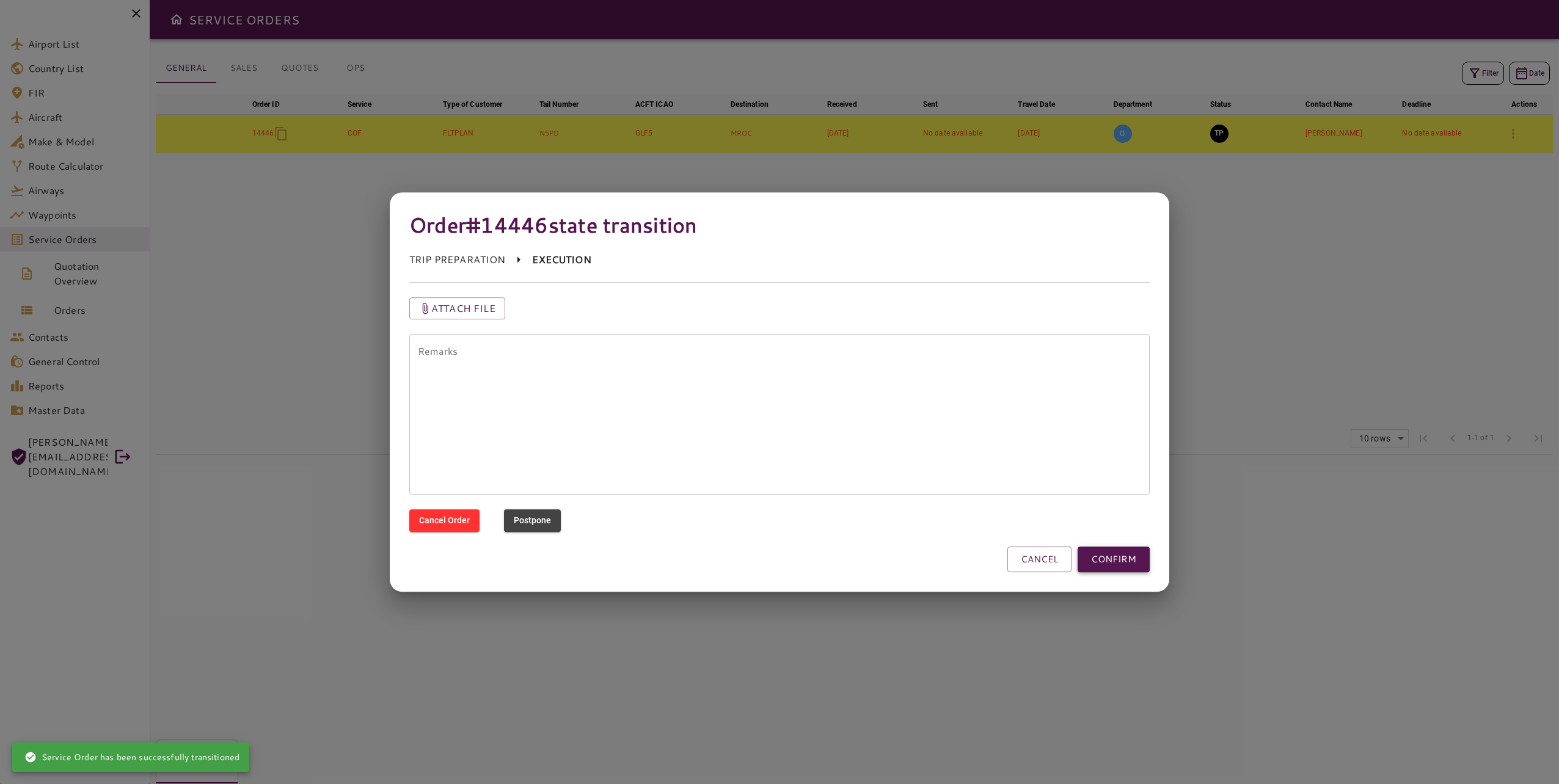
click at [1134, 560] on button "CONFIRM" at bounding box center [1114, 559] width 72 height 26
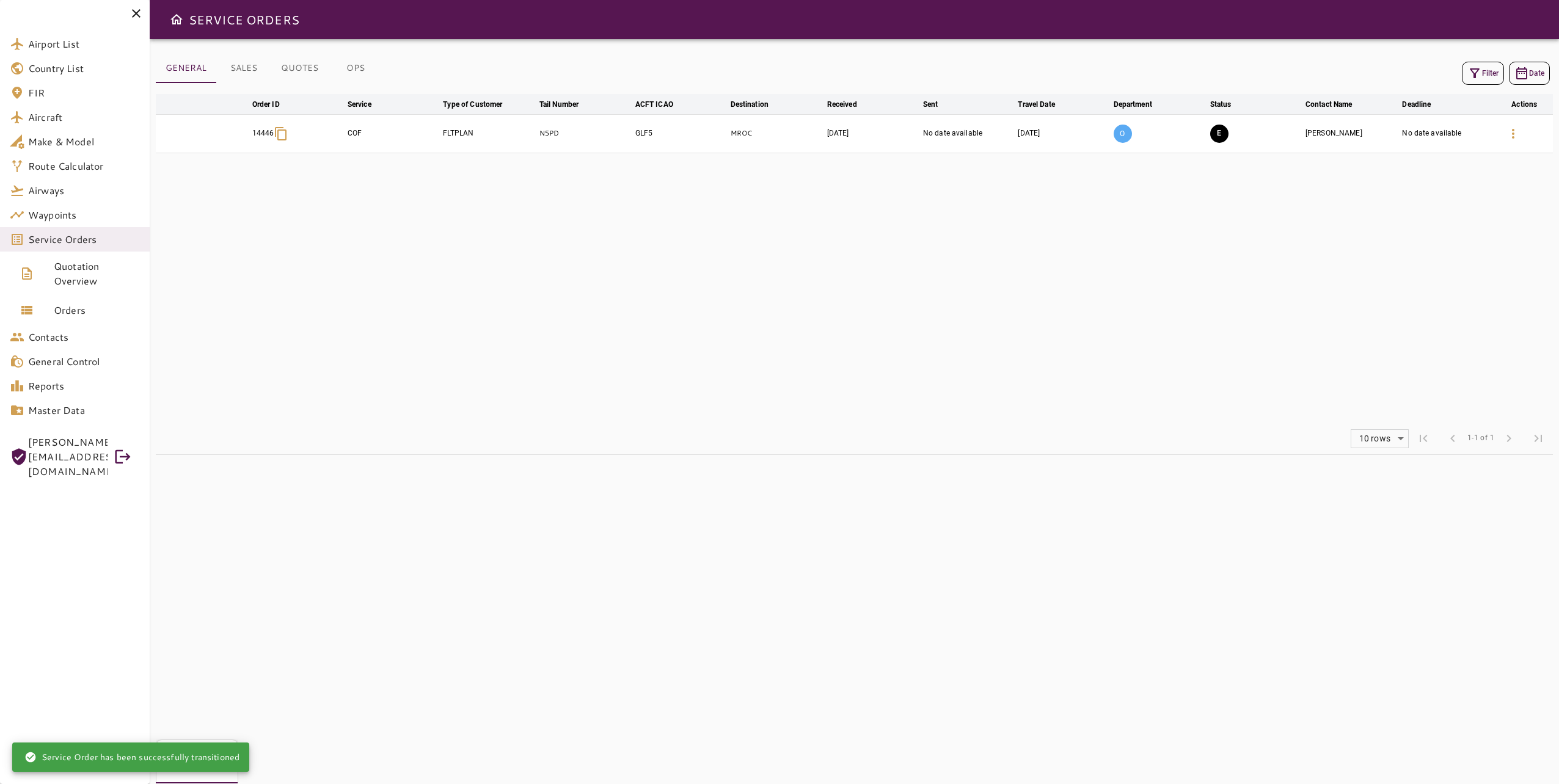
drag, startPoint x: 929, startPoint y: 352, endPoint x: 799, endPoint y: 536, distance: 225.3
click at [929, 350] on table "arrow_downward Order ID arrow_downward Service arrow_downward Type of Customer …" at bounding box center [854, 259] width 1397 height 329
